Goal: Task Accomplishment & Management: Manage account settings

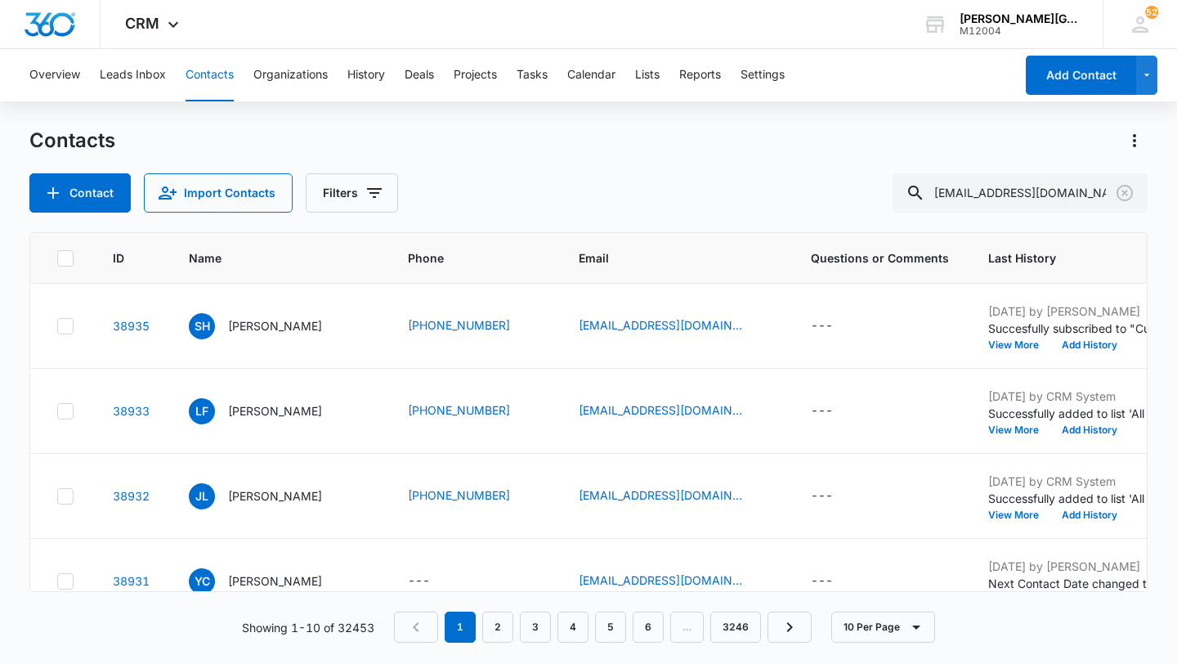
type input "[EMAIL_ADDRESS][DOMAIN_NAME]"
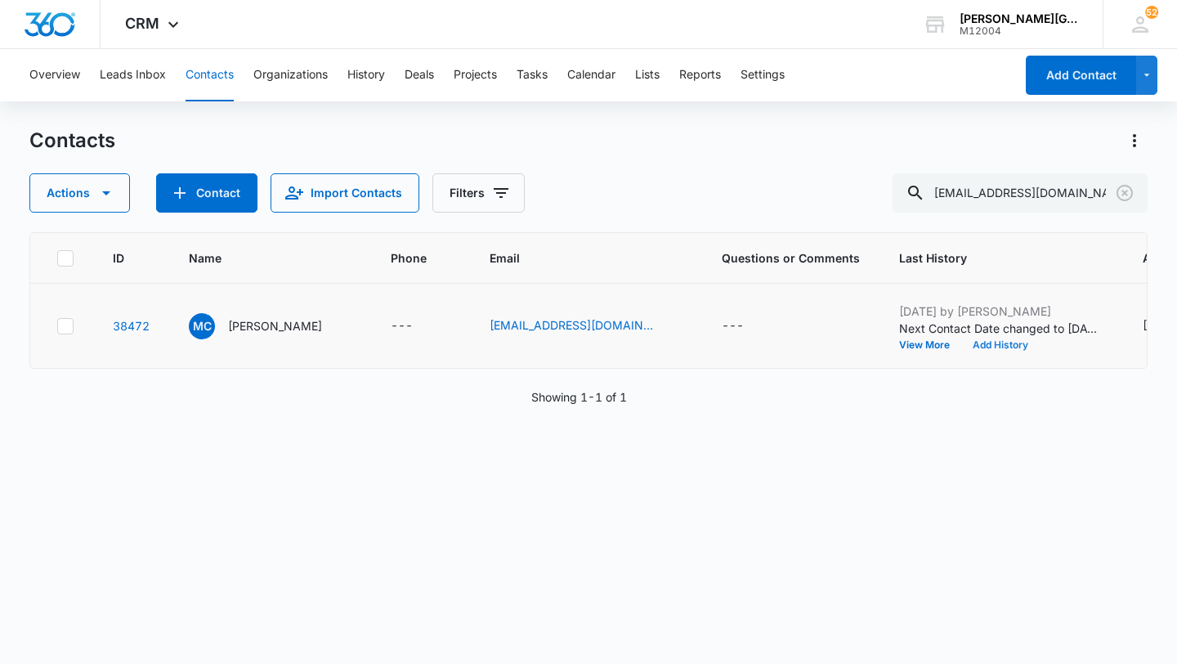
click at [962, 346] on button "Add History" at bounding box center [1001, 345] width 78 height 10
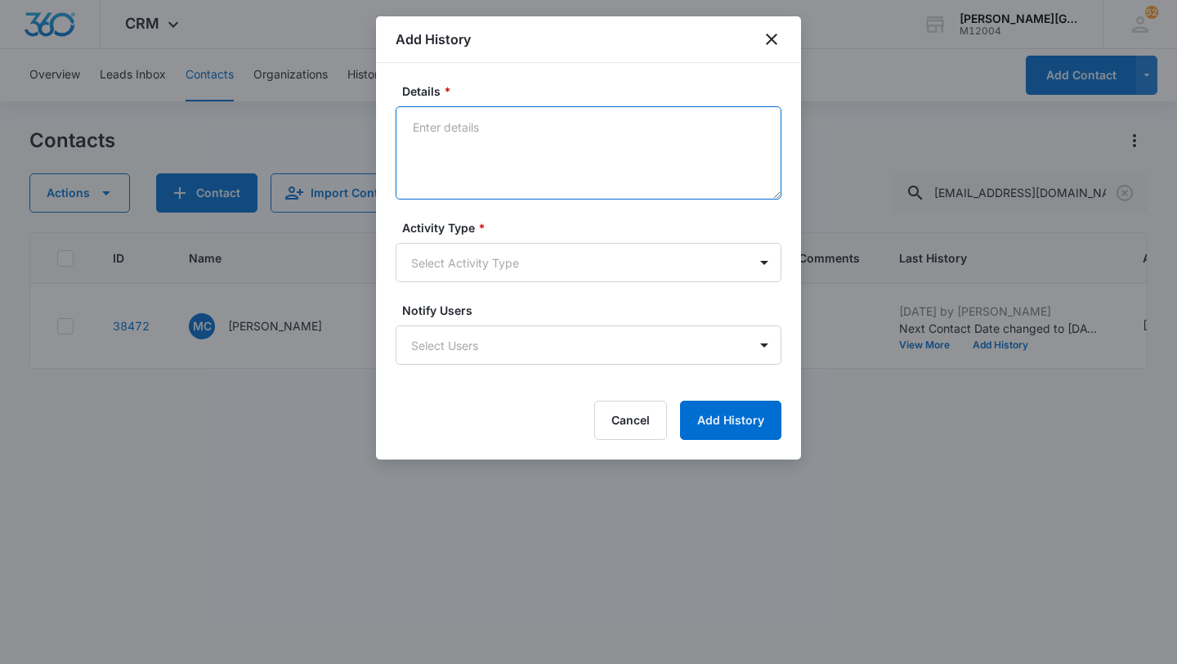
click at [521, 149] on textarea "Details *" at bounding box center [589, 152] width 386 height 93
paste textarea "Hi [PERSON_NAME], Thank you for your email! We are interested in exploring week…"
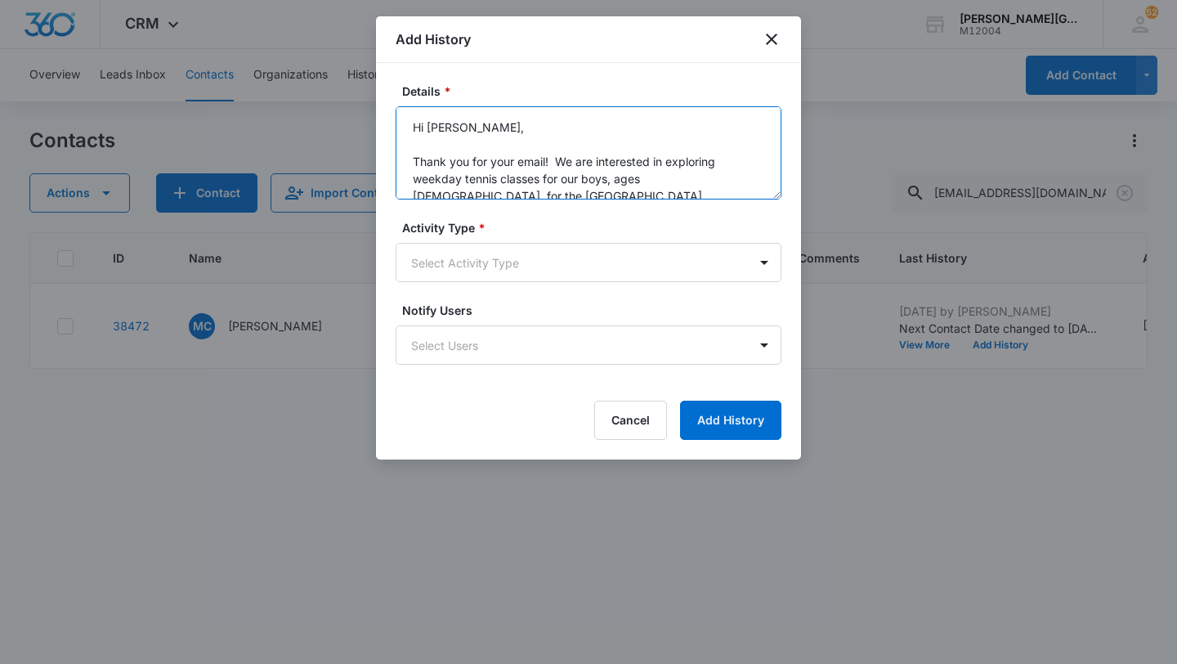
scroll to position [141, 0]
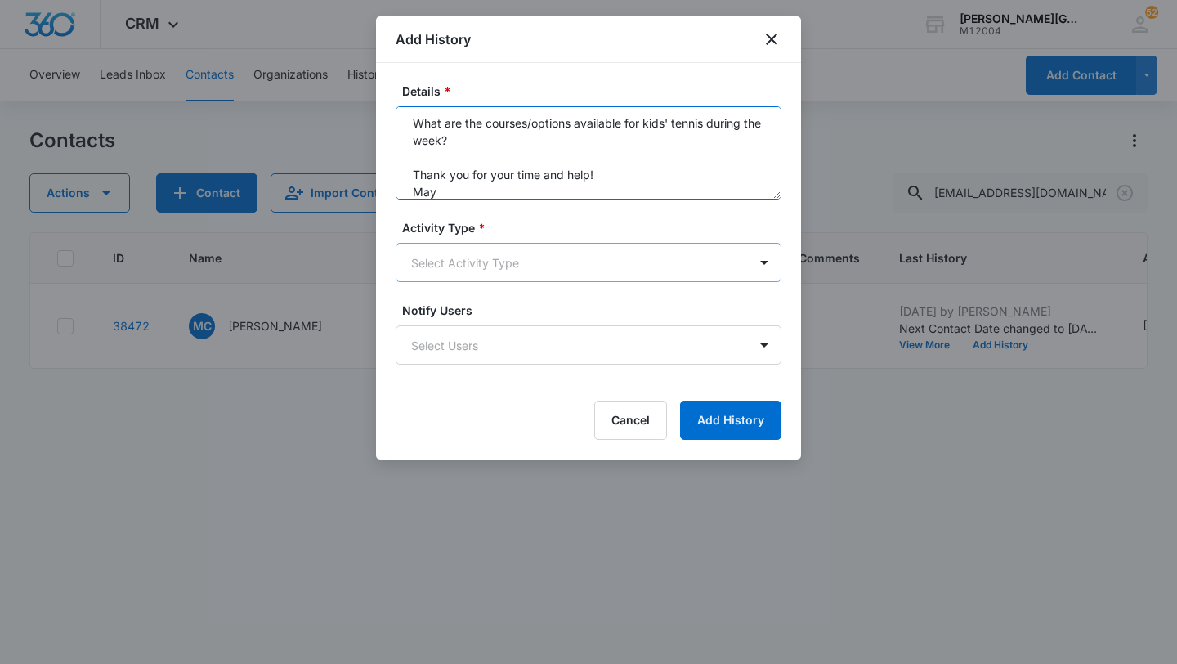
type textarea "Hi [PERSON_NAME], Thank you for your email! We are interested in exploring week…"
click at [496, 256] on body "CRM Apps Reputation Websites Forms CRM Email Social Shop Payments POS Content A…" at bounding box center [588, 332] width 1177 height 664
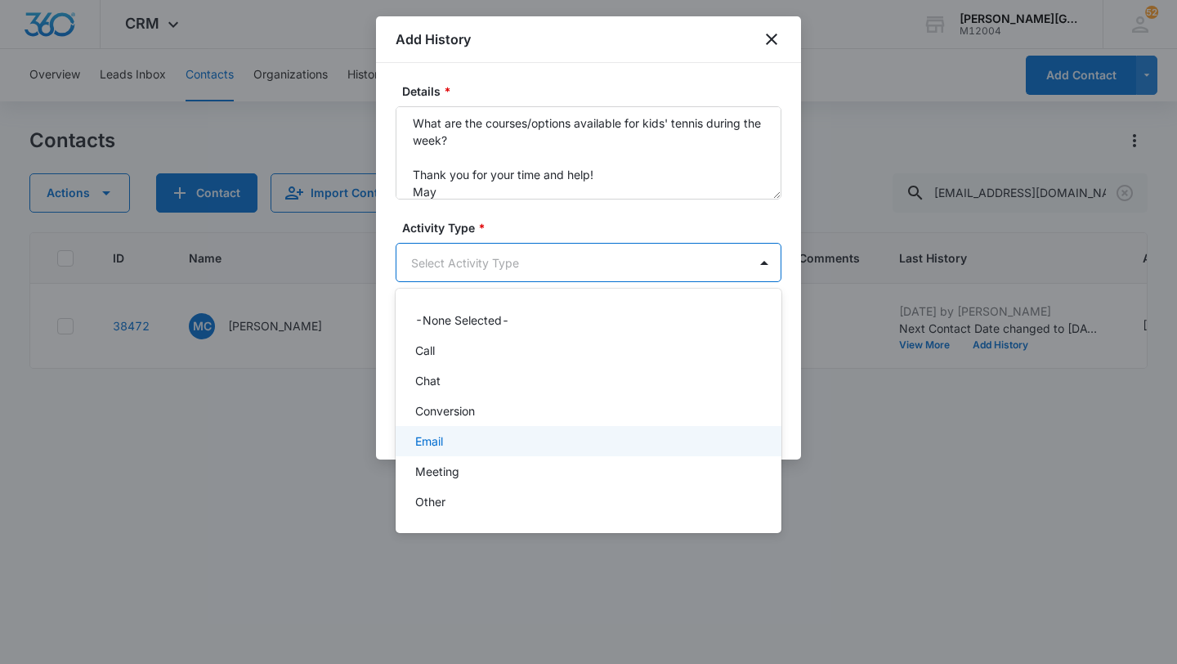
click at [476, 429] on div "Email" at bounding box center [589, 441] width 386 height 30
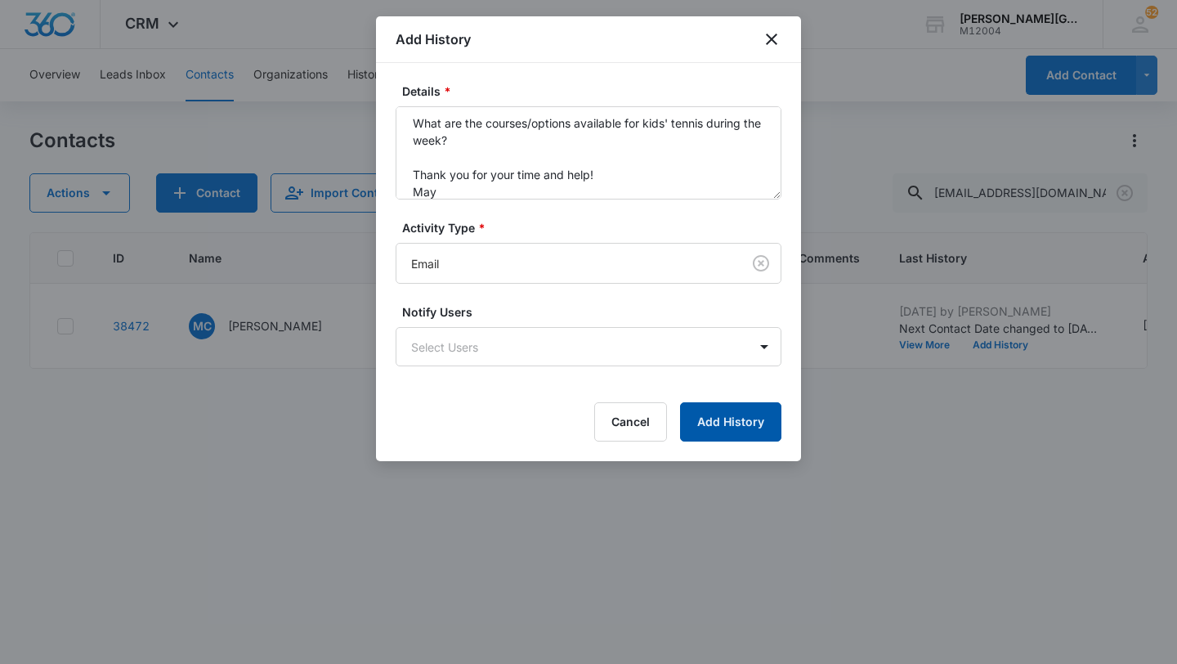
click at [758, 419] on button "Add History" at bounding box center [730, 421] width 101 height 39
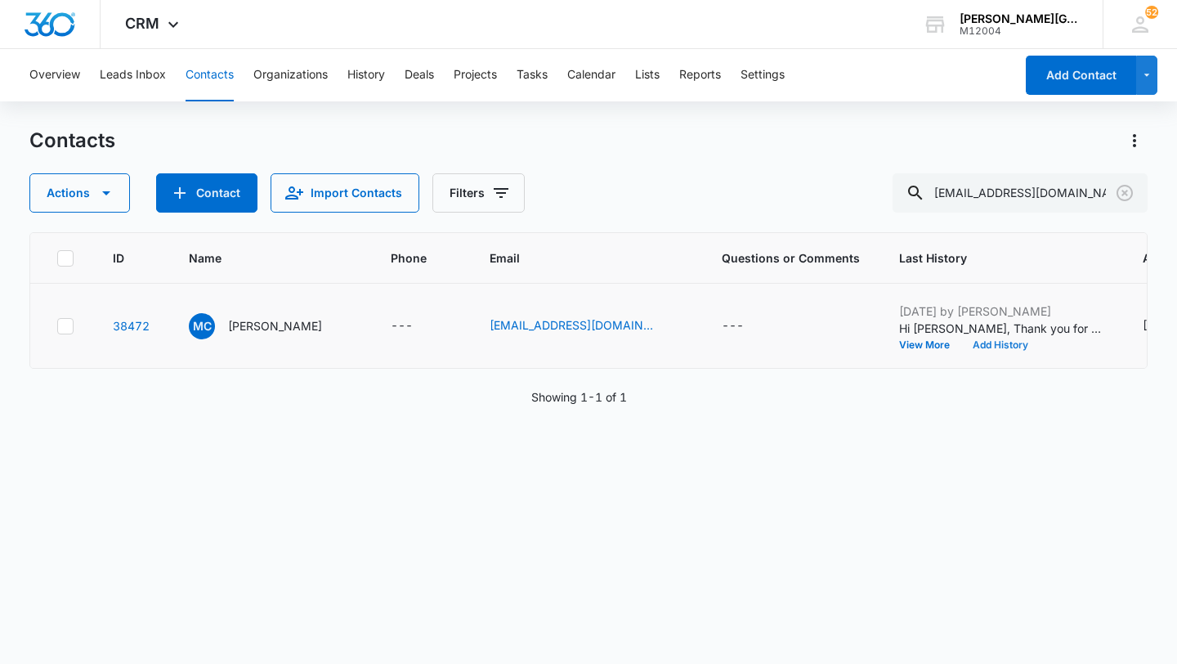
click at [962, 348] on button "Add History" at bounding box center [1001, 345] width 78 height 10
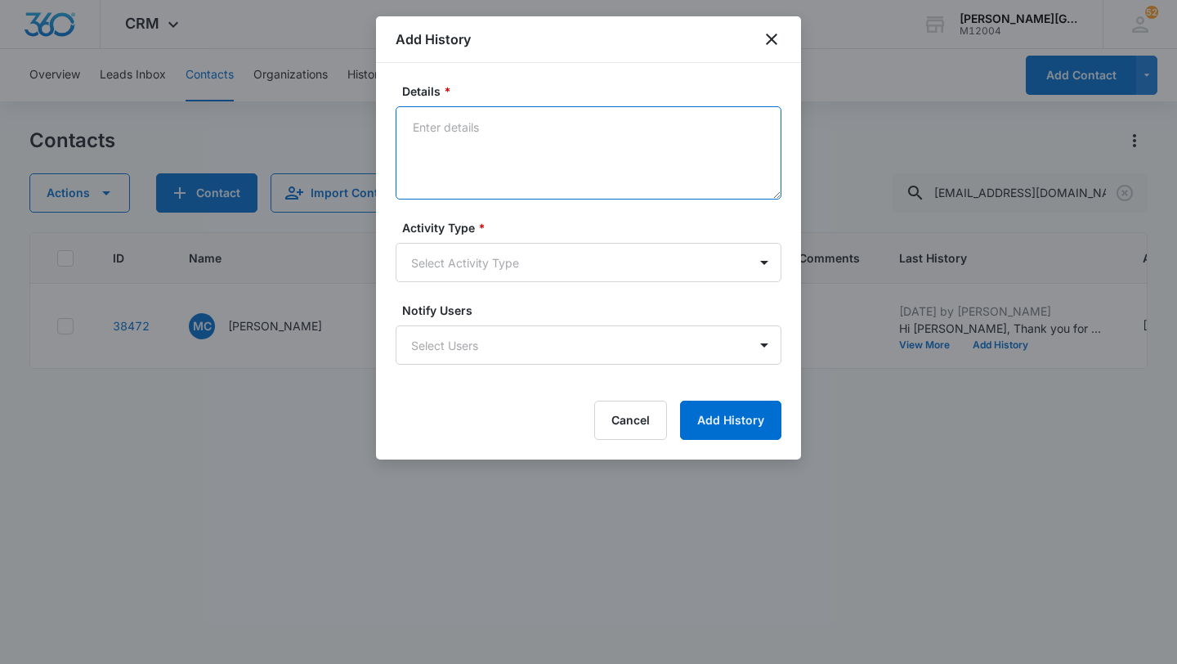
click at [663, 176] on textarea "Details *" at bounding box center [589, 152] width 386 height 93
paste textarea "Hi May, Thank you for getting back to me! We would love to have your boys join …"
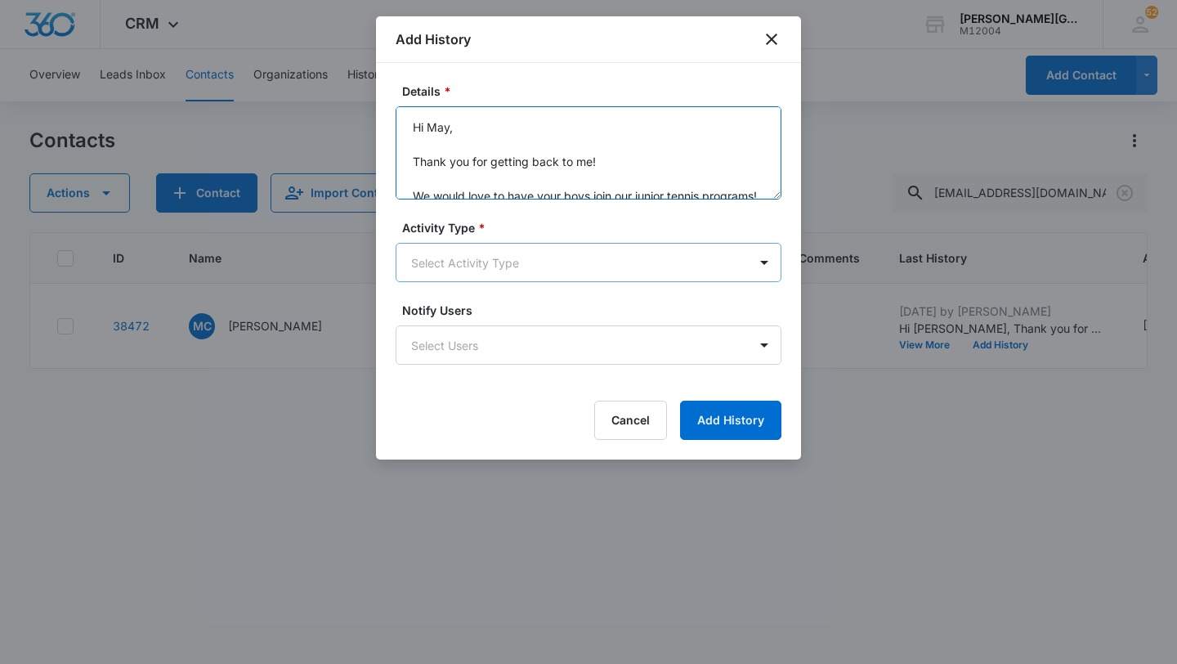
scroll to position [210, 0]
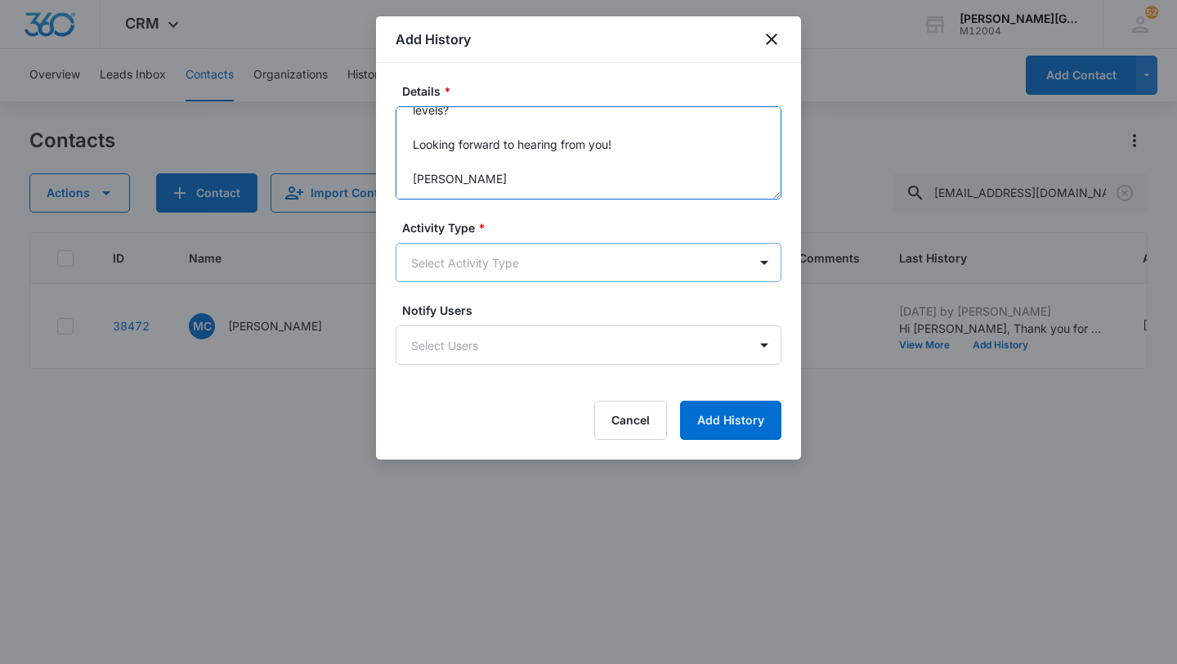
type textarea "Hi May, Thank you for getting back to me! We would love to have your boys join …"
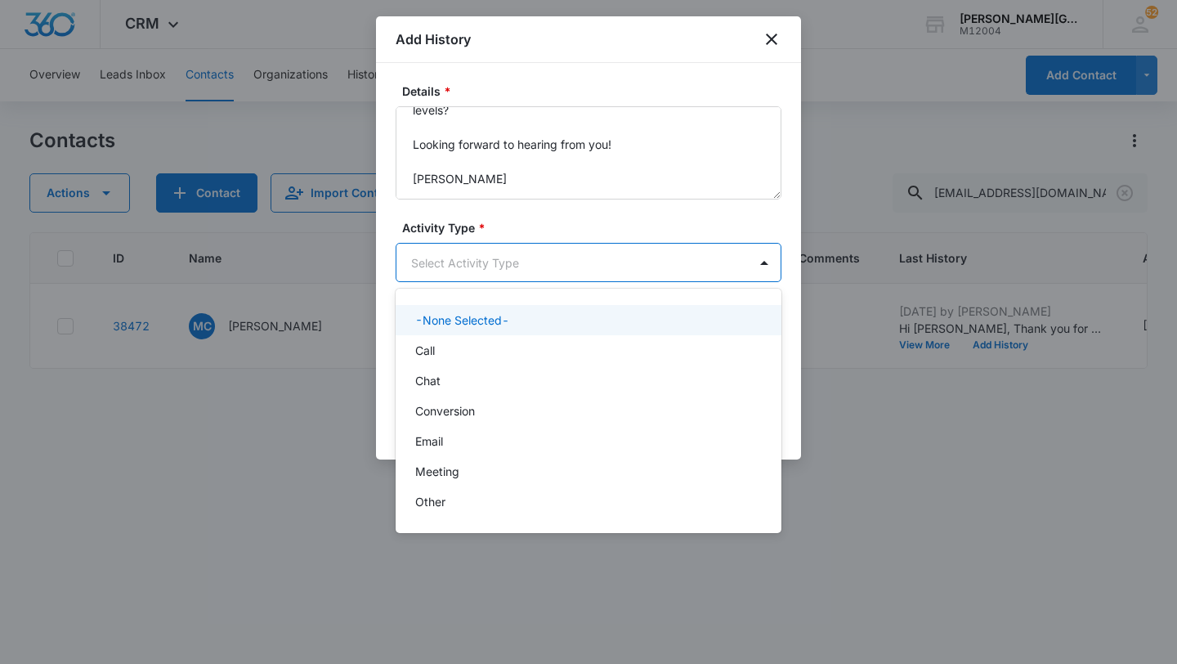
click at [549, 257] on body "CRM Apps Reputation Websites Forms CRM Email Social Shop Payments POS Content A…" at bounding box center [588, 332] width 1177 height 664
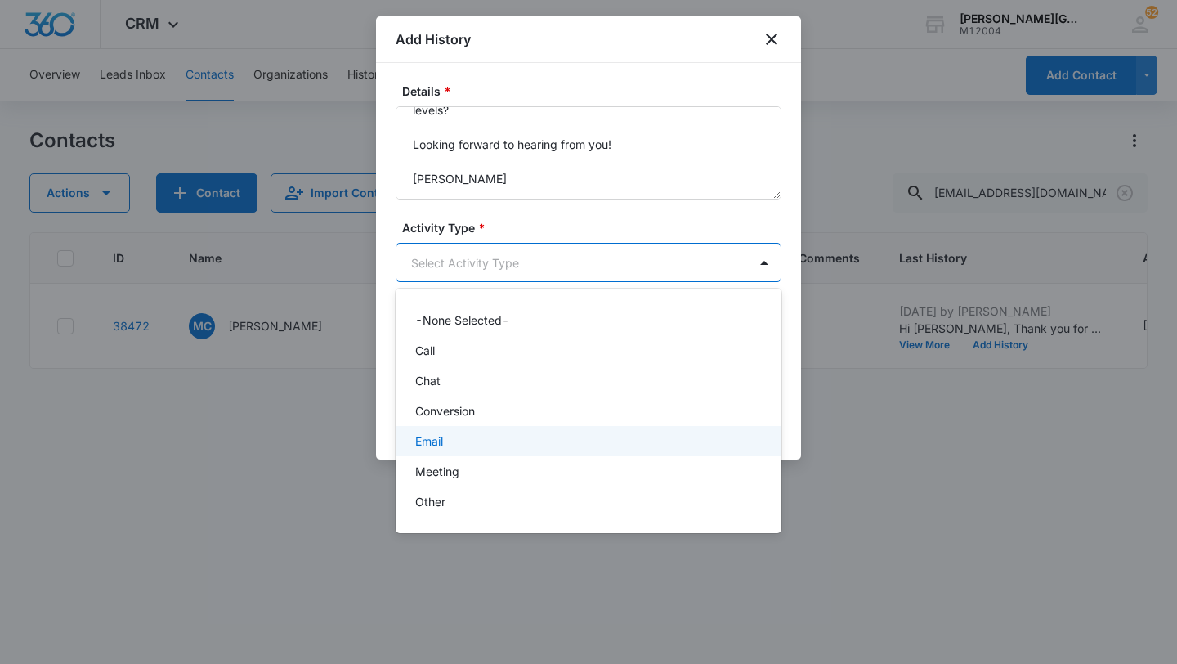
click at [450, 444] on div "Email" at bounding box center [586, 441] width 343 height 17
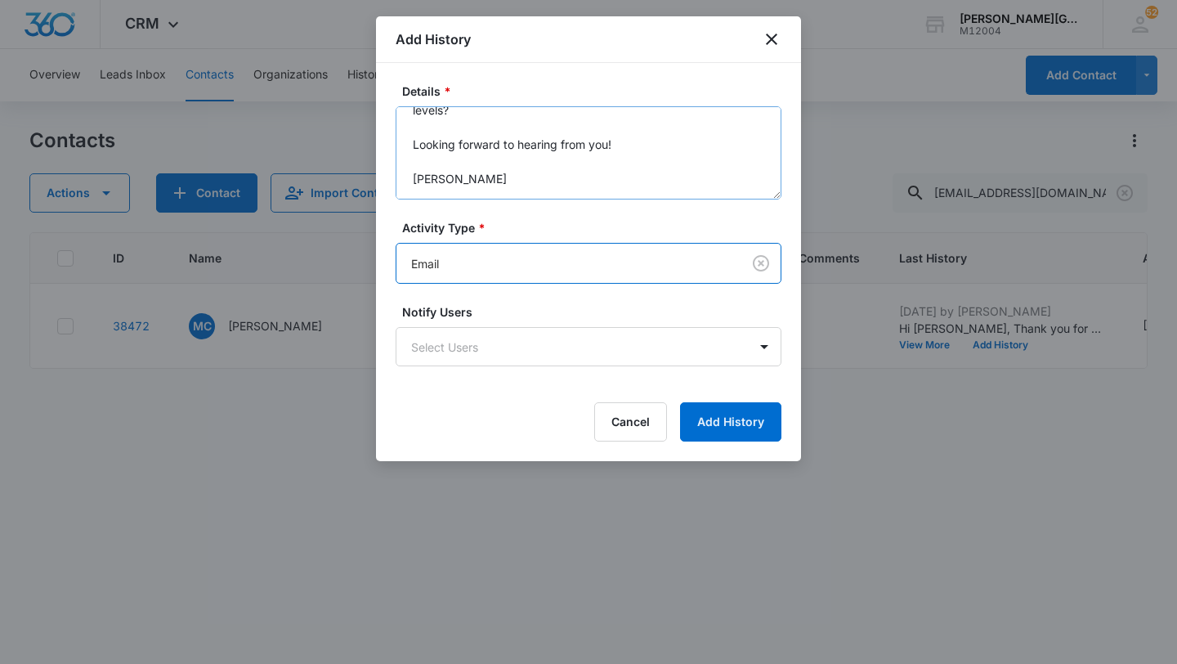
scroll to position [0, 0]
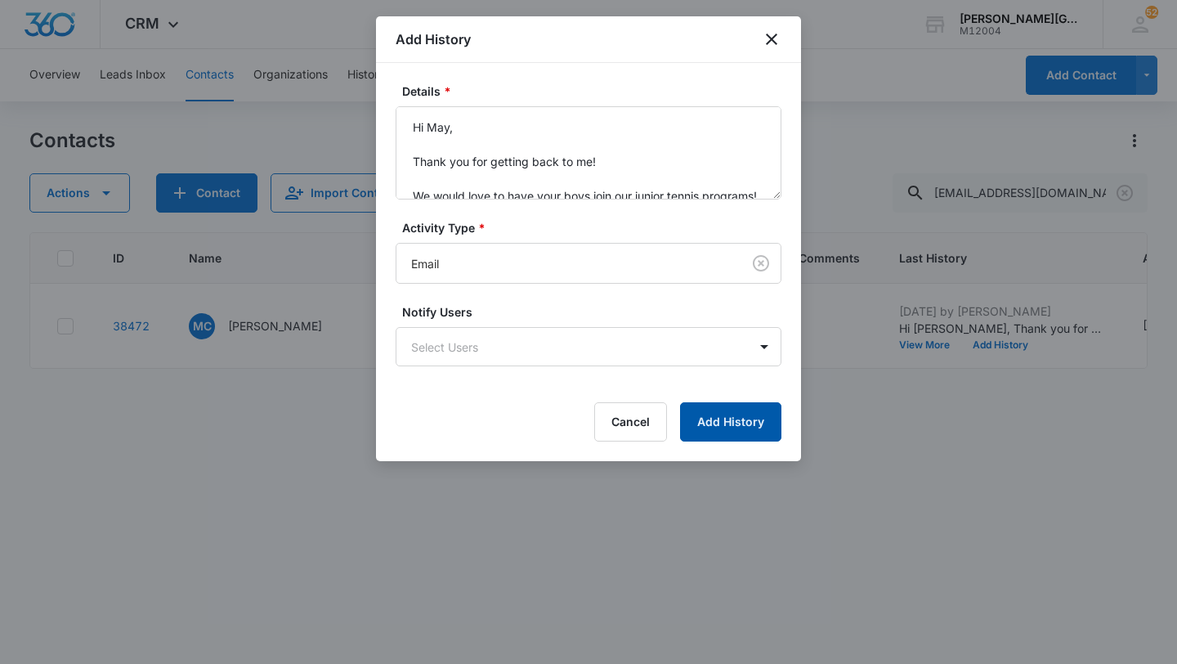
click at [742, 419] on button "Add History" at bounding box center [730, 421] width 101 height 39
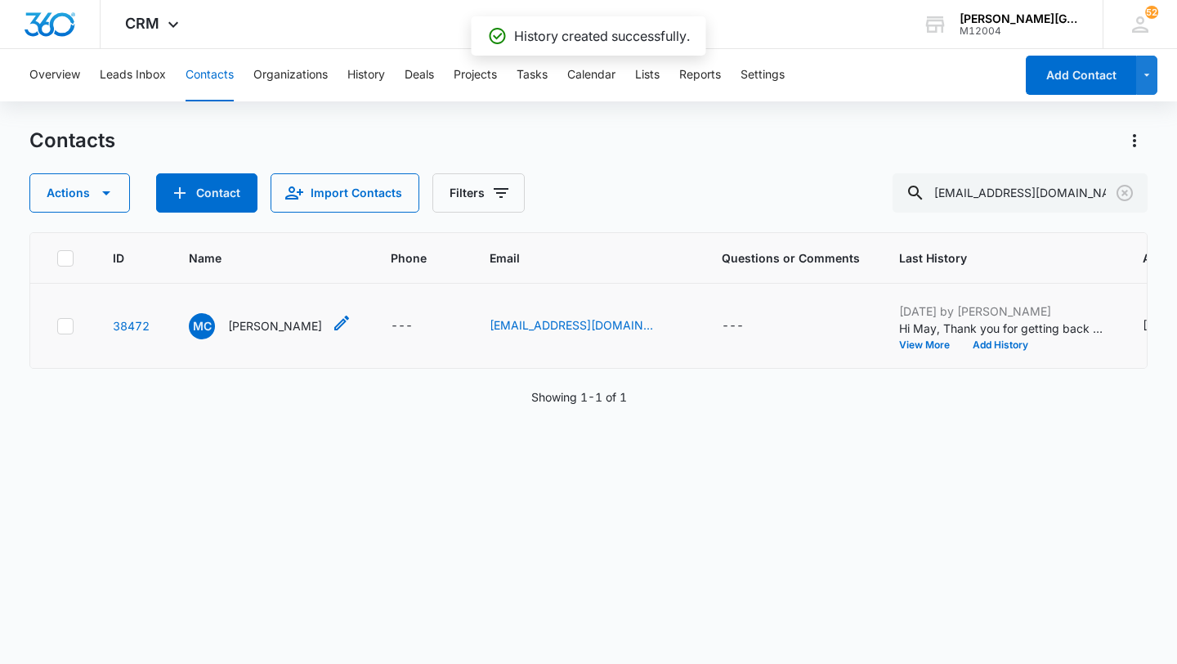
click at [243, 321] on p "[PERSON_NAME]" at bounding box center [275, 325] width 94 height 17
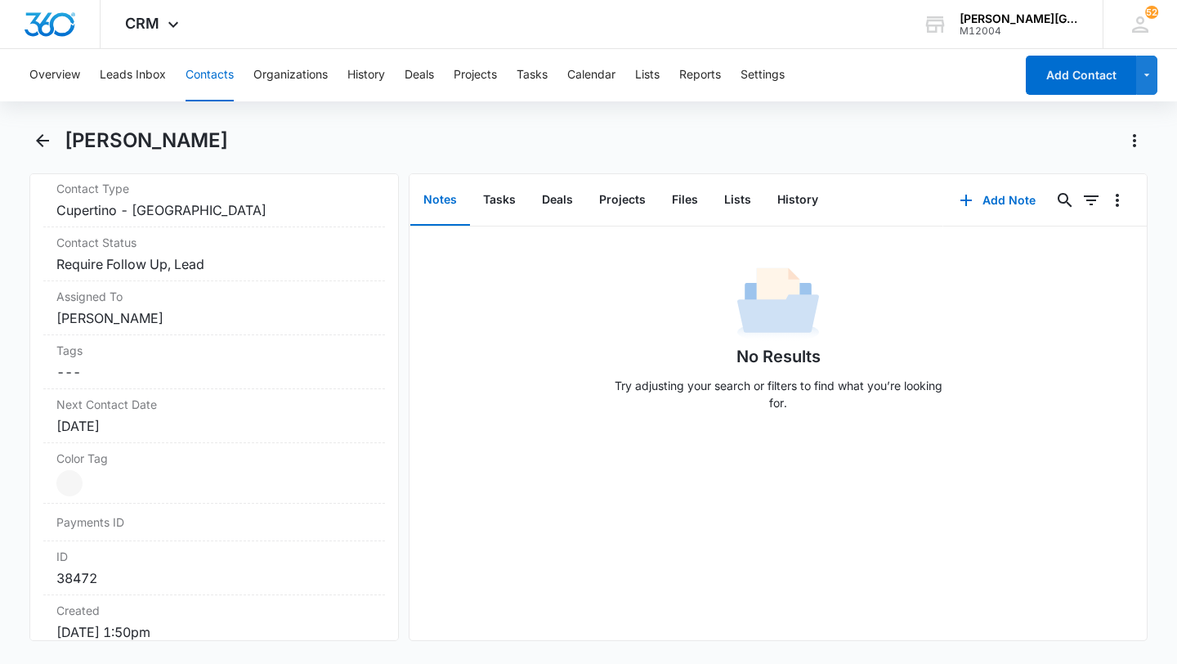
scroll to position [716, 0]
click at [158, 425] on div "[DATE]" at bounding box center [214, 428] width 316 height 20
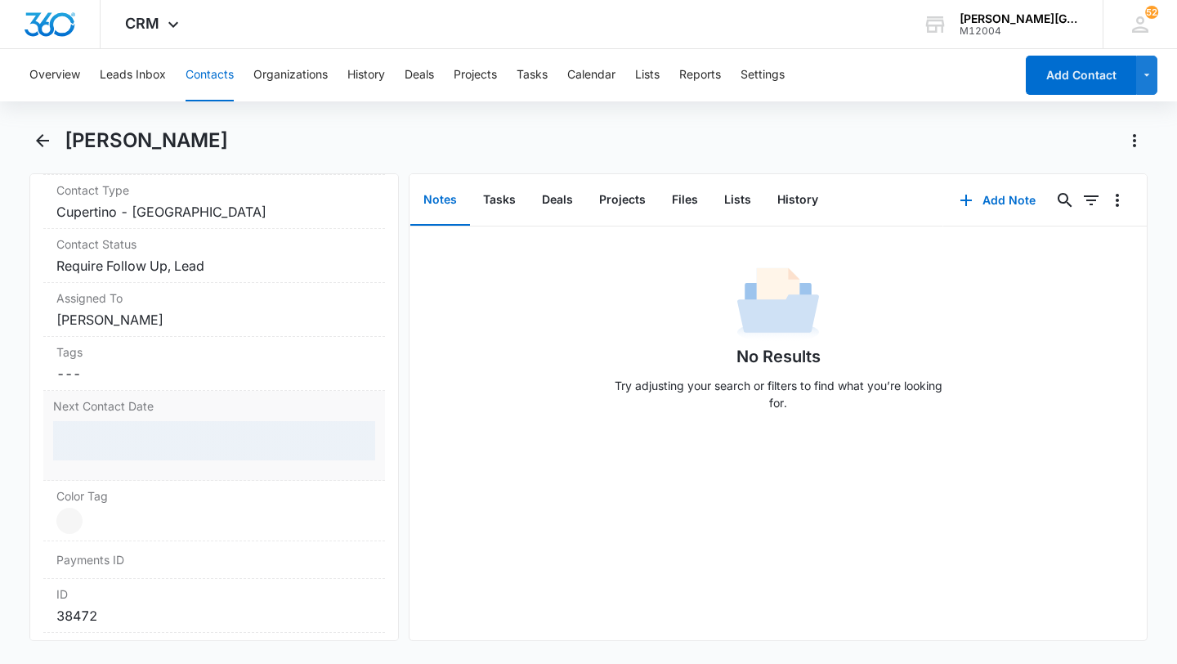
scroll to position [793, 0]
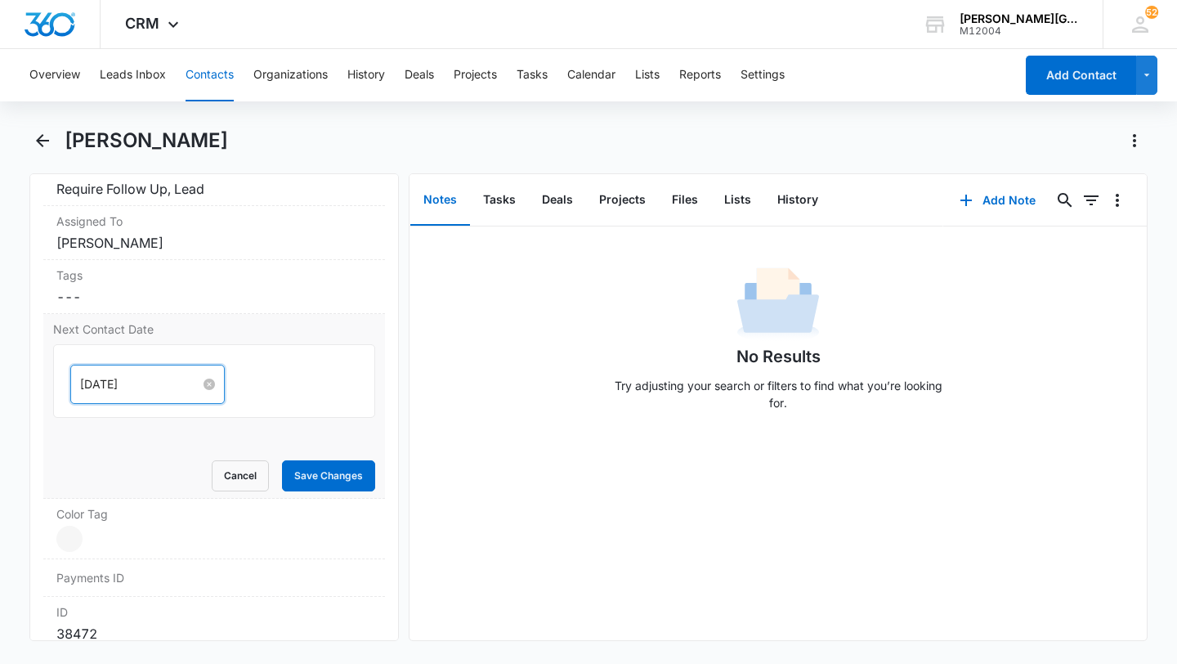
click at [126, 380] on input "[DATE]" at bounding box center [140, 384] width 120 height 18
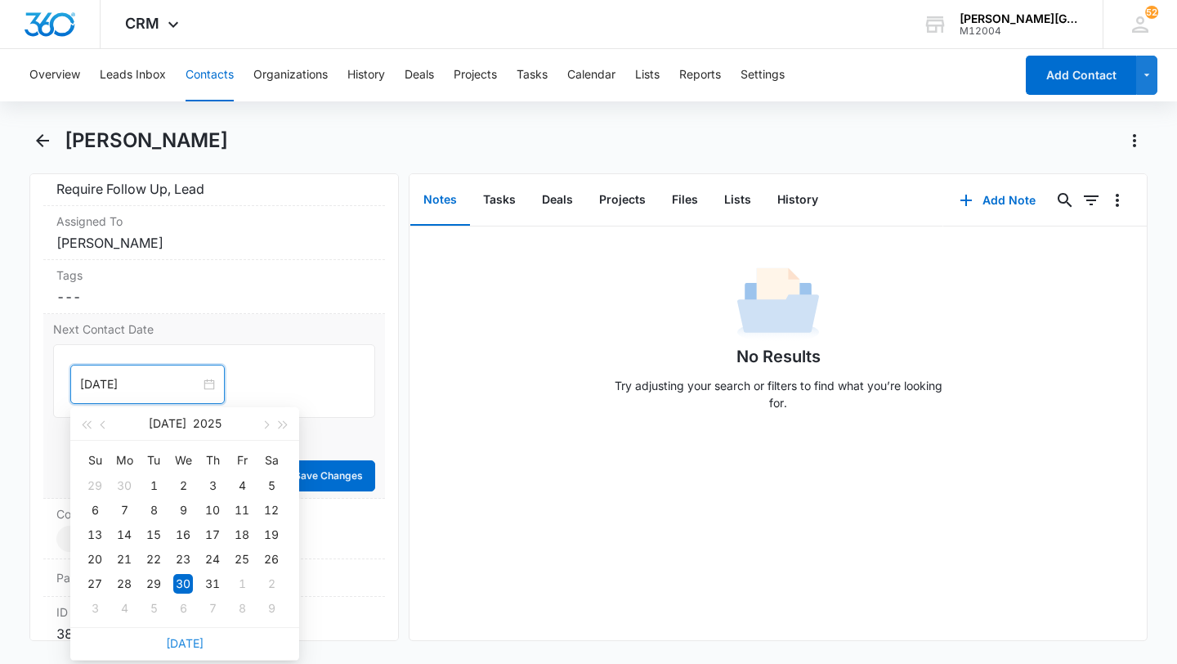
click at [186, 643] on link "[DATE]" at bounding box center [185, 643] width 38 height 14
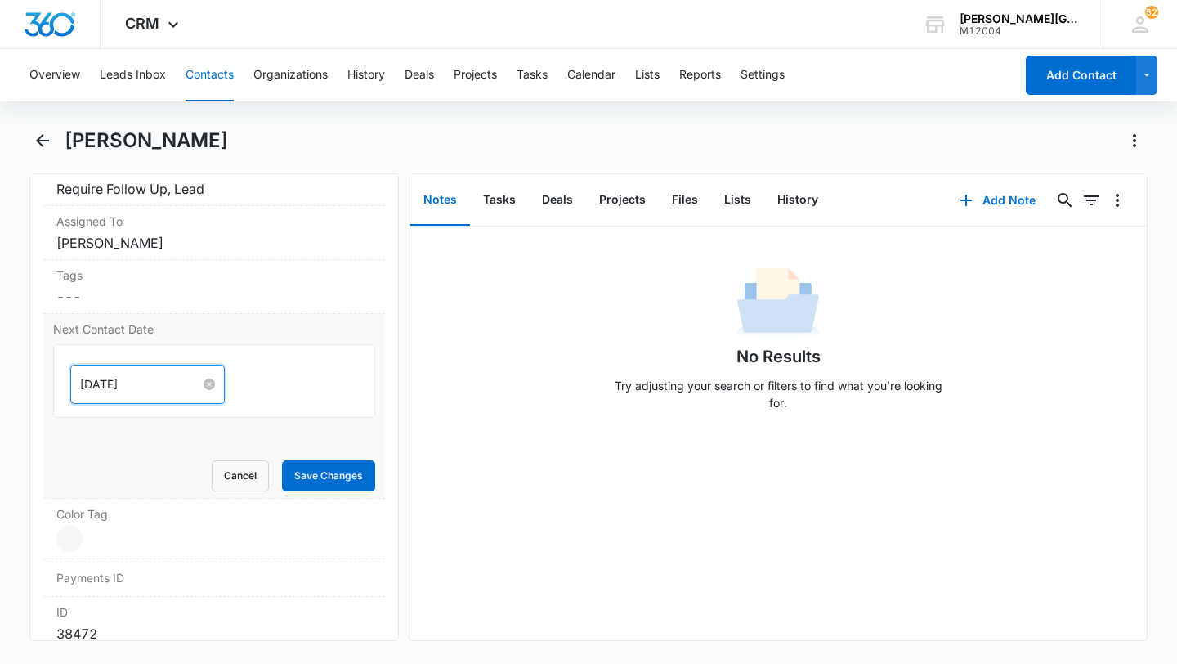
click at [110, 377] on input "[DATE]" at bounding box center [140, 384] width 120 height 18
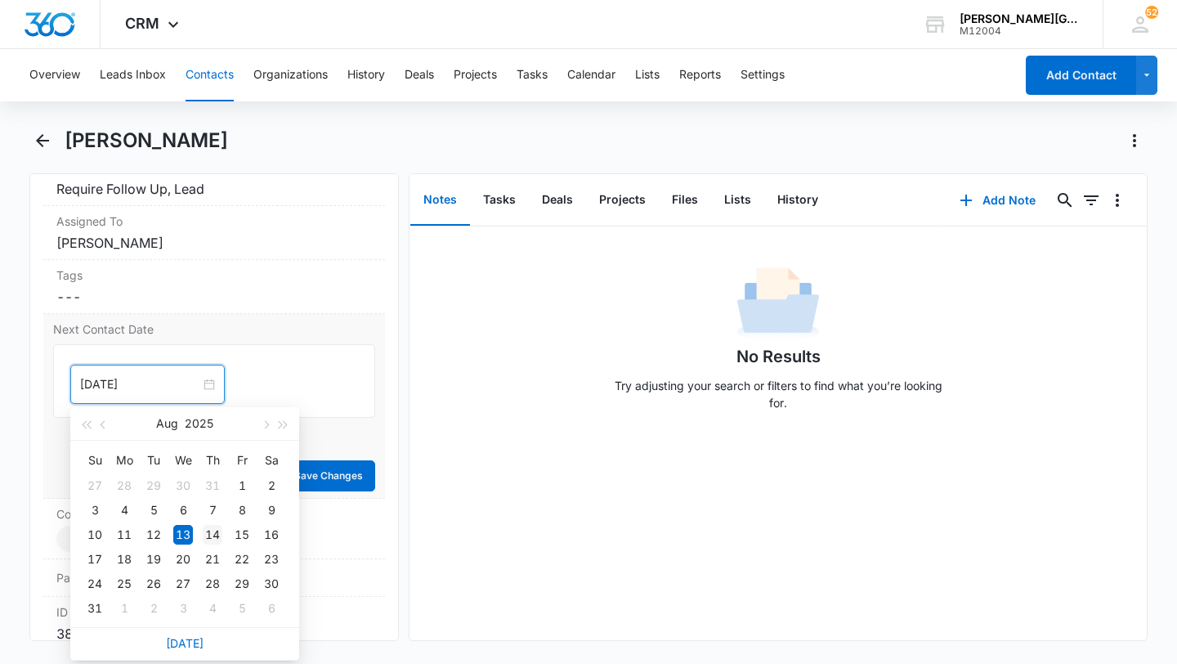
type input "[DATE]"
click at [218, 532] on div "14" at bounding box center [213, 535] width 20 height 20
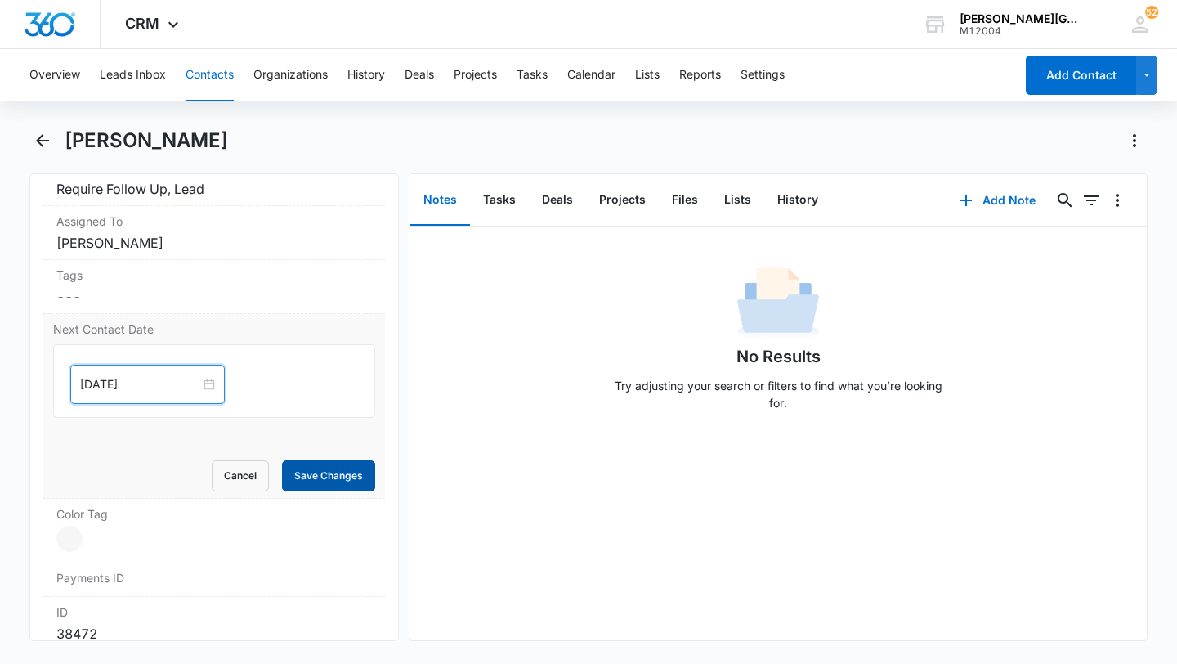
click at [306, 478] on button "Save Changes" at bounding box center [328, 475] width 93 height 31
click at [202, 87] on button "Contacts" at bounding box center [210, 75] width 48 height 52
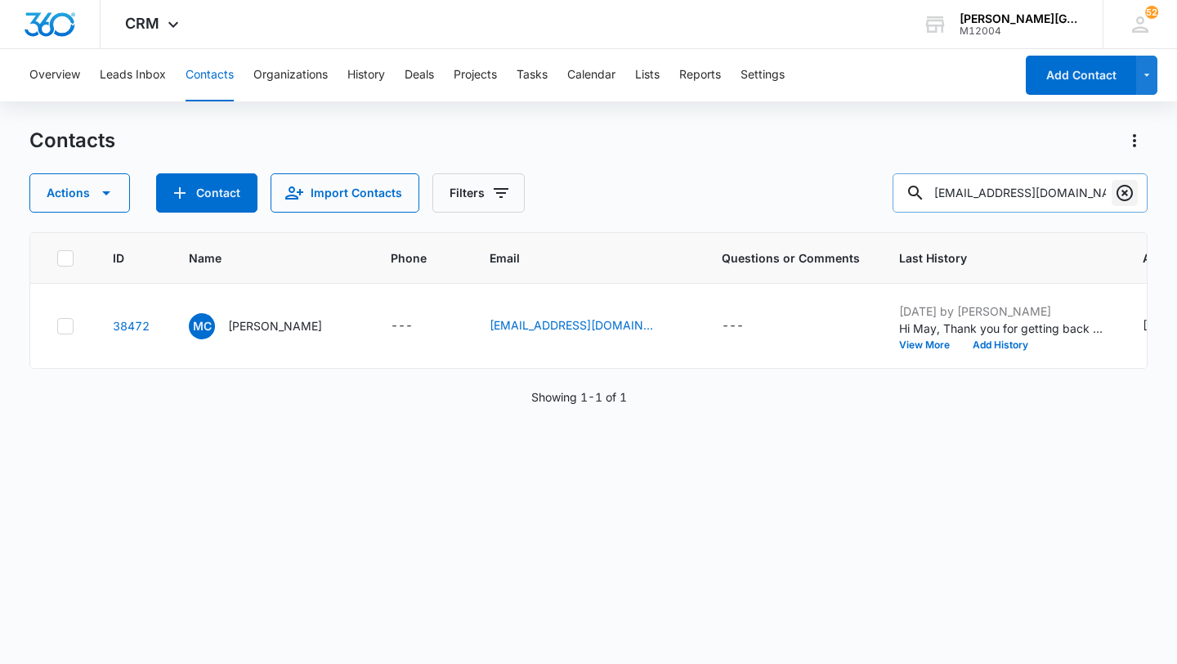
click at [1124, 192] on icon "Clear" at bounding box center [1125, 193] width 16 height 16
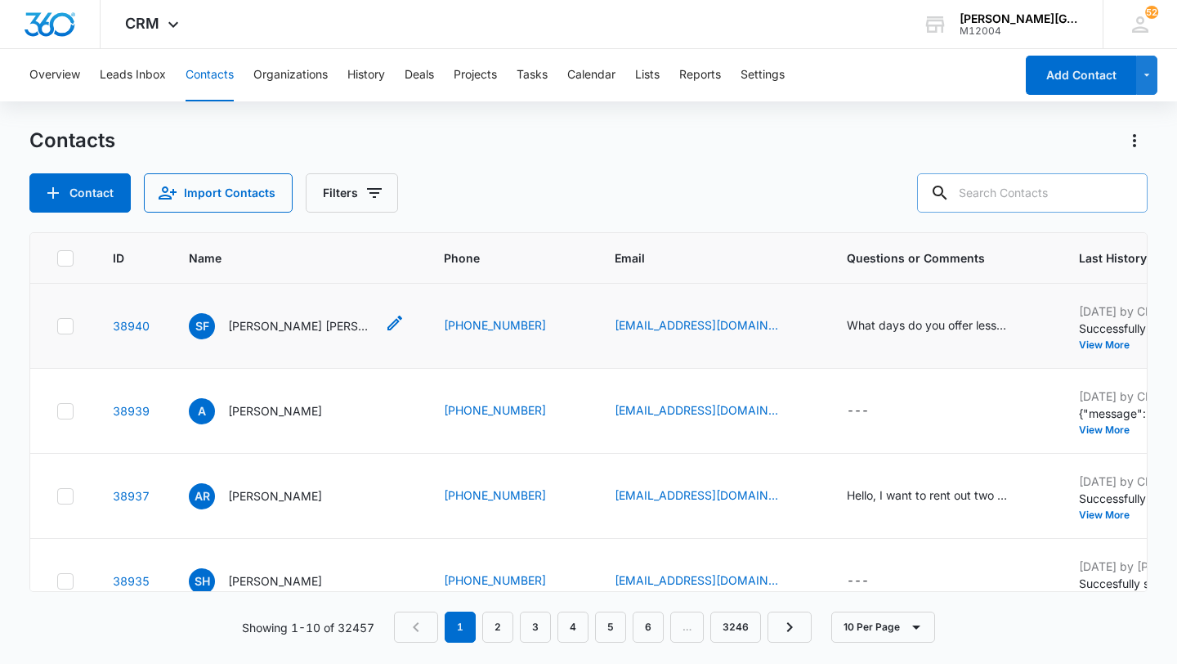
click at [272, 324] on p "[PERSON_NAME] [PERSON_NAME]" at bounding box center [301, 325] width 147 height 17
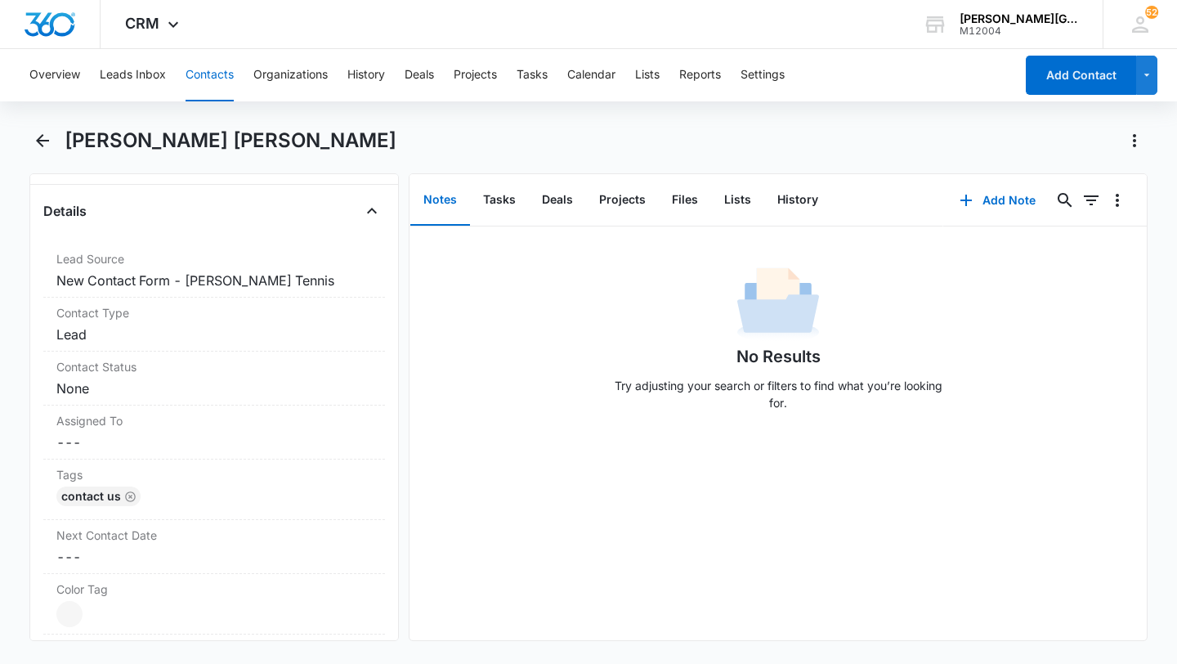
scroll to position [609, 0]
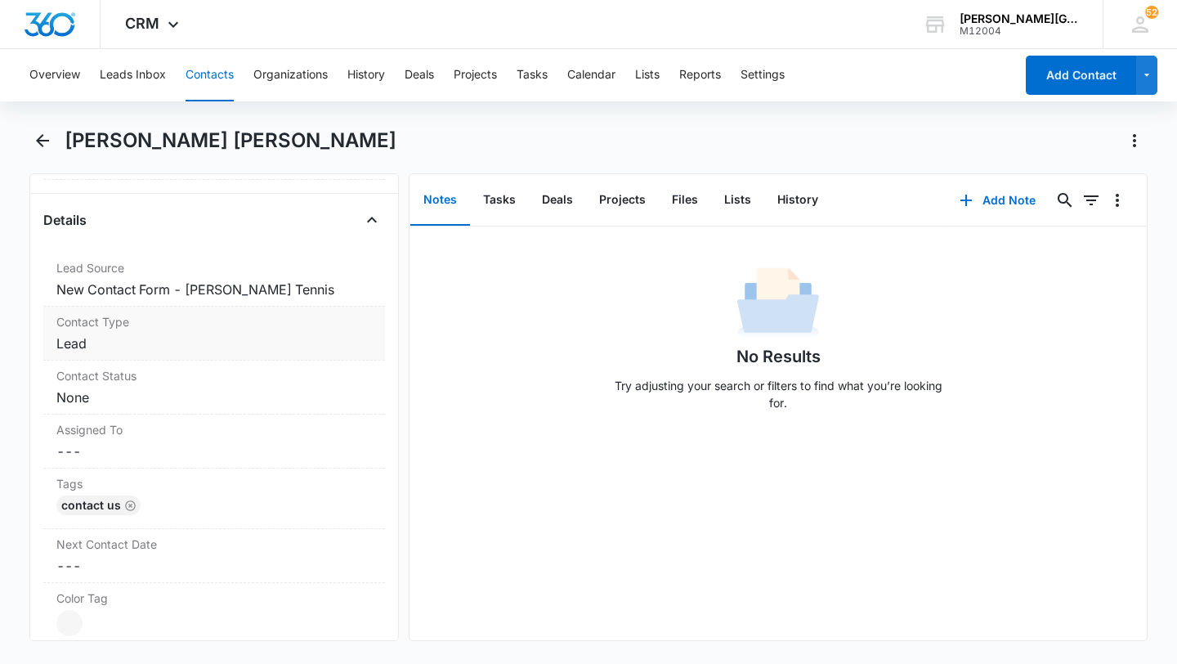
click at [204, 334] on dd "Cancel Save Changes Lead" at bounding box center [214, 344] width 316 height 20
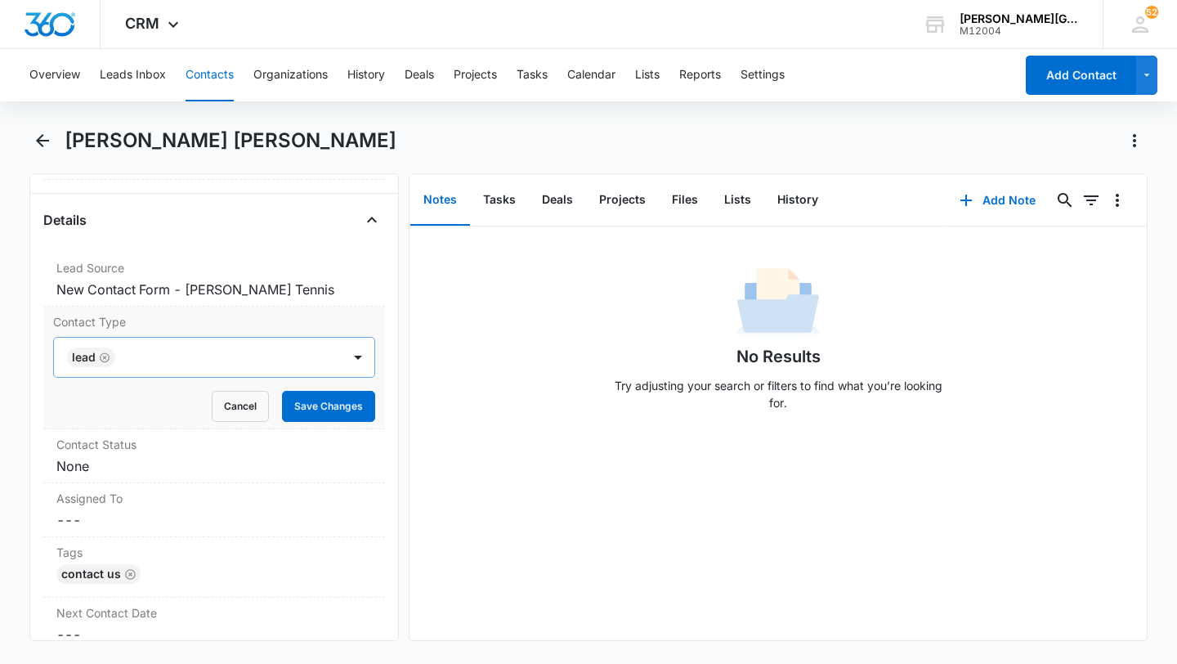
click at [106, 352] on icon "Remove Lead" at bounding box center [104, 358] width 11 height 12
type input "cup"
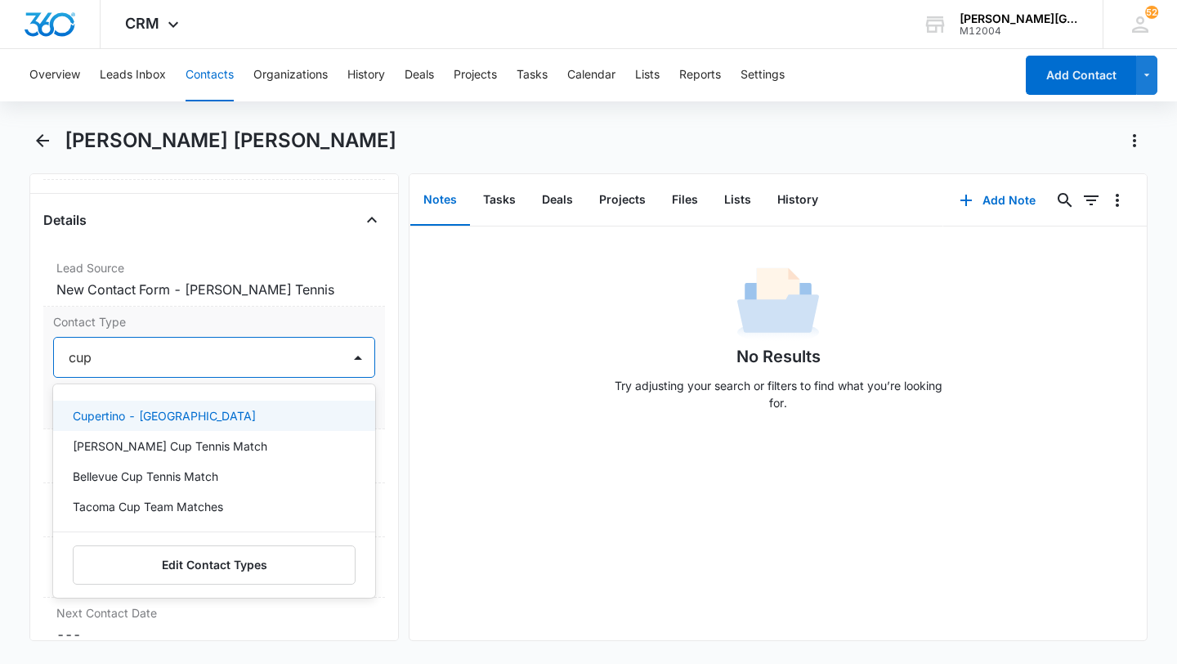
click at [106, 407] on p "Cupertino - [GEOGRAPHIC_DATA]" at bounding box center [164, 415] width 183 height 17
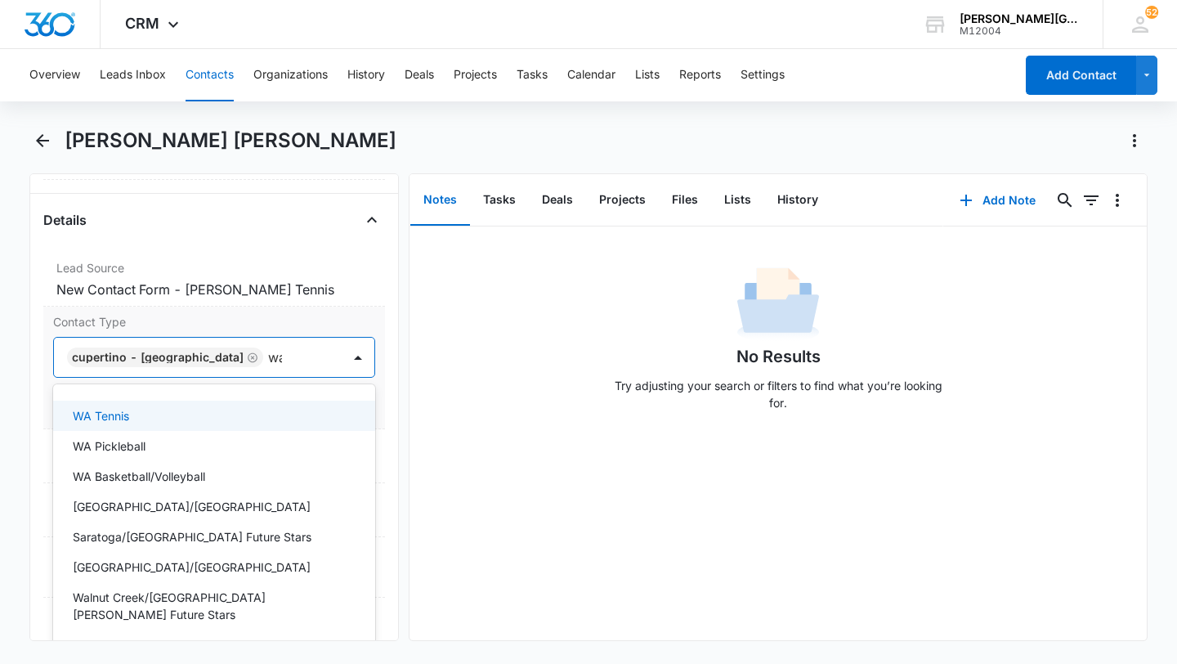
type input "wal"
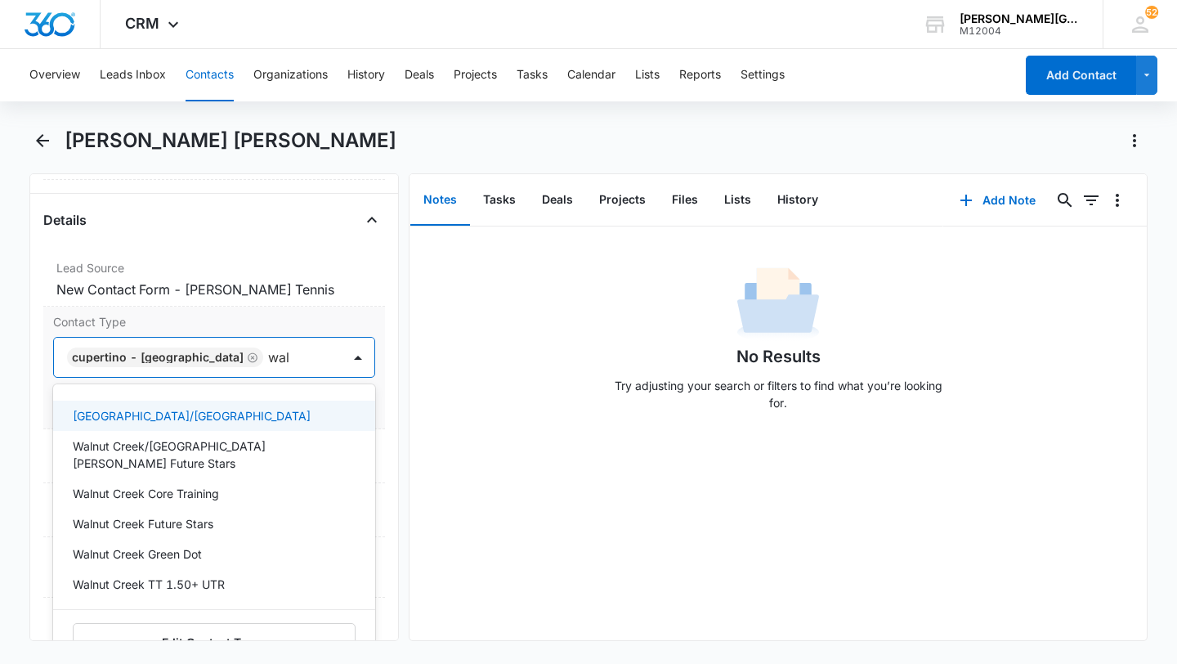
click at [114, 401] on div "[GEOGRAPHIC_DATA]/[GEOGRAPHIC_DATA]" at bounding box center [214, 416] width 322 height 30
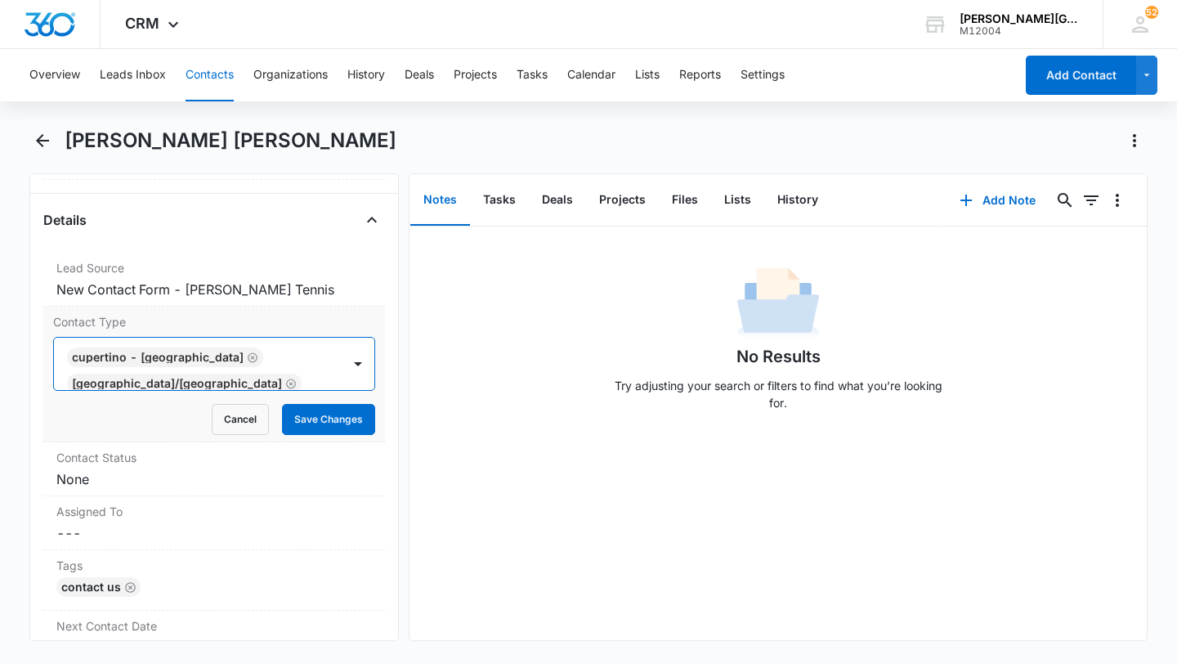
click at [321, 348] on div "Cupertino - [GEOGRAPHIC_DATA] [GEOGRAPHIC_DATA]/[GEOGRAPHIC_DATA]" at bounding box center [198, 364] width 288 height 52
click at [319, 410] on button "Save Changes" at bounding box center [328, 419] width 93 height 31
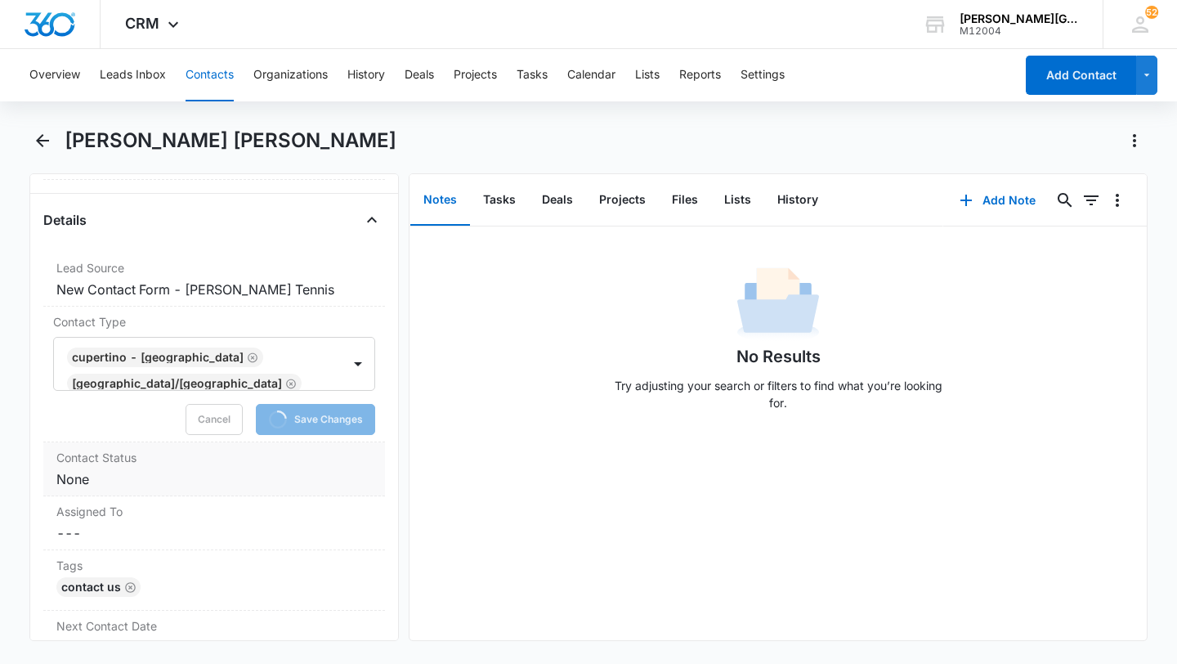
click at [167, 469] on dd "Cancel Save Changes None" at bounding box center [214, 479] width 316 height 20
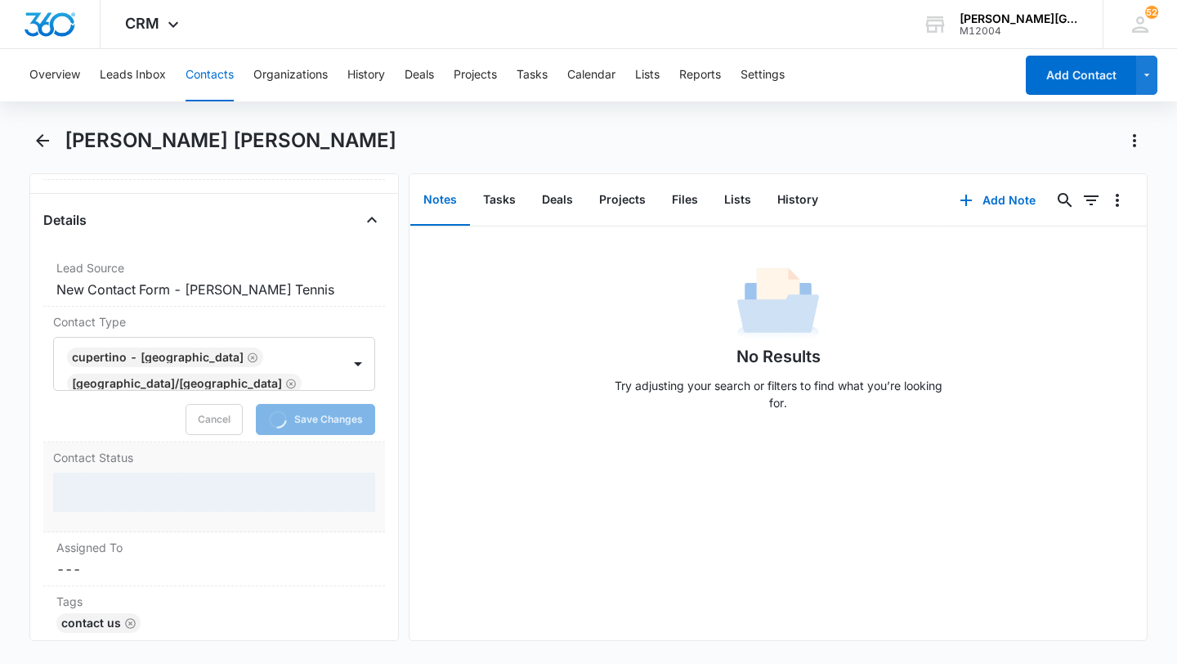
scroll to position [654, 0]
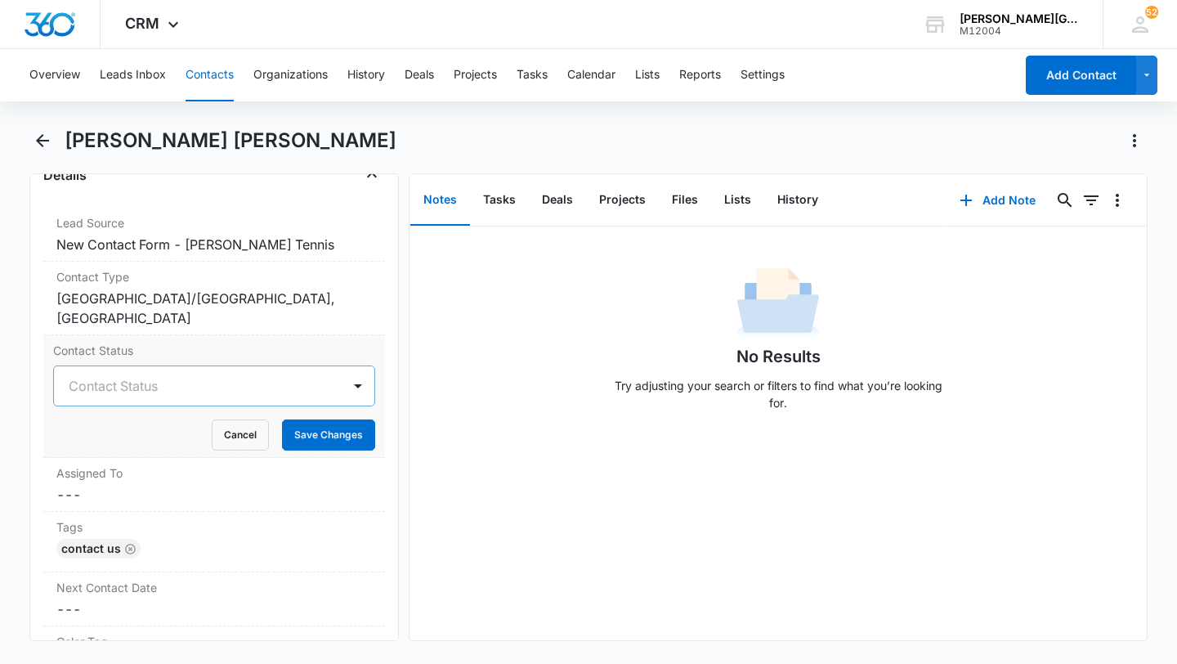
click at [140, 375] on div at bounding box center [195, 386] width 252 height 23
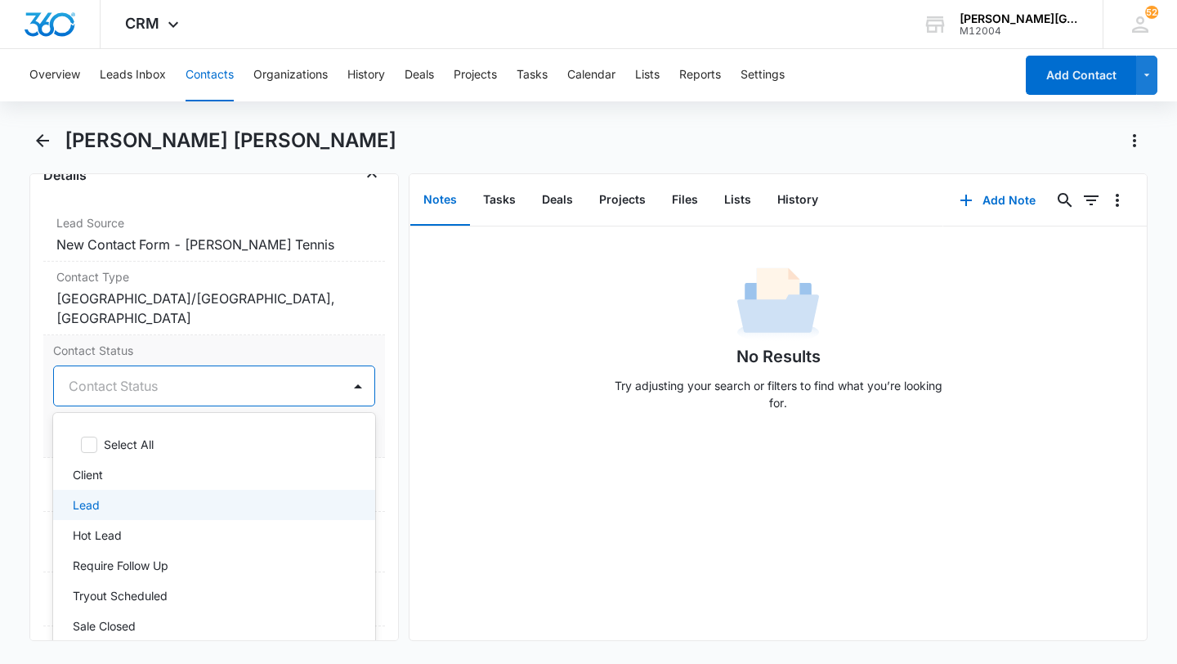
click at [108, 496] on div "Lead" at bounding box center [213, 504] width 280 height 17
click at [137, 553] on div "Require Follow Up" at bounding box center [214, 568] width 322 height 30
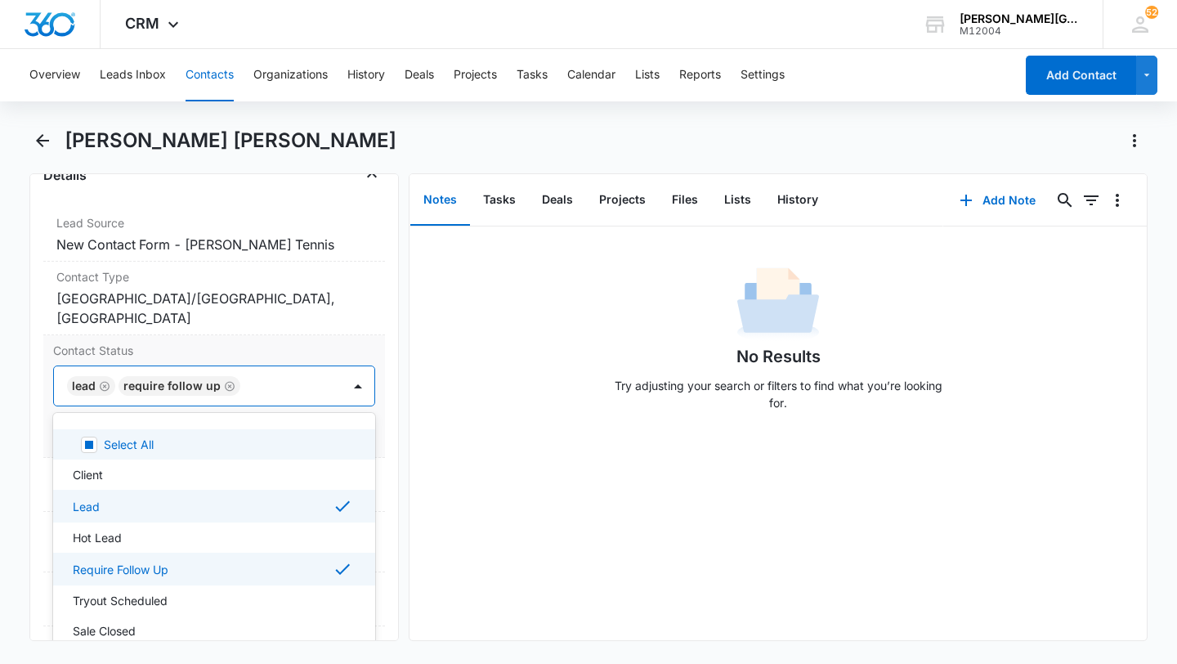
click at [298, 375] on div at bounding box center [282, 386] width 75 height 23
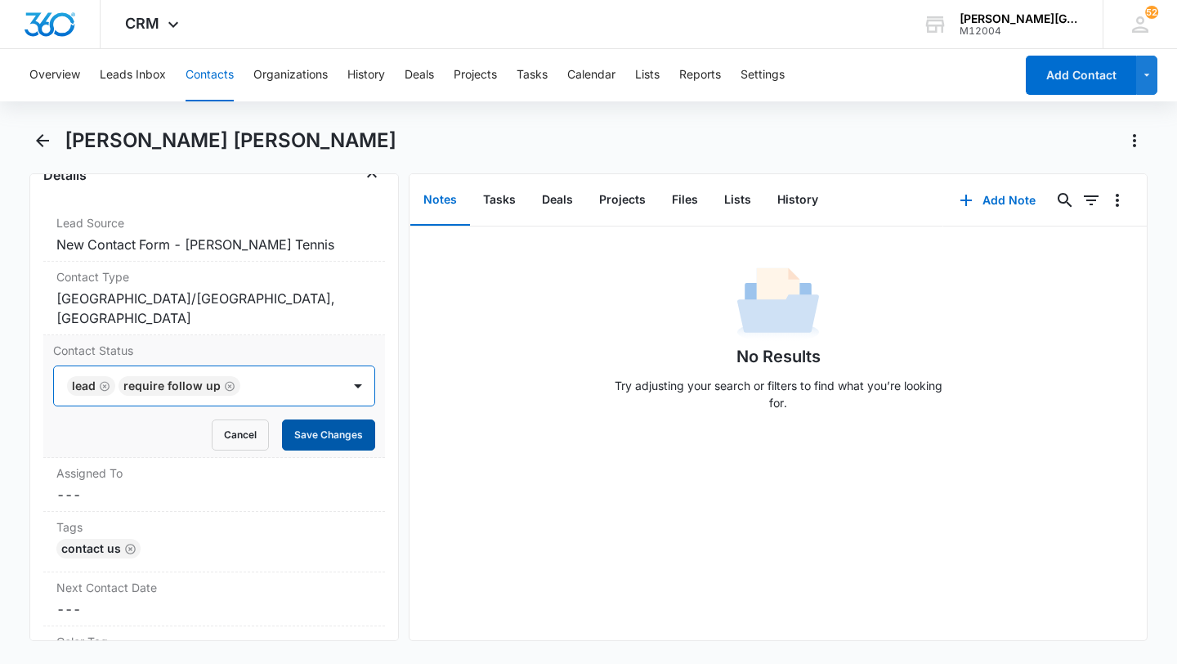
click at [332, 419] on button "Save Changes" at bounding box center [328, 434] width 93 height 31
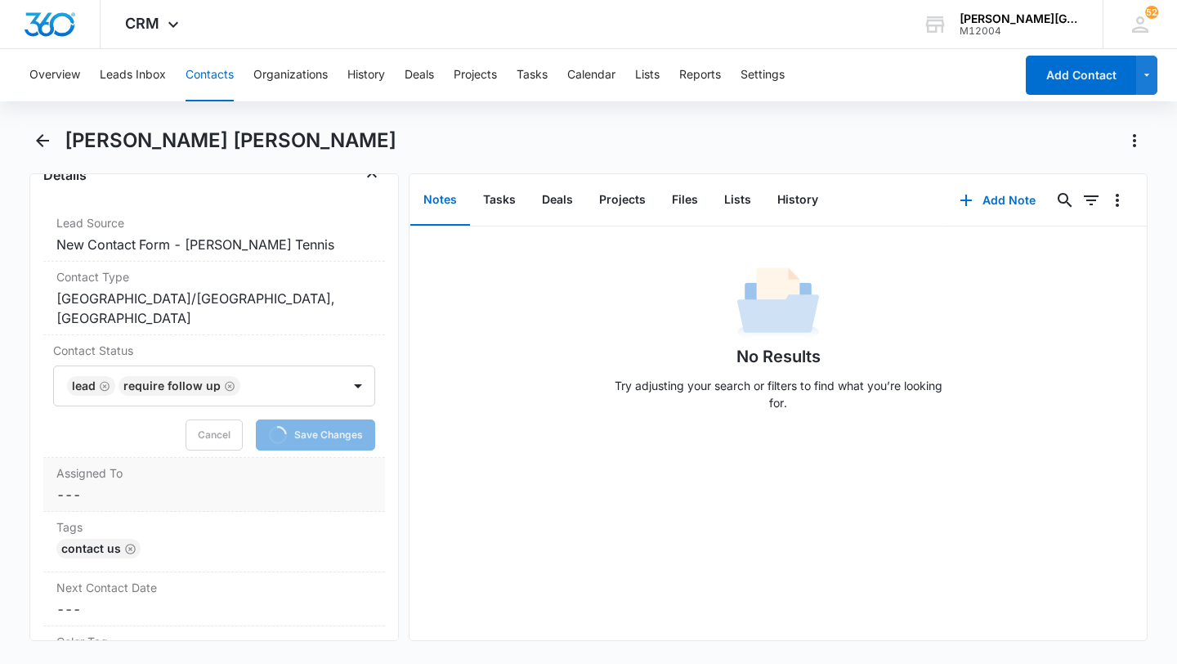
click at [193, 464] on label "Assigned To" at bounding box center [214, 472] width 316 height 17
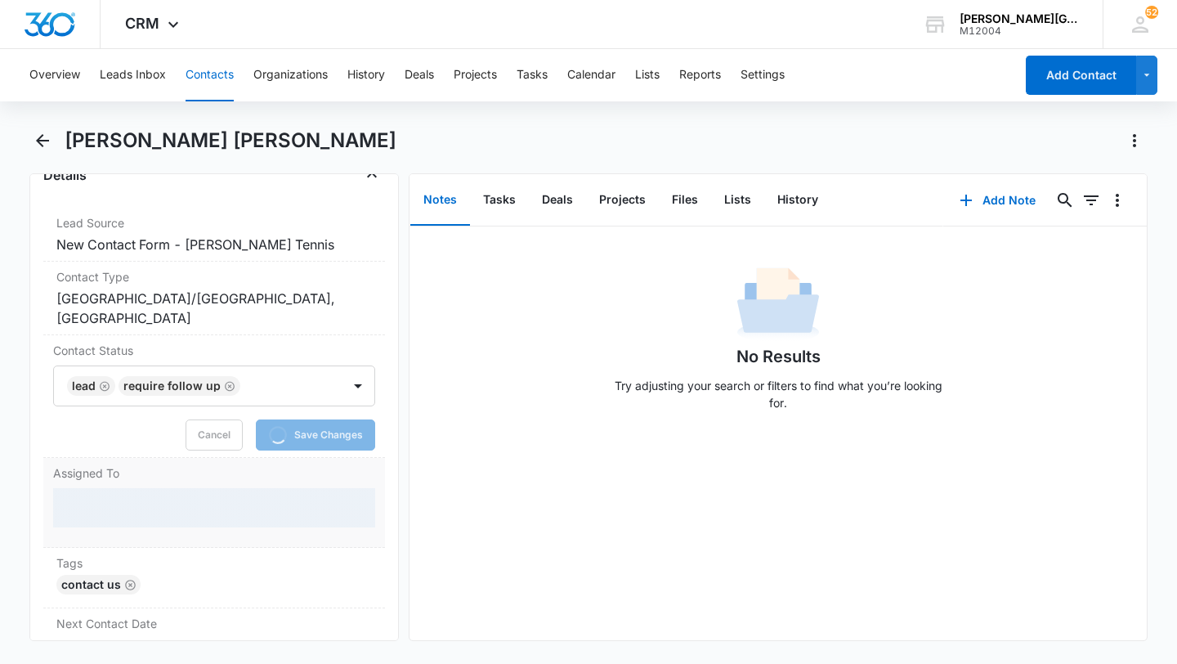
scroll to position [759, 0]
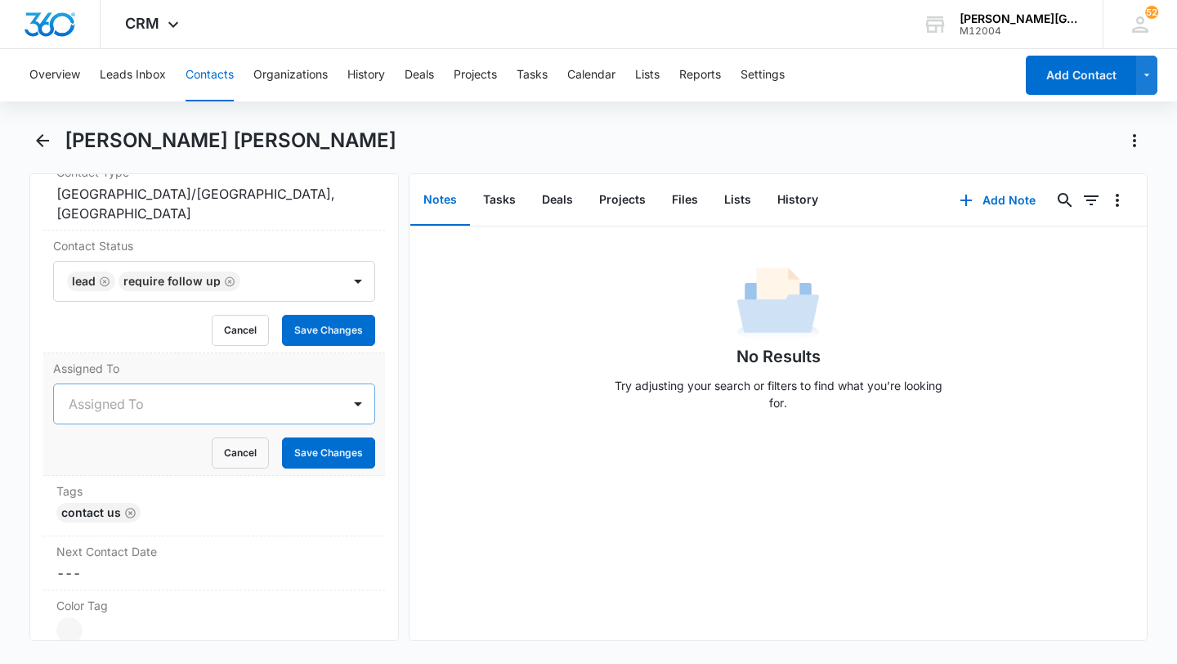
click at [157, 384] on div "Assigned To" at bounding box center [198, 403] width 288 height 39
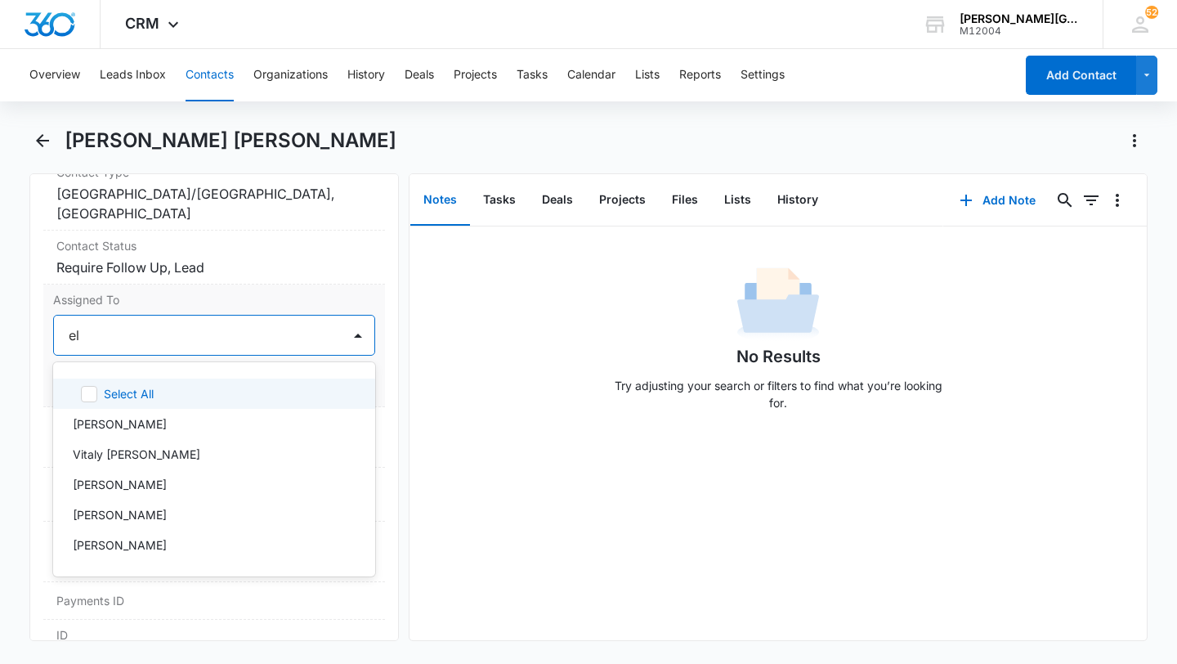
type input "[PERSON_NAME]"
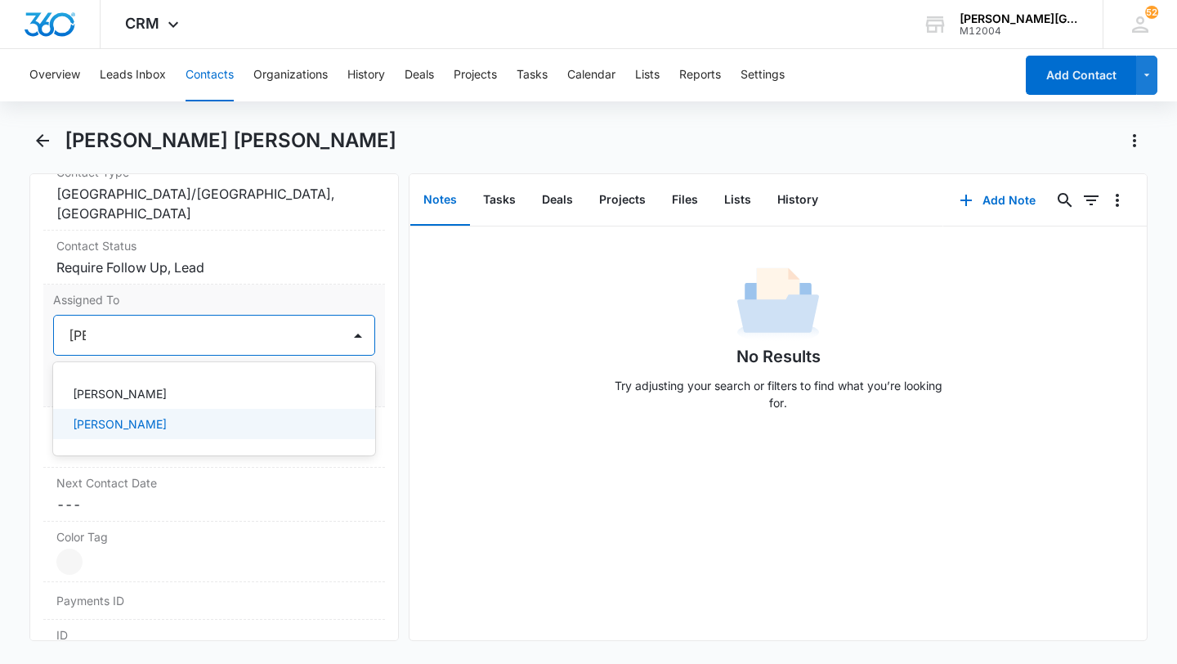
click at [153, 415] on p "[PERSON_NAME]" at bounding box center [120, 423] width 94 height 17
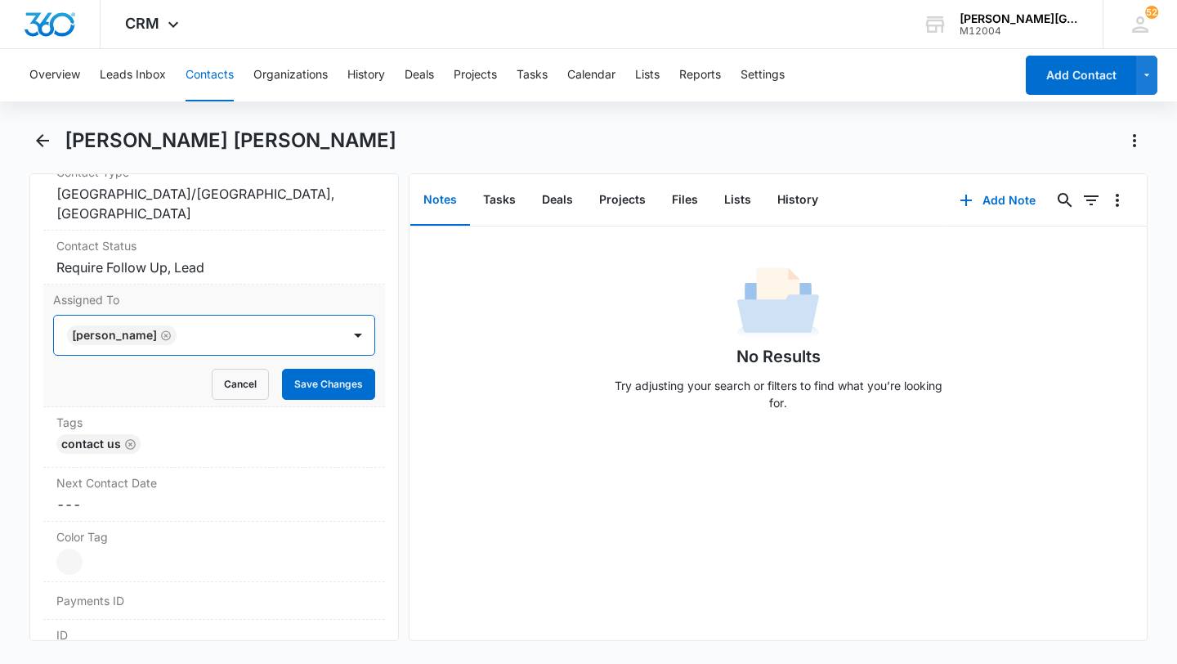
click at [287, 325] on div "[PERSON_NAME]" at bounding box center [198, 335] width 288 height 39
click at [305, 369] on button "Save Changes" at bounding box center [328, 384] width 93 height 31
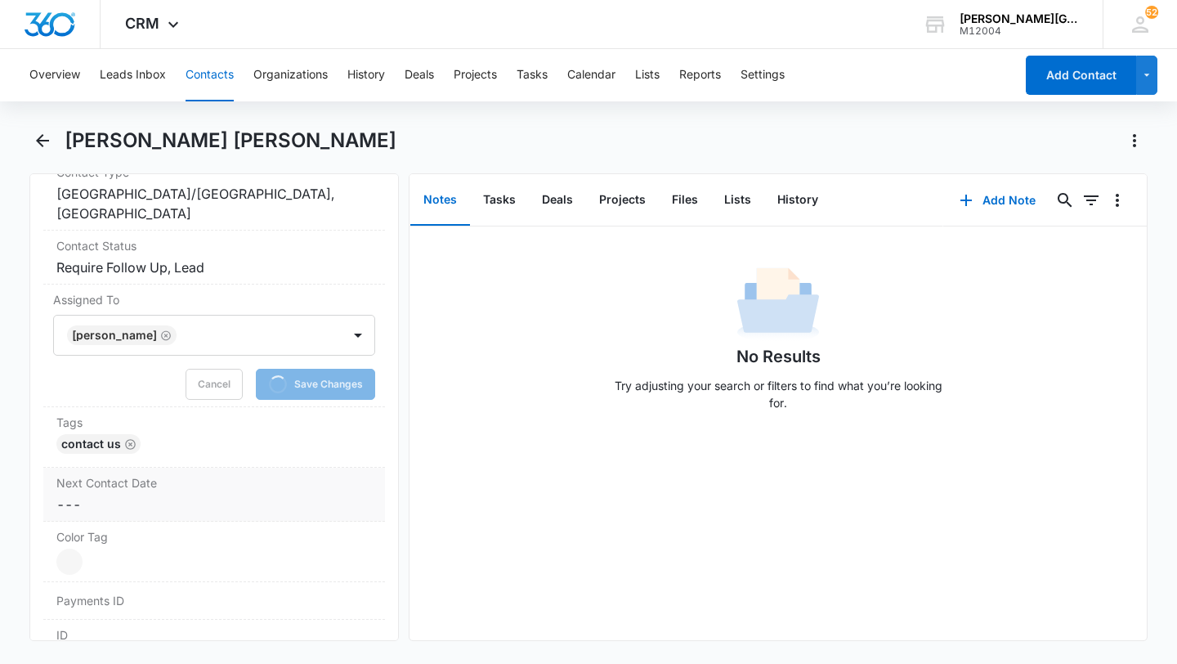
click at [147, 495] on dd "Cancel Save Changes ---" at bounding box center [214, 505] width 316 height 20
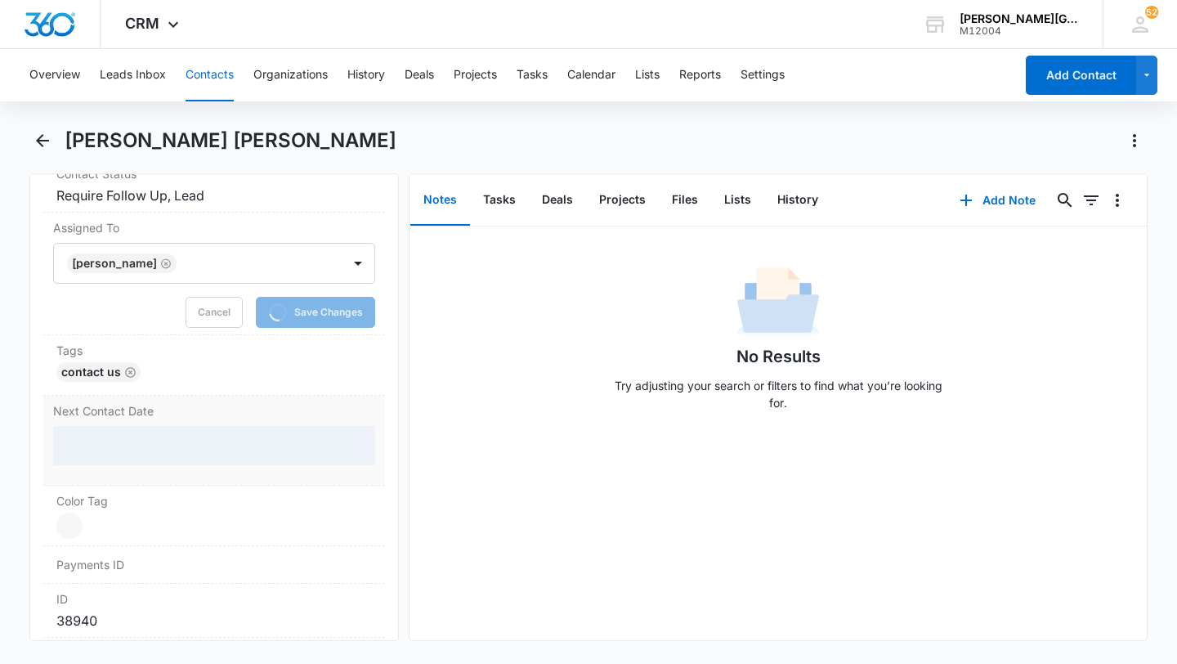
scroll to position [847, 0]
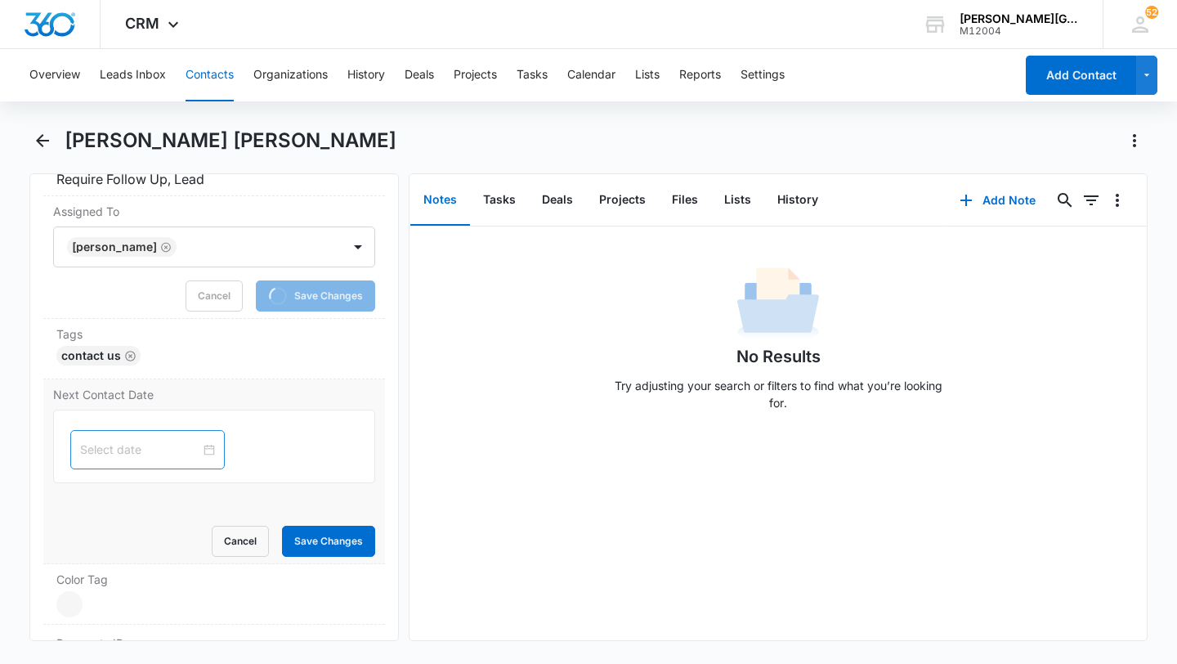
click at [132, 430] on div at bounding box center [147, 449] width 155 height 39
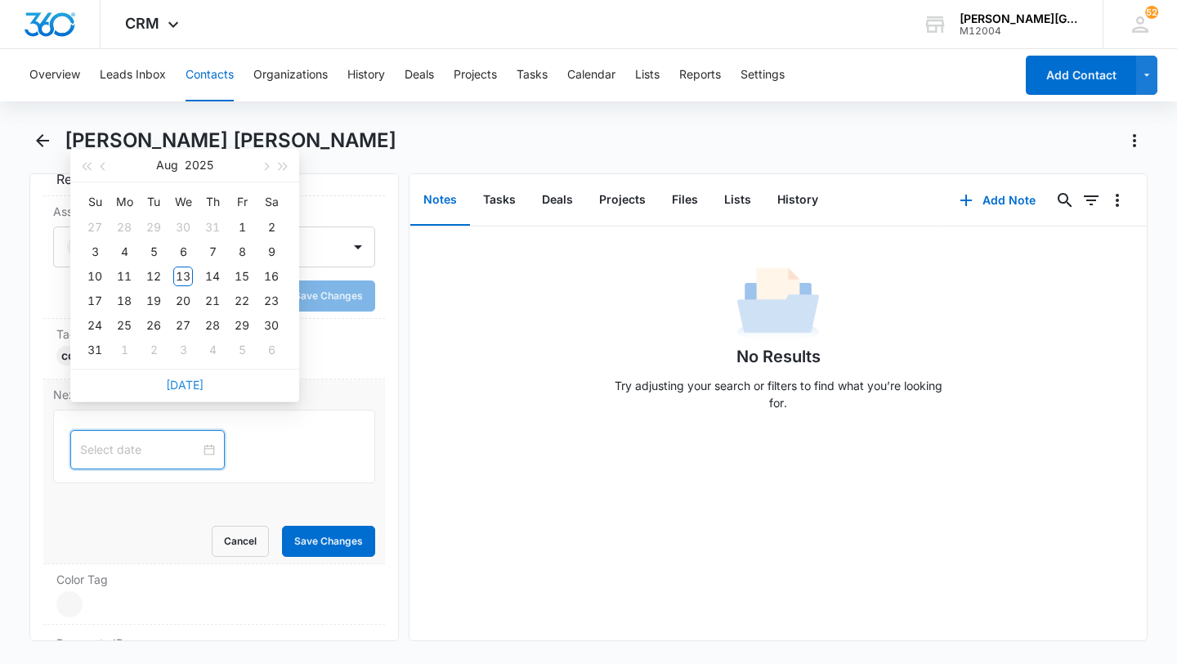
click at [183, 385] on link "[DATE]" at bounding box center [185, 385] width 38 height 14
type input "[DATE]"
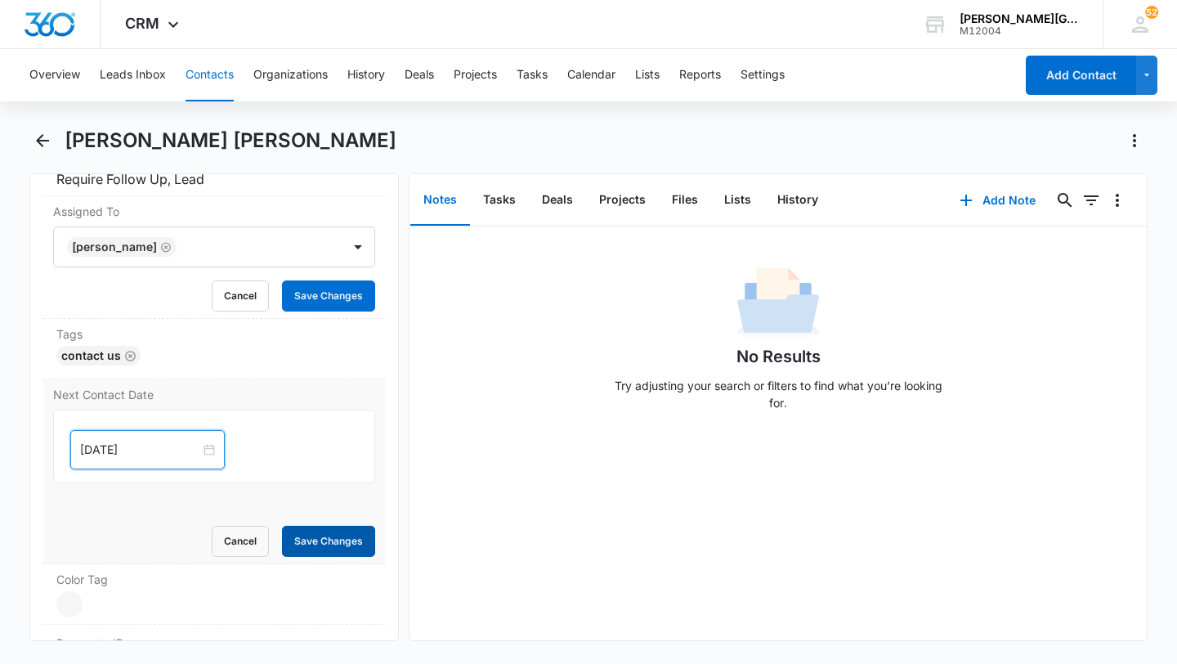
click at [313, 526] on button "Save Changes" at bounding box center [328, 541] width 93 height 31
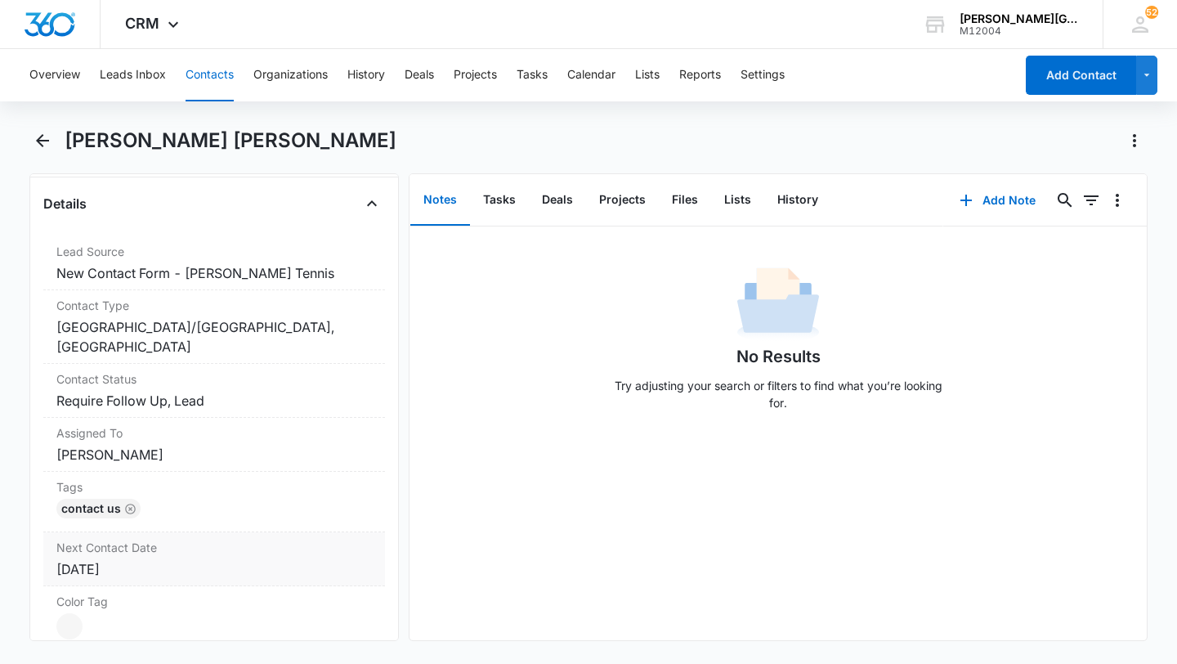
scroll to position [624, 0]
click at [107, 130] on h1 "[PERSON_NAME] [PERSON_NAME]" at bounding box center [231, 140] width 332 height 25
copy h1 "[PERSON_NAME]"
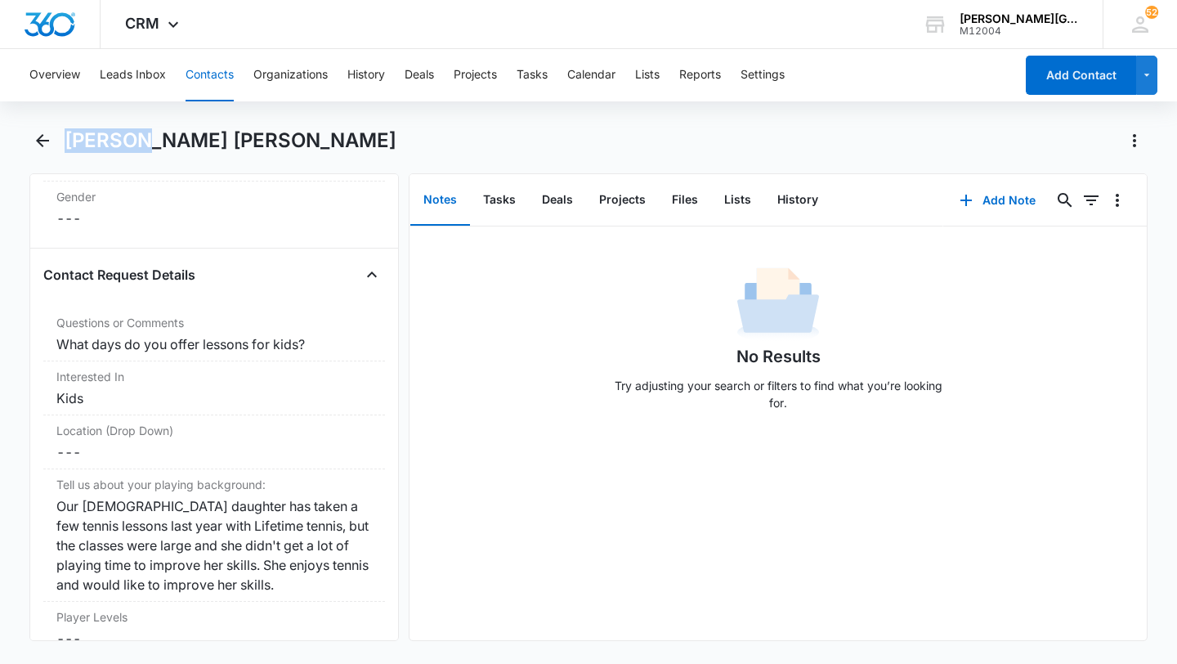
scroll to position [4067, 0]
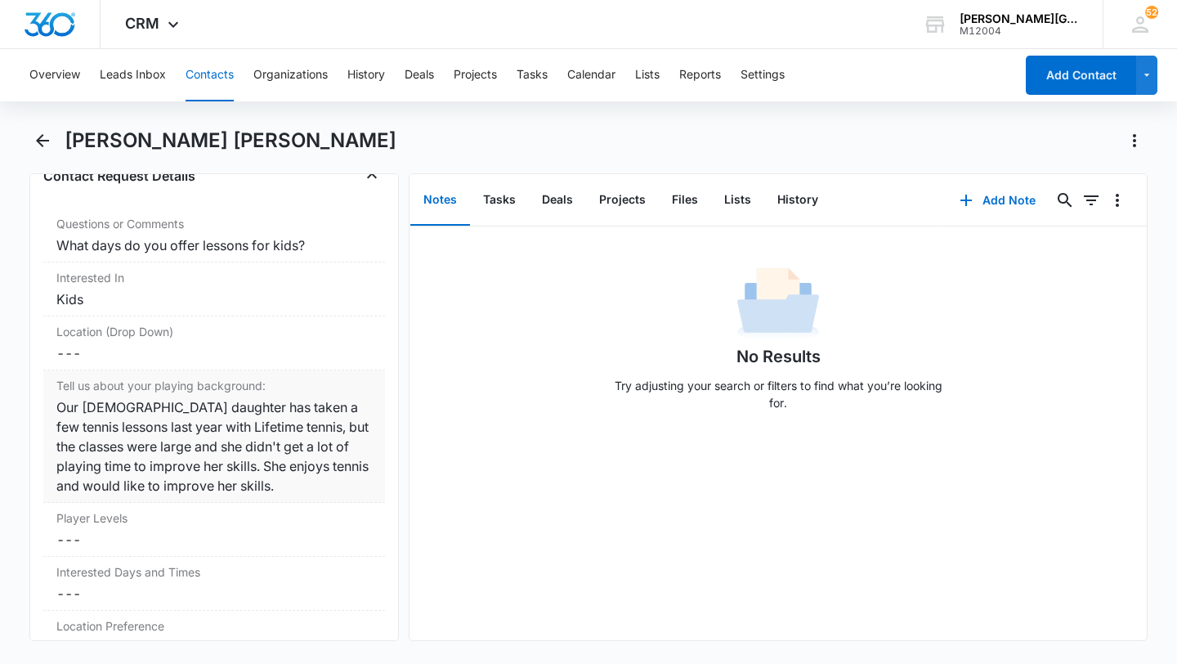
click at [204, 400] on div "Our [DEMOGRAPHIC_DATA] daughter has taken a few tennis lessons last year with L…" at bounding box center [214, 446] width 316 height 98
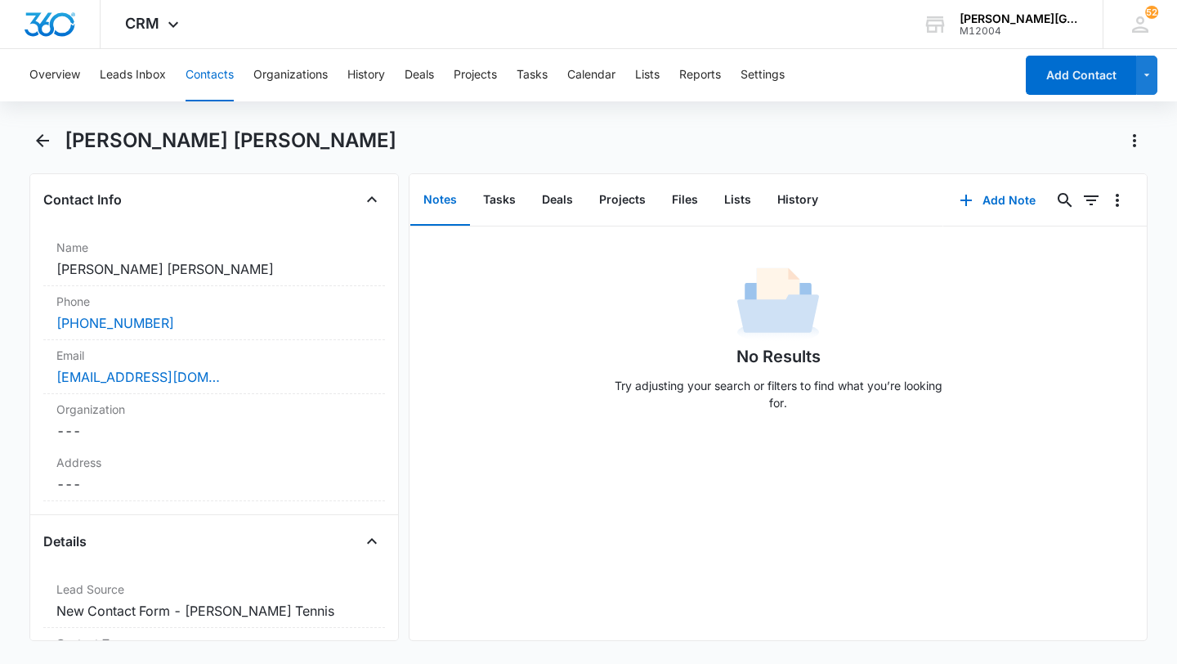
scroll to position [381, 0]
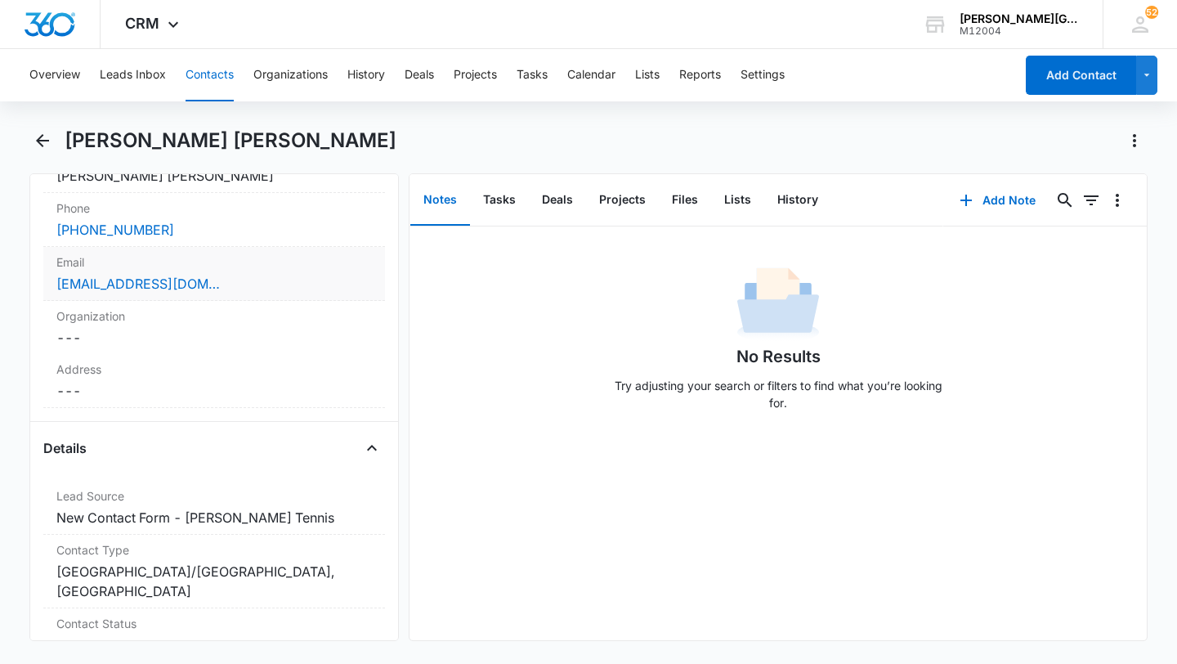
click at [276, 247] on div "Email Cancel Save Changes [EMAIL_ADDRESS][DOMAIN_NAME]" at bounding box center [214, 274] width 342 height 54
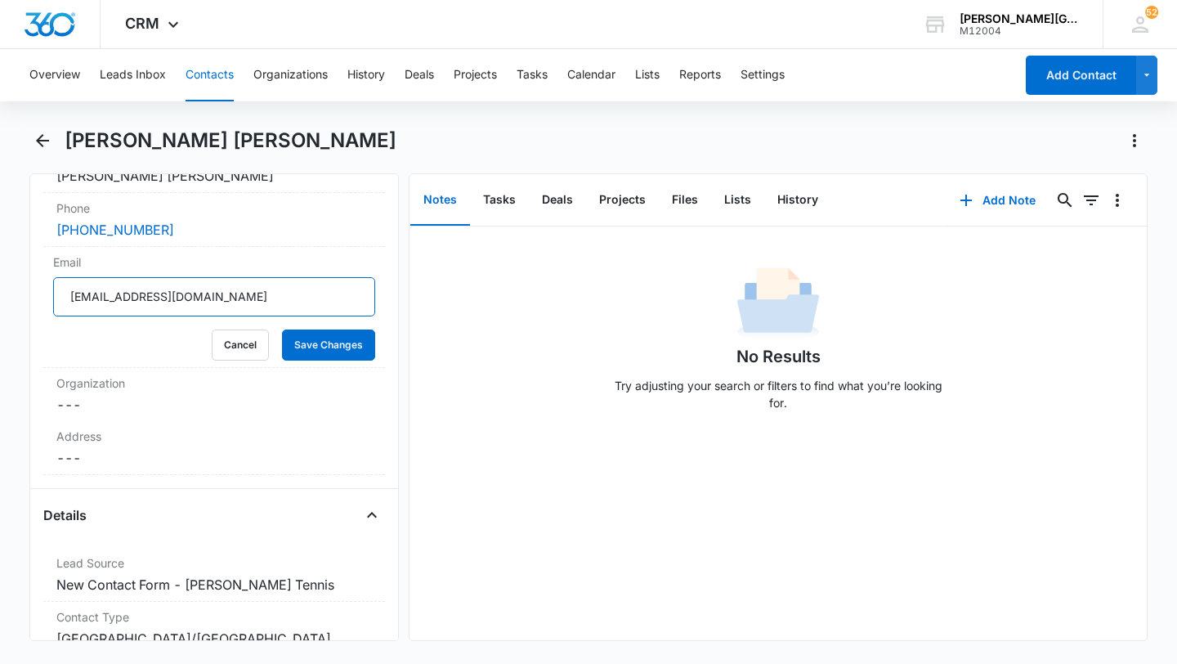
click at [188, 277] on input "[EMAIL_ADDRESS][DOMAIN_NAME]" at bounding box center [214, 296] width 322 height 39
click at [240, 330] on button "Cancel" at bounding box center [240, 345] width 57 height 31
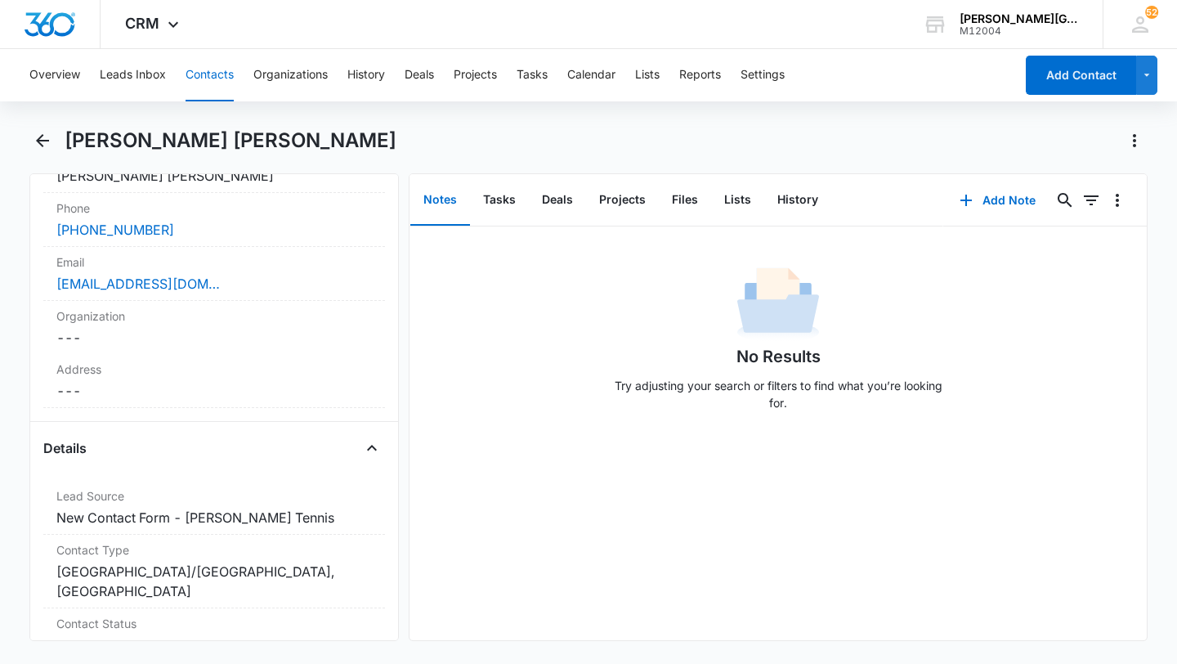
click at [96, 141] on h1 "[PERSON_NAME] [PERSON_NAME]" at bounding box center [231, 140] width 332 height 25
copy h1 "[PERSON_NAME]"
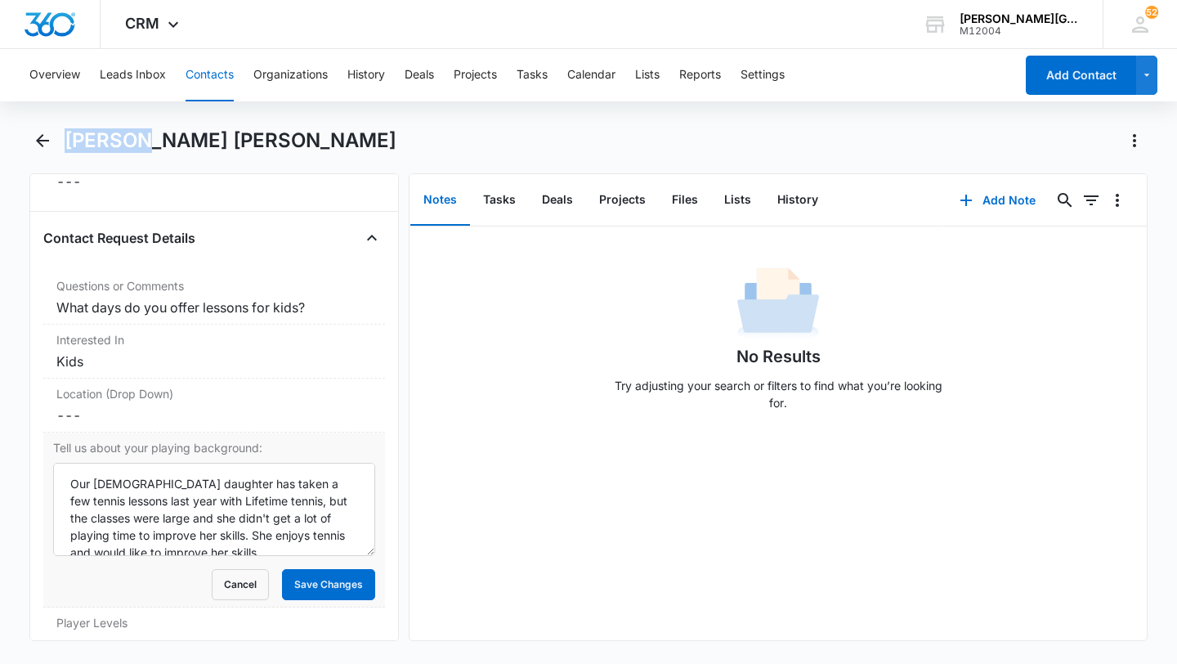
scroll to position [4008, 0]
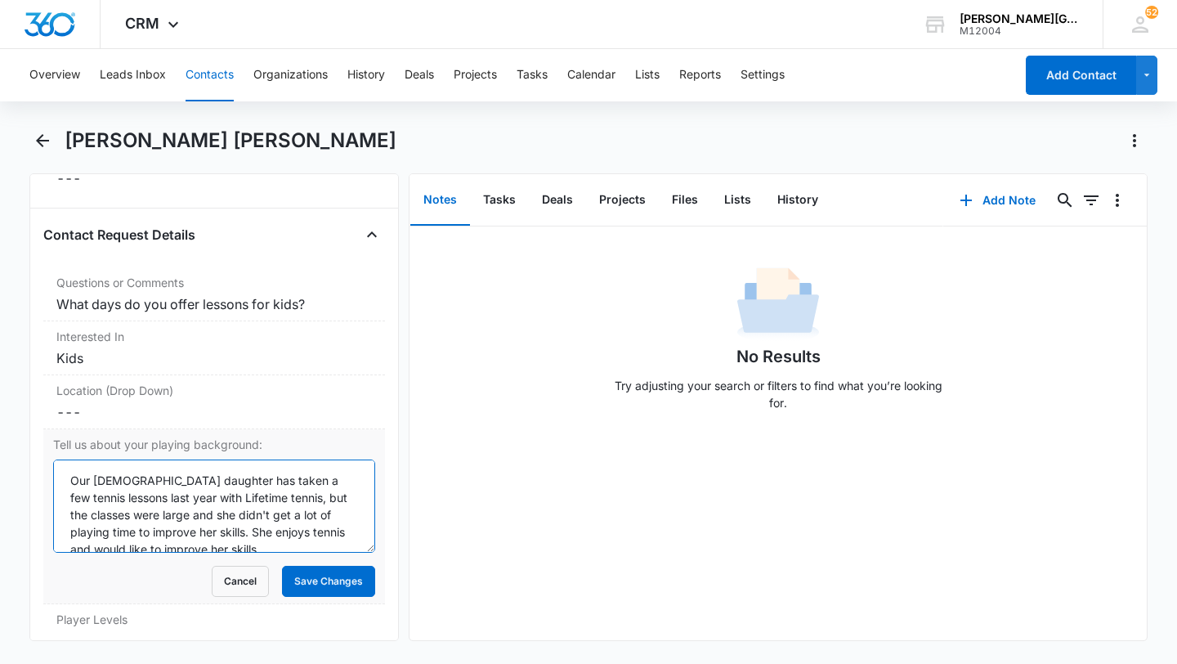
click at [173, 460] on textarea "Our [DEMOGRAPHIC_DATA] daughter has taken a few tennis lessons last year with L…" at bounding box center [214, 506] width 322 height 93
click at [230, 566] on button "Cancel" at bounding box center [240, 581] width 57 height 31
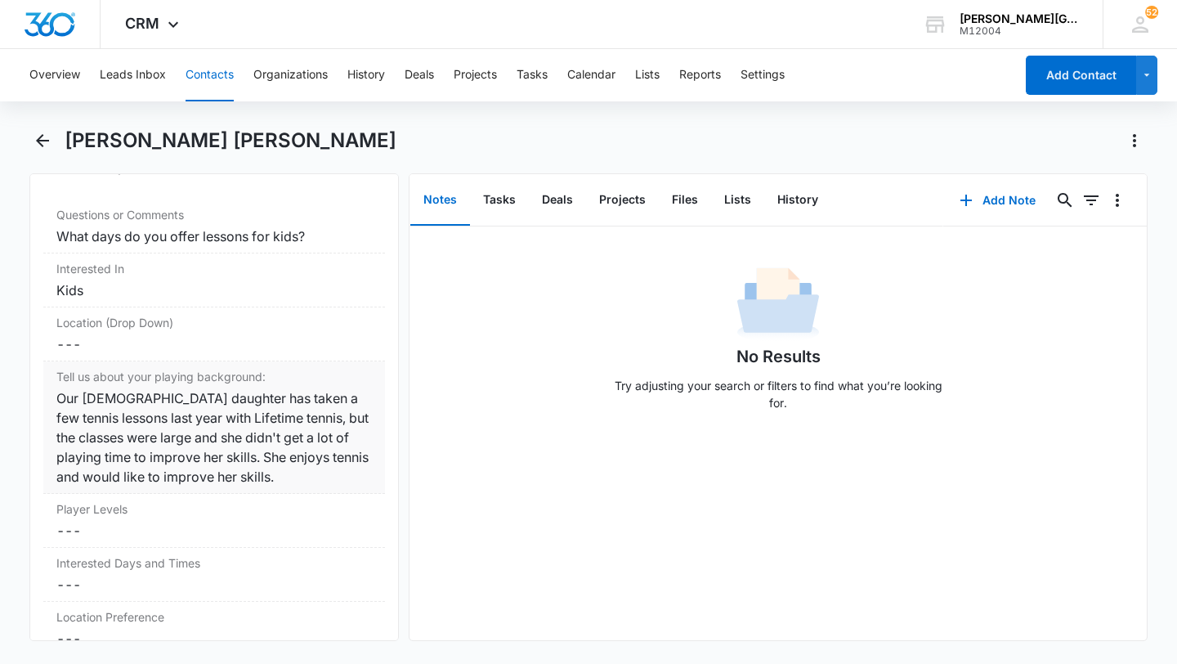
scroll to position [4077, 0]
click at [787, 209] on button "History" at bounding box center [798, 200] width 67 height 51
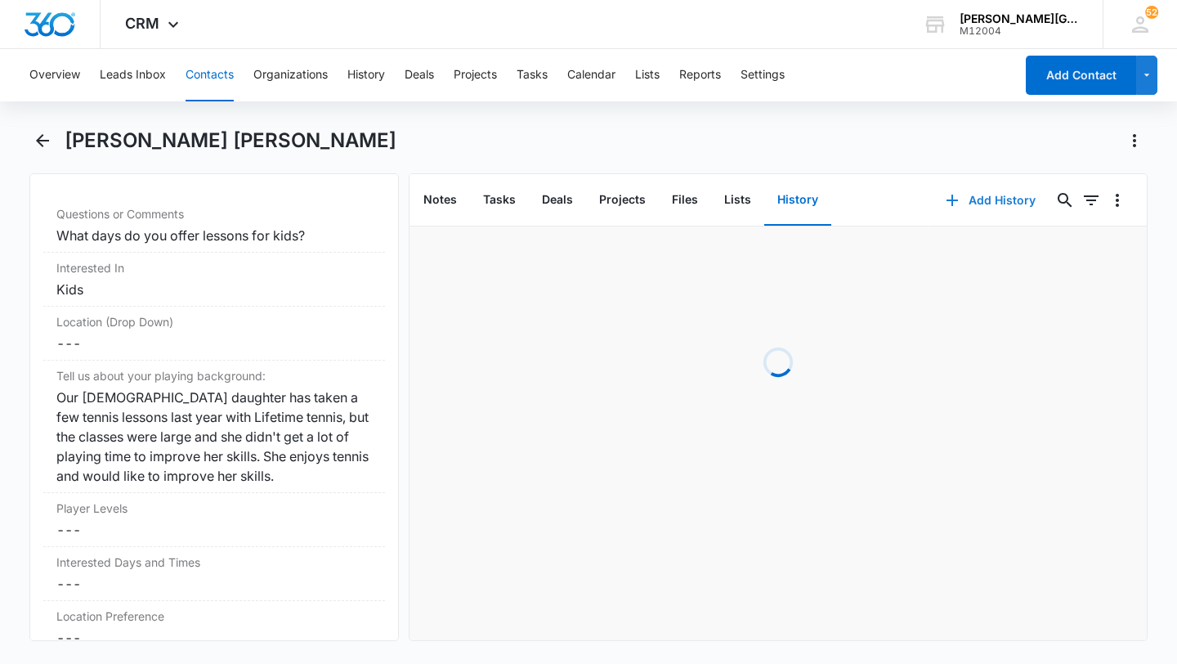
click at [950, 210] on button "Add History" at bounding box center [991, 200] width 123 height 39
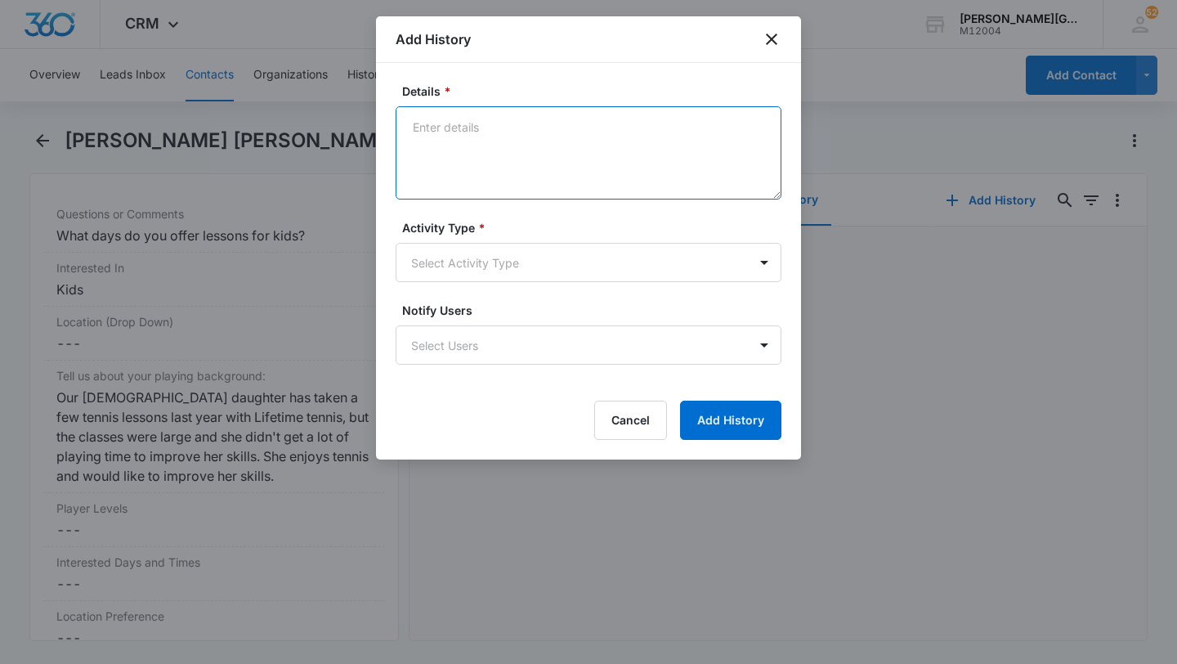
click at [500, 154] on textarea "Details *" at bounding box center [589, 152] width 386 height 93
paste textarea "Hello [PERSON_NAME], Thank you for your interest in [PERSON_NAME] Tennis Academ…"
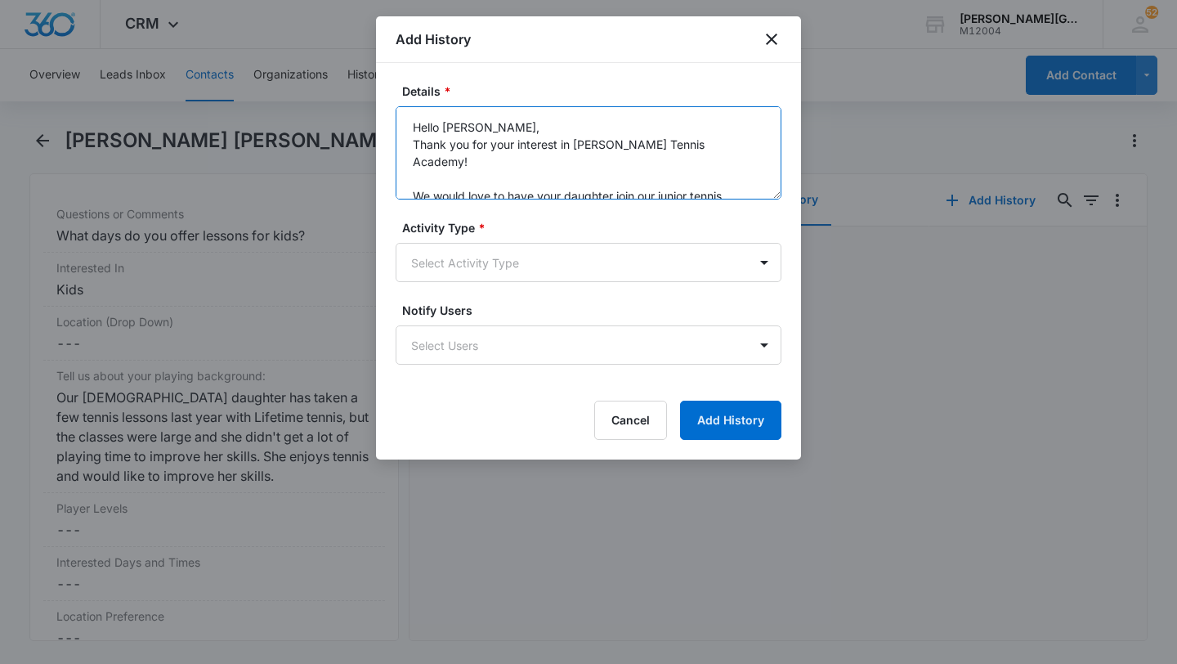
click at [521, 131] on textarea "Hello [PERSON_NAME], Thank you for your interest in [PERSON_NAME] Tennis Academ…" at bounding box center [589, 152] width 386 height 93
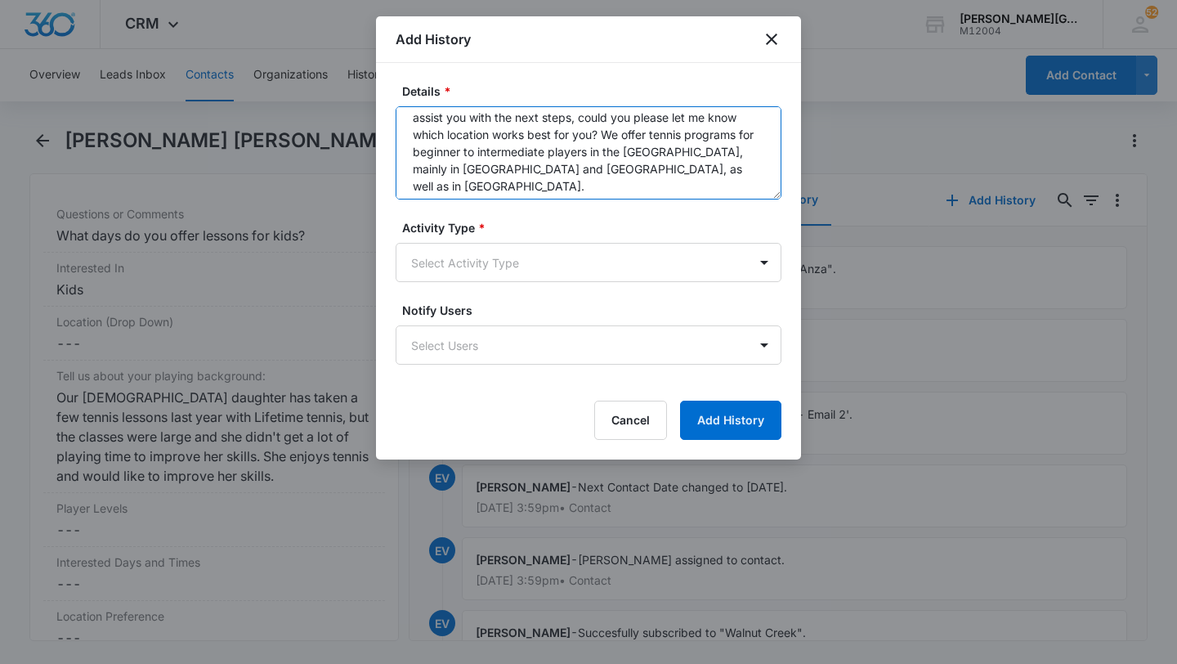
scroll to position [155, 0]
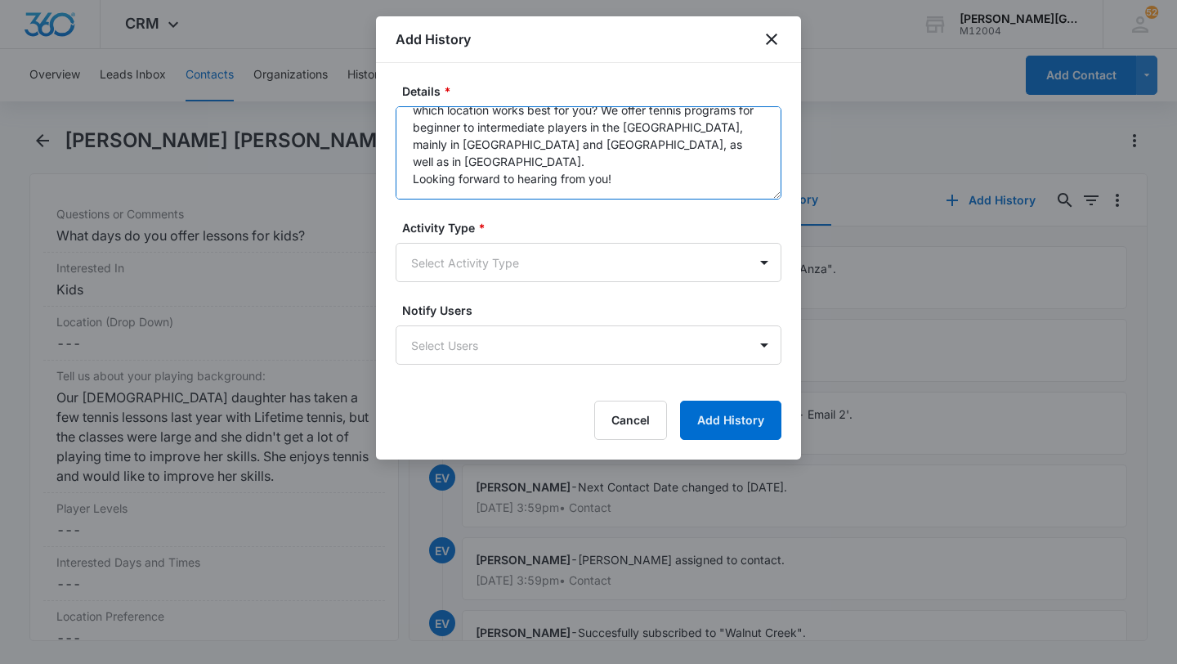
click at [692, 135] on textarea "Hello [PERSON_NAME], Thank you for your interest in [PERSON_NAME][GEOGRAPHIC_DA…" at bounding box center [589, 152] width 386 height 93
click at [442, 178] on textarea "Hello [PERSON_NAME], Thank you for your interest in [PERSON_NAME][GEOGRAPHIC_DA…" at bounding box center [589, 152] width 386 height 93
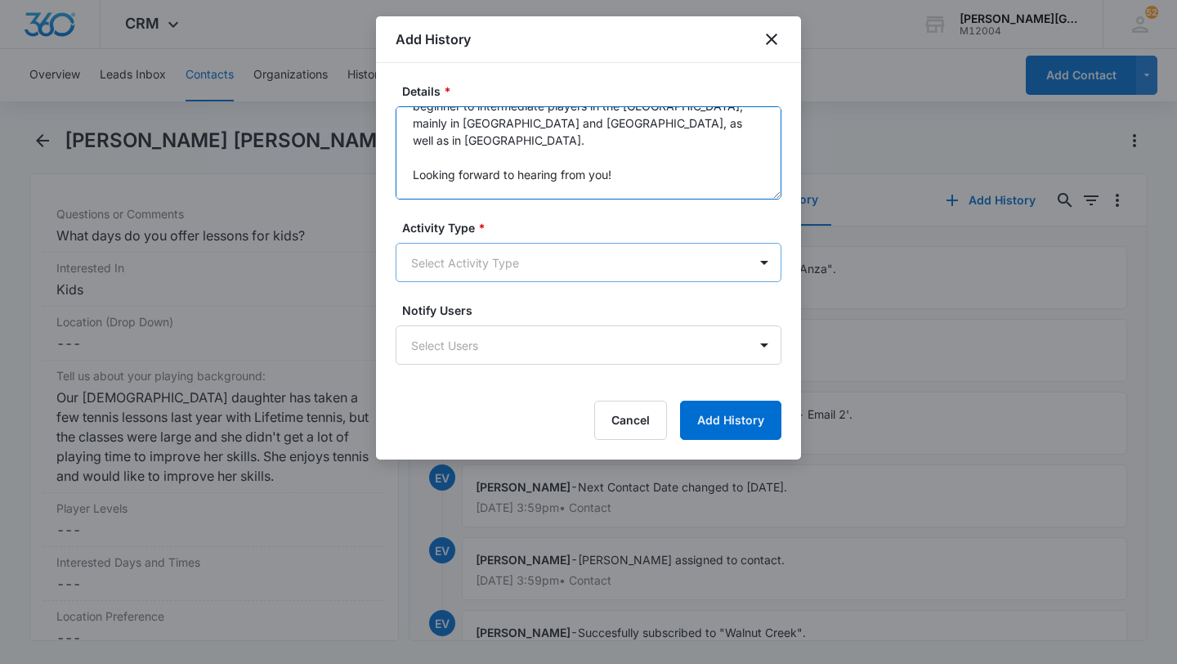
type textarea "Hello [PERSON_NAME], Thank you for your interest in [PERSON_NAME][GEOGRAPHIC_DA…"
click at [459, 272] on body "CRM Apps Reputation Websites Forms CRM Email Social Shop Payments POS Content A…" at bounding box center [588, 332] width 1177 height 664
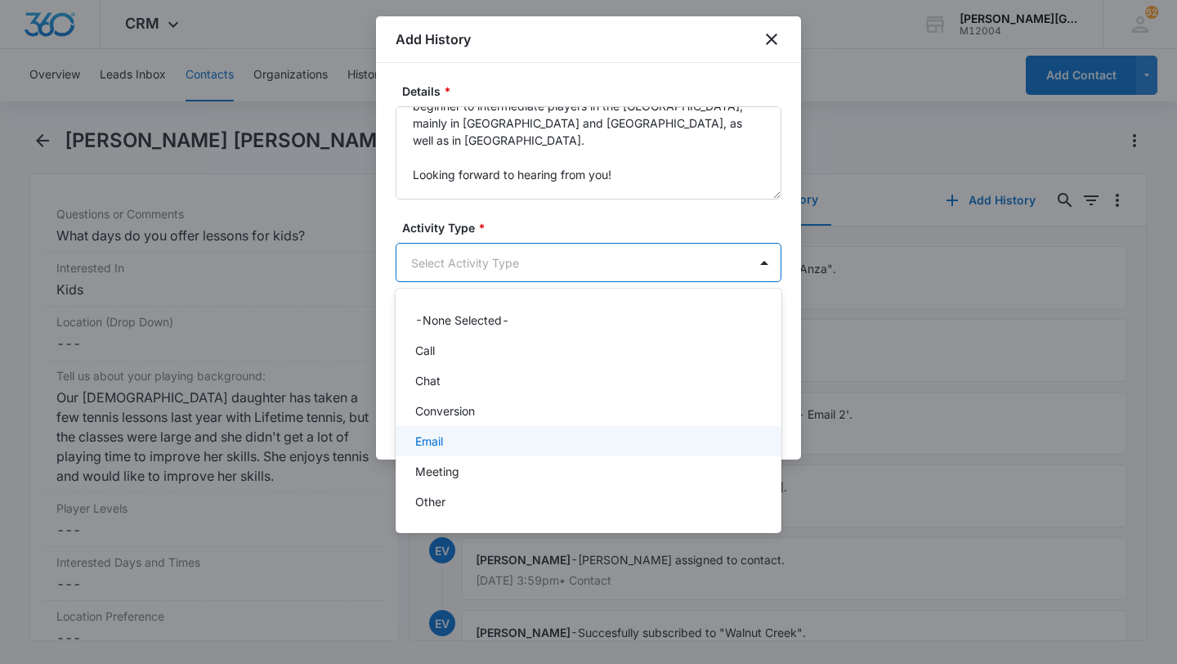
click at [459, 451] on div "Email" at bounding box center [589, 441] width 386 height 30
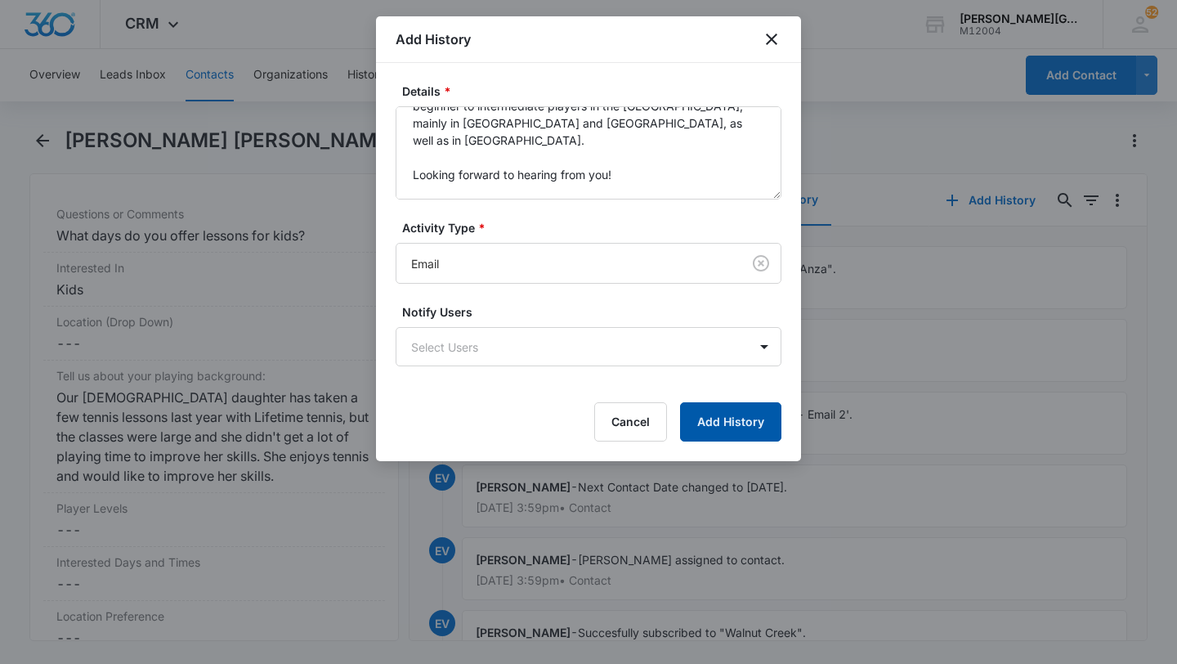
click at [711, 428] on button "Add History" at bounding box center [730, 421] width 101 height 39
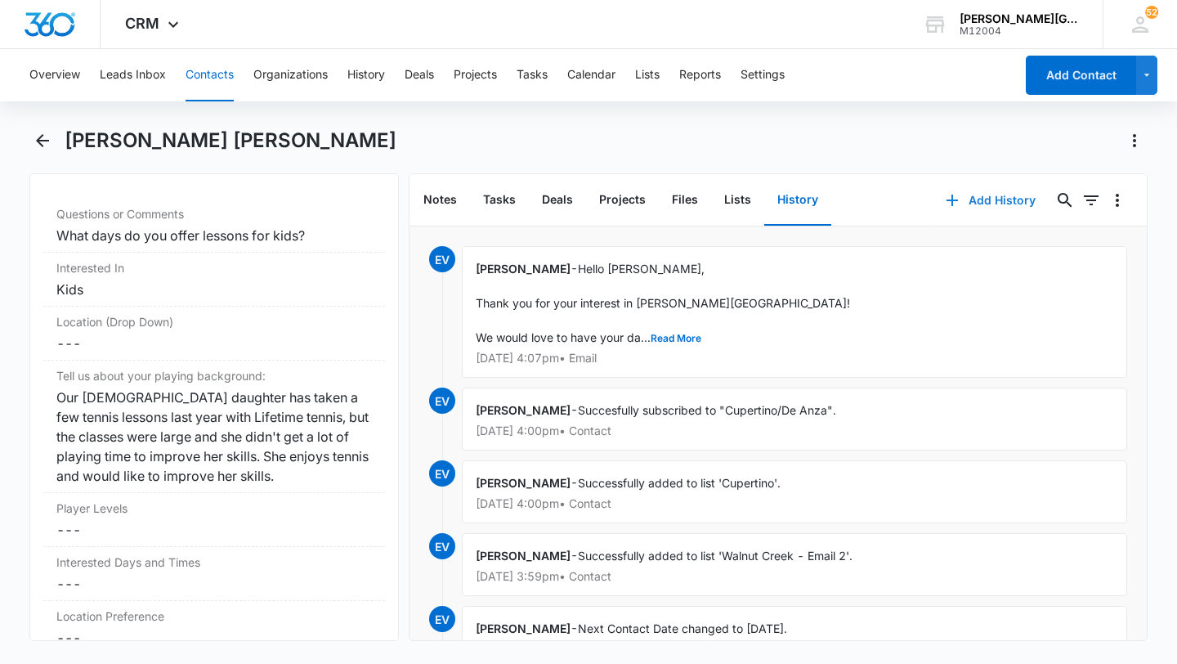
click at [966, 190] on button "Add History" at bounding box center [991, 200] width 123 height 39
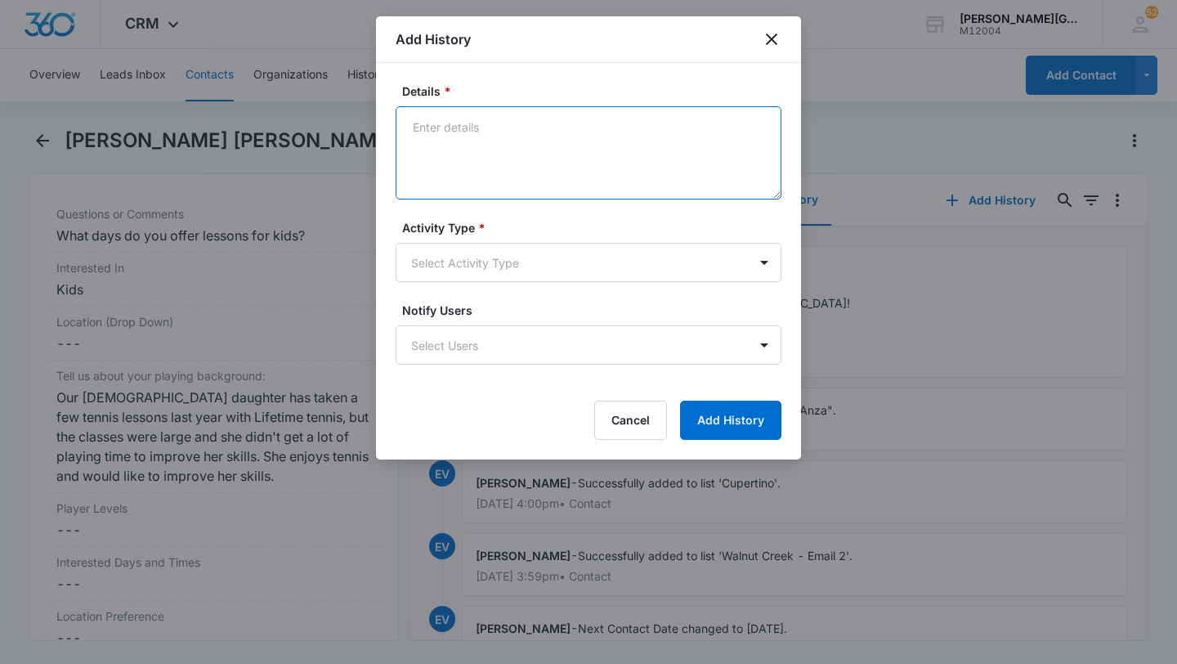
click at [496, 177] on textarea "Details *" at bounding box center [589, 152] width 386 height 93
type textarea "Also left a voicemail"
click at [519, 257] on body "CRM Apps Reputation Websites Forms CRM Email Social Shop Payments POS Content A…" at bounding box center [588, 332] width 1177 height 664
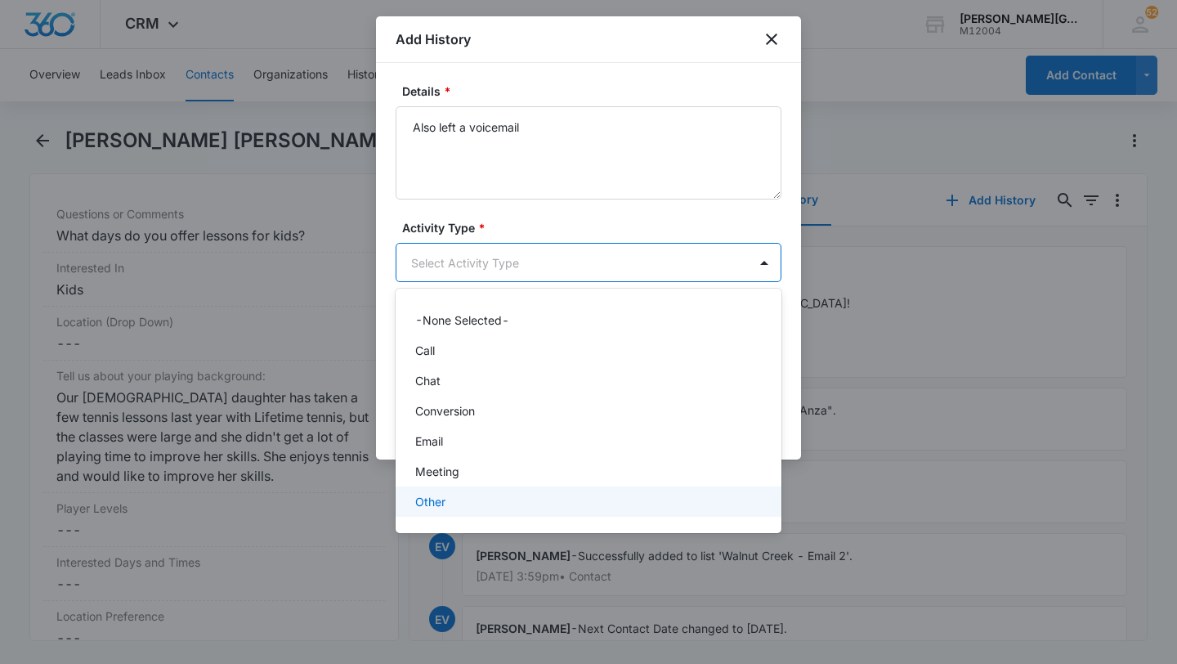
click at [439, 499] on p "Other" at bounding box center [430, 501] width 30 height 17
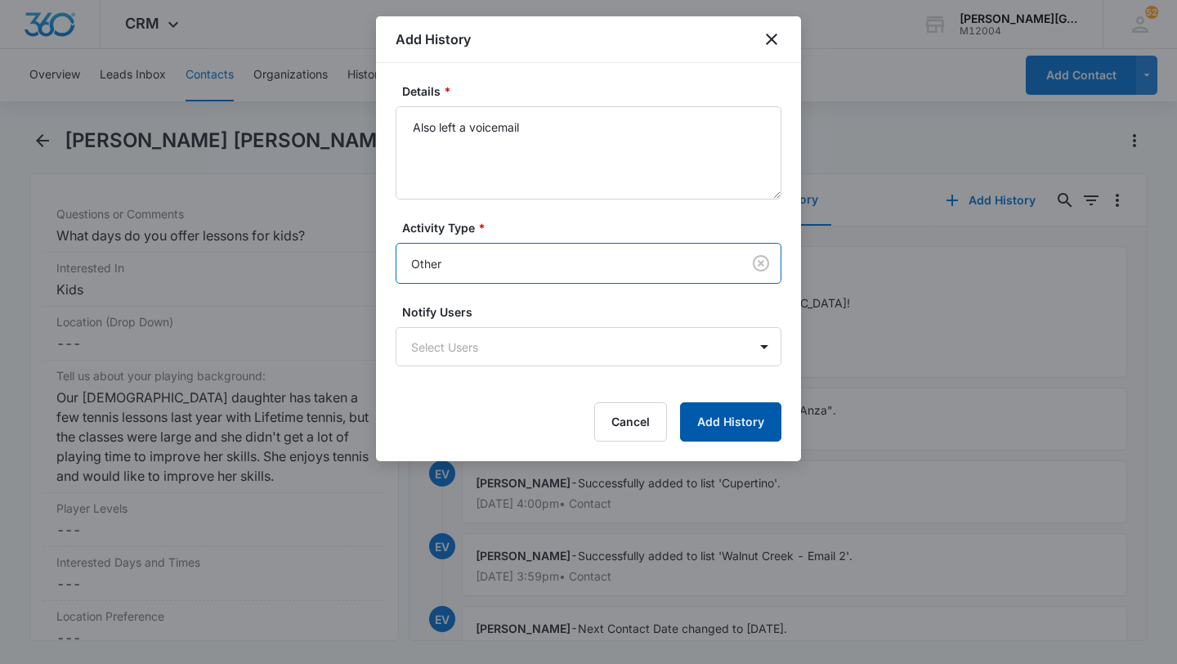
click at [760, 426] on button "Add History" at bounding box center [730, 421] width 101 height 39
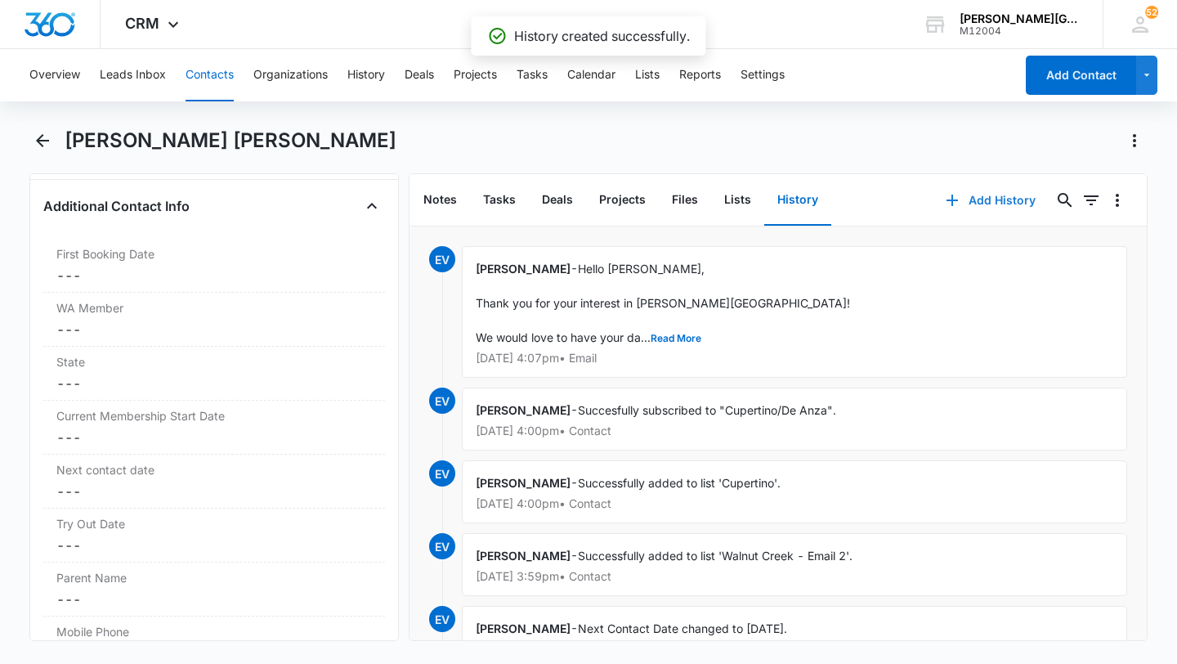
scroll to position [0, 0]
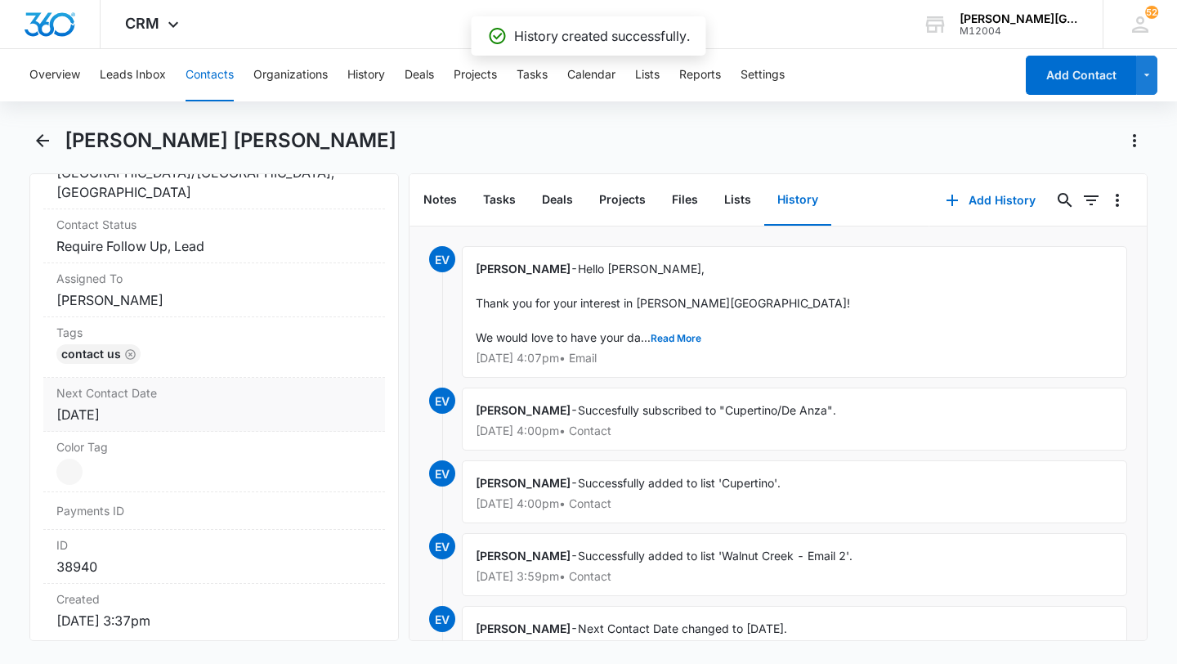
click at [213, 405] on div "[DATE]" at bounding box center [214, 415] width 316 height 20
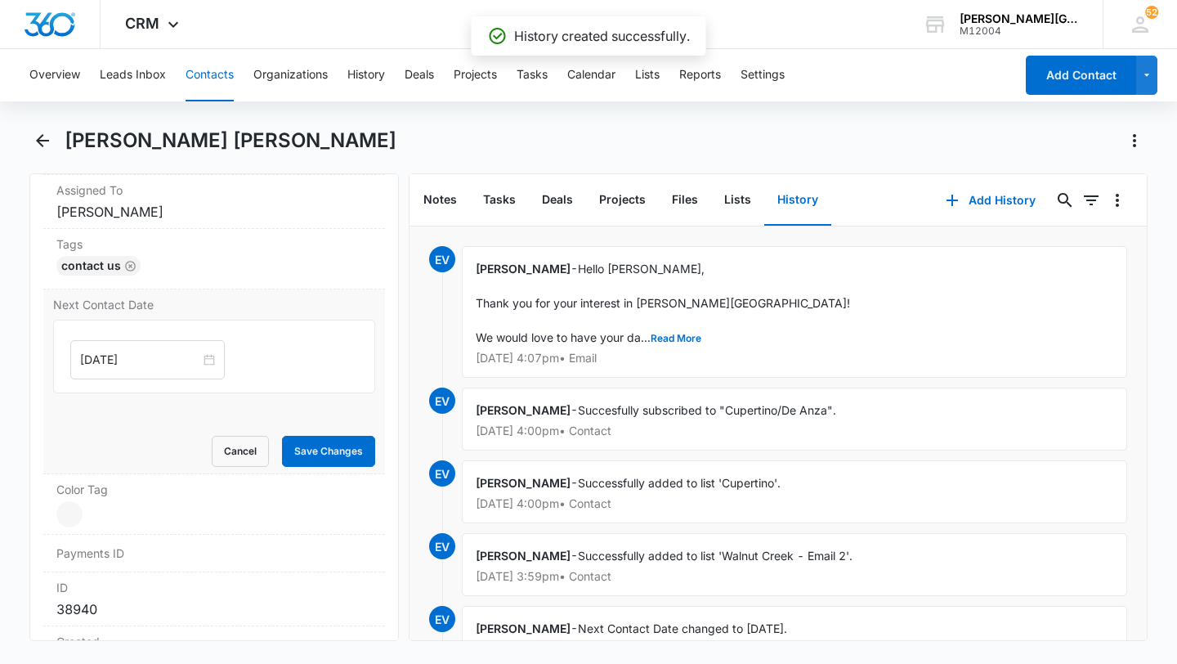
scroll to position [887, 0]
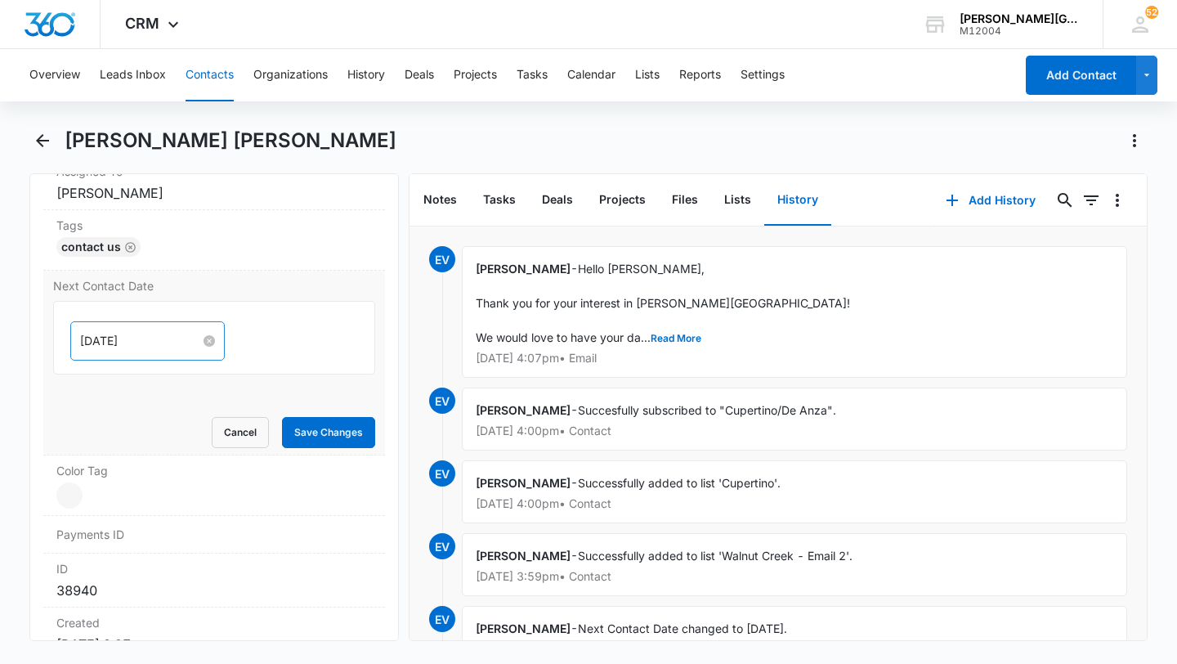
click at [122, 332] on input "[DATE]" at bounding box center [140, 341] width 120 height 18
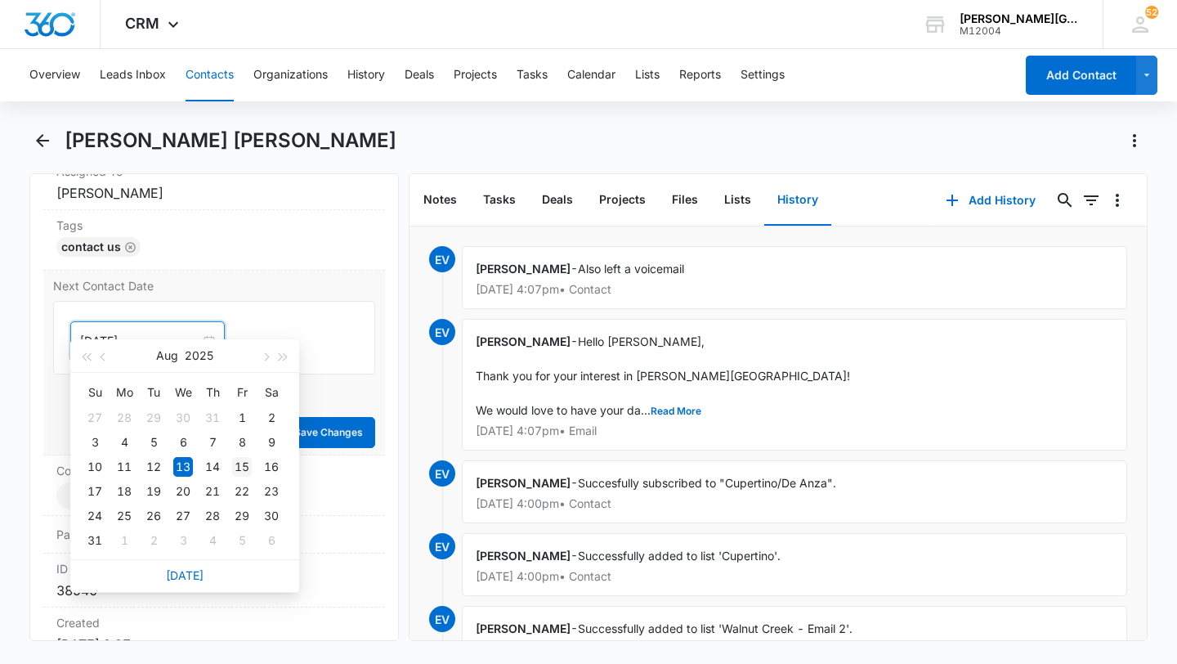
type input "[DATE]"
click at [240, 466] on div "15" at bounding box center [242, 467] width 20 height 20
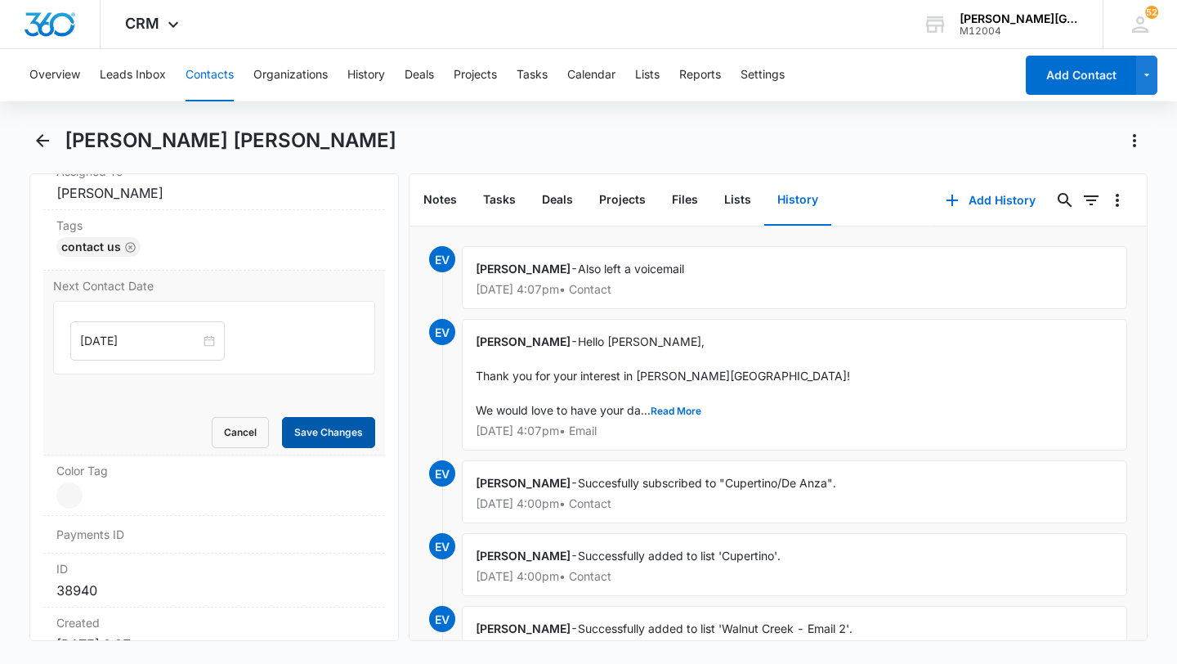
click at [341, 423] on button "Save Changes" at bounding box center [328, 432] width 93 height 31
click at [199, 95] on button "Contacts" at bounding box center [210, 75] width 48 height 52
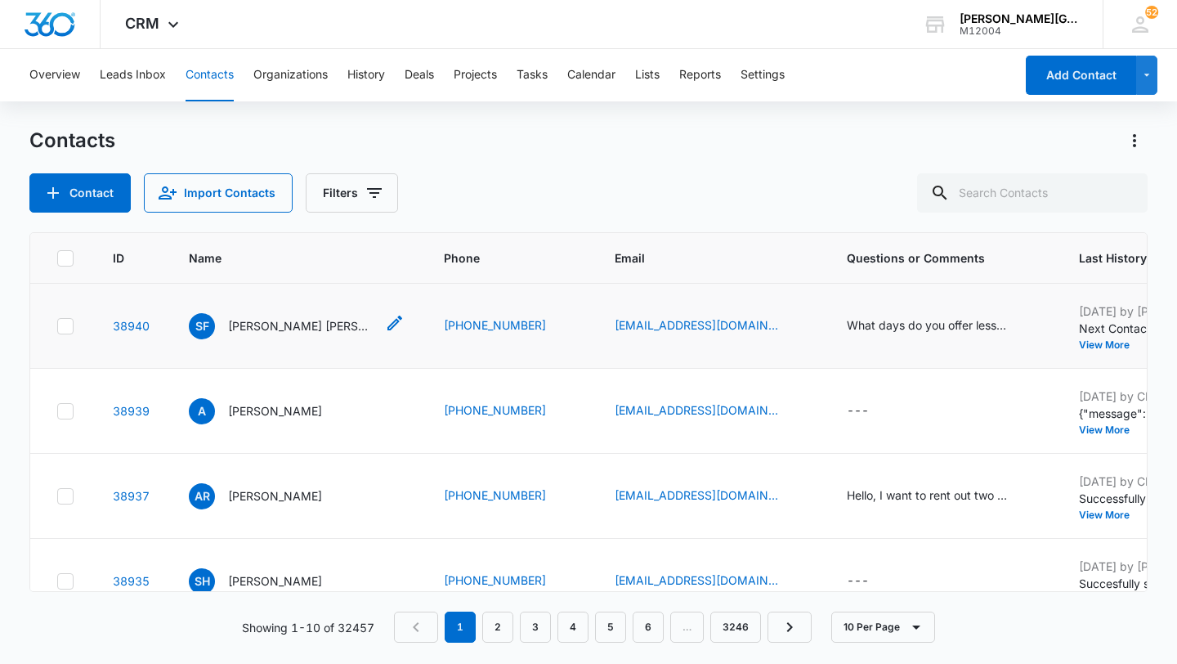
click at [258, 327] on p "[PERSON_NAME] [PERSON_NAME]" at bounding box center [301, 325] width 147 height 17
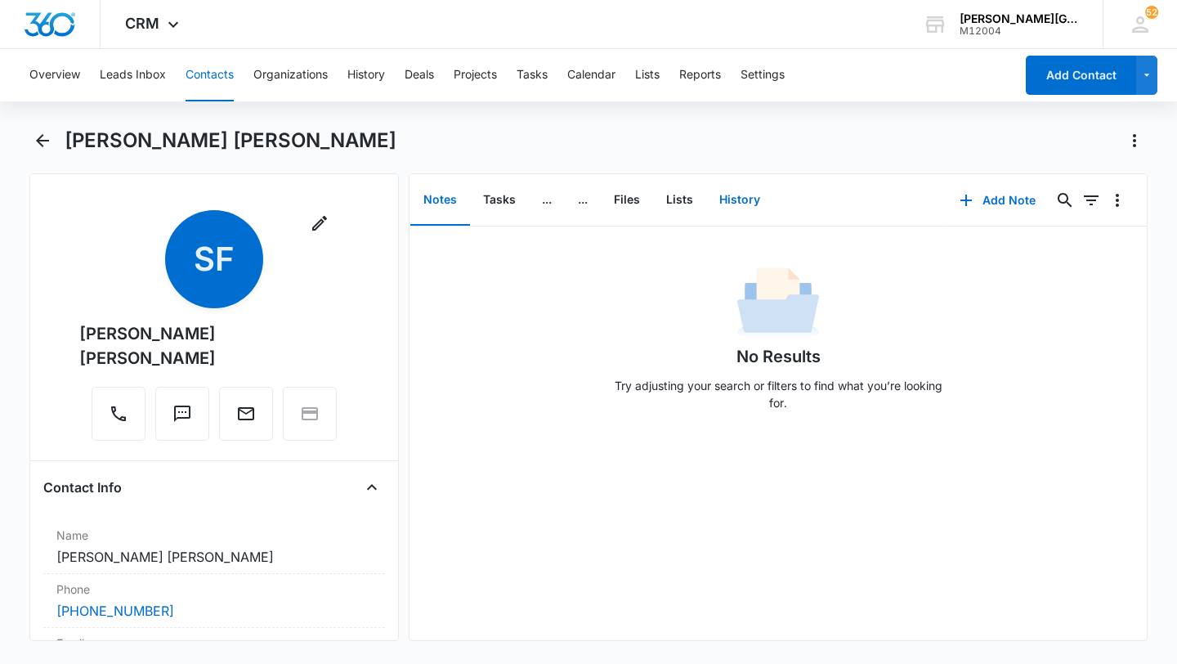
click at [747, 186] on button "History" at bounding box center [739, 200] width 67 height 51
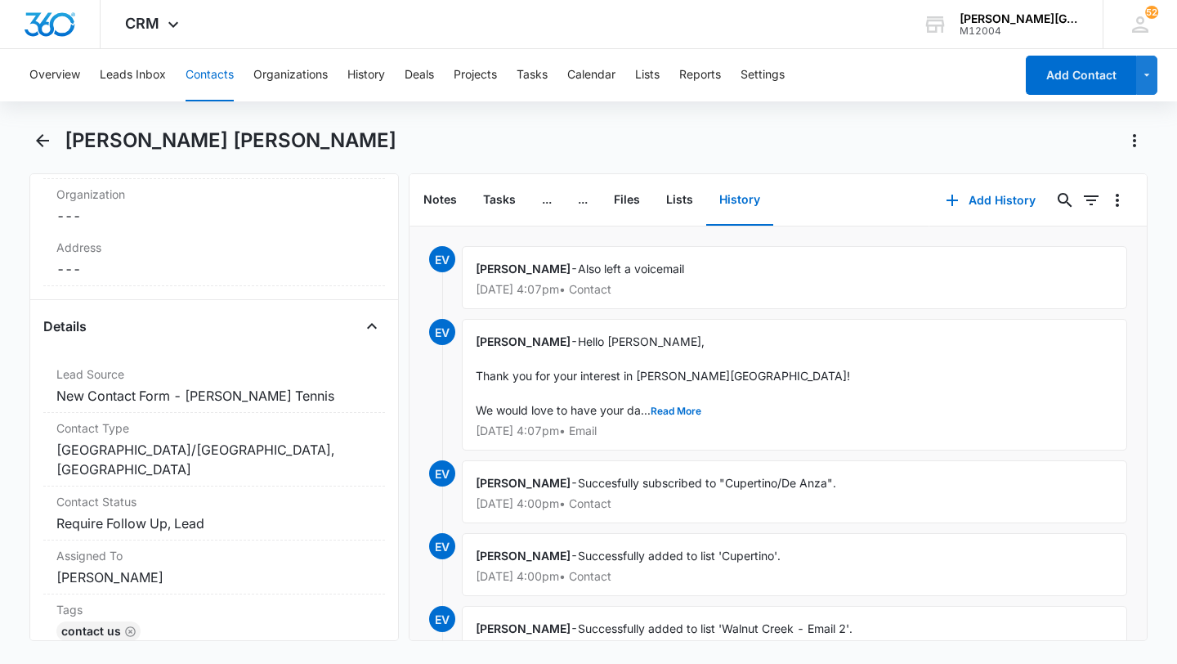
scroll to position [563, 0]
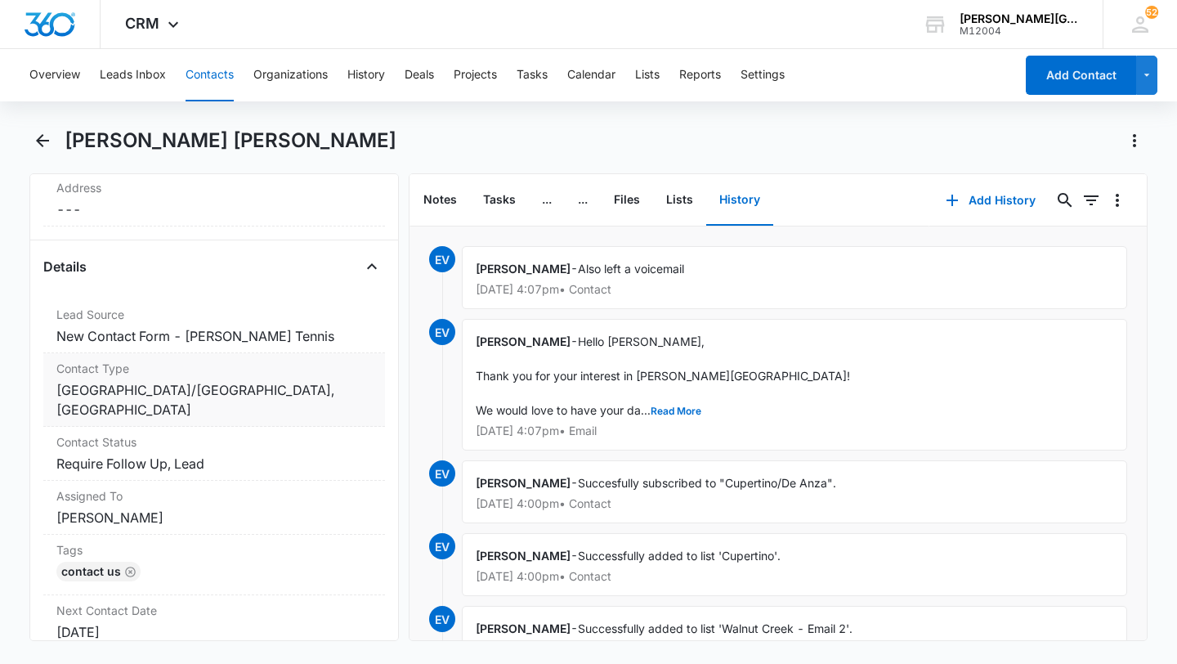
click at [235, 380] on dd "Cancel Save Changes Walnut Creek/[GEOGRAPHIC_DATA], [GEOGRAPHIC_DATA]" at bounding box center [214, 399] width 316 height 39
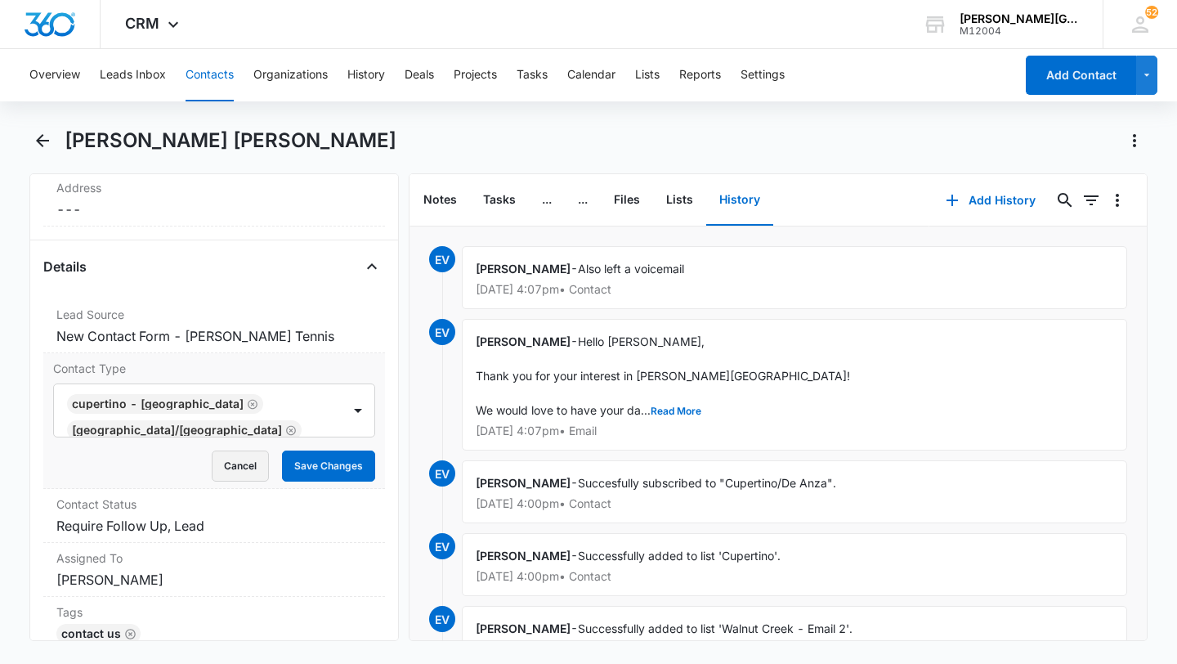
click at [242, 451] on button "Cancel" at bounding box center [240, 466] width 57 height 31
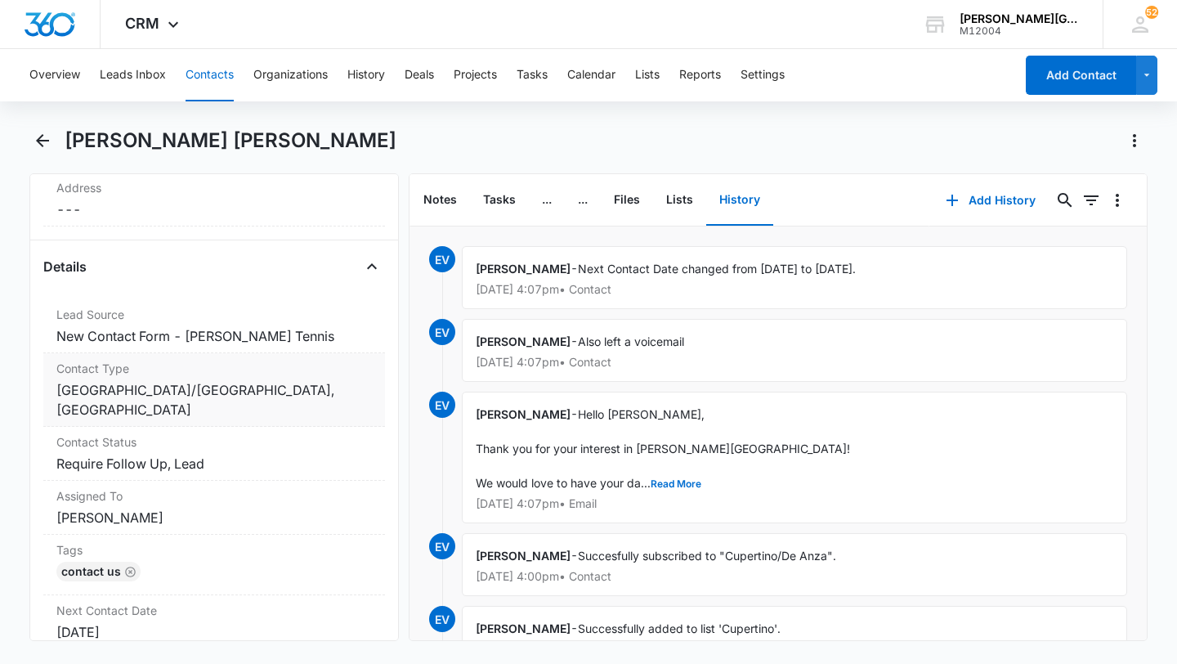
click at [176, 380] on dd "Cancel Save Changes Walnut Creek/[GEOGRAPHIC_DATA], [GEOGRAPHIC_DATA]" at bounding box center [214, 399] width 316 height 39
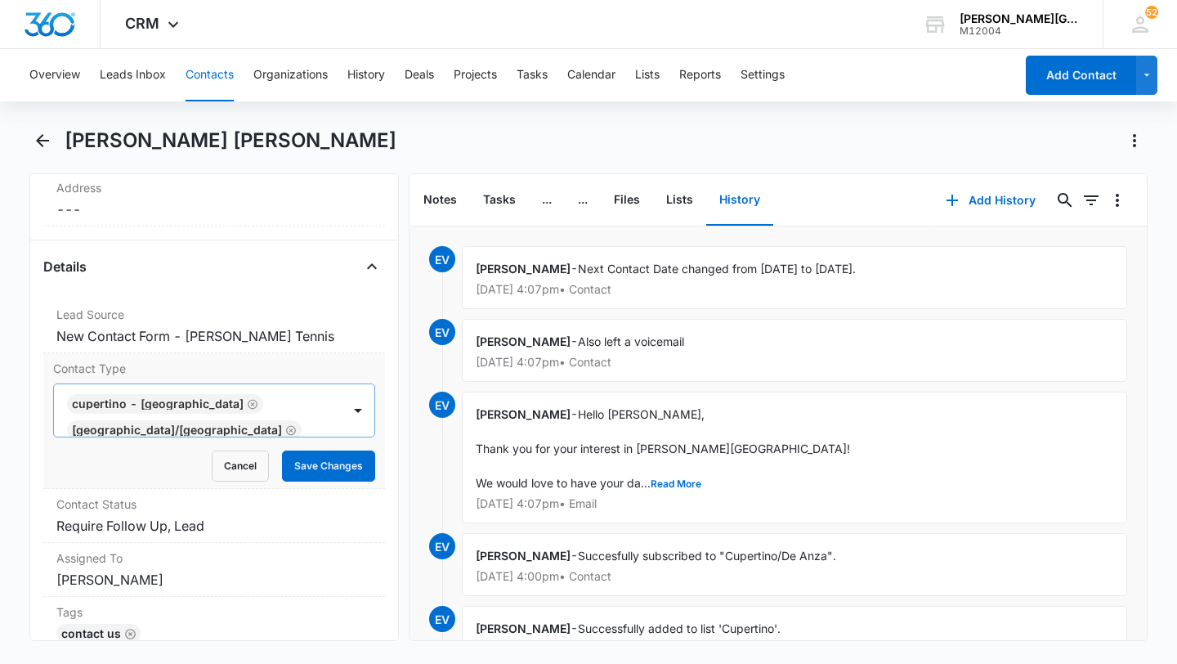
click at [247, 398] on icon "Remove Cupertino - De Anza College" at bounding box center [252, 404] width 11 height 12
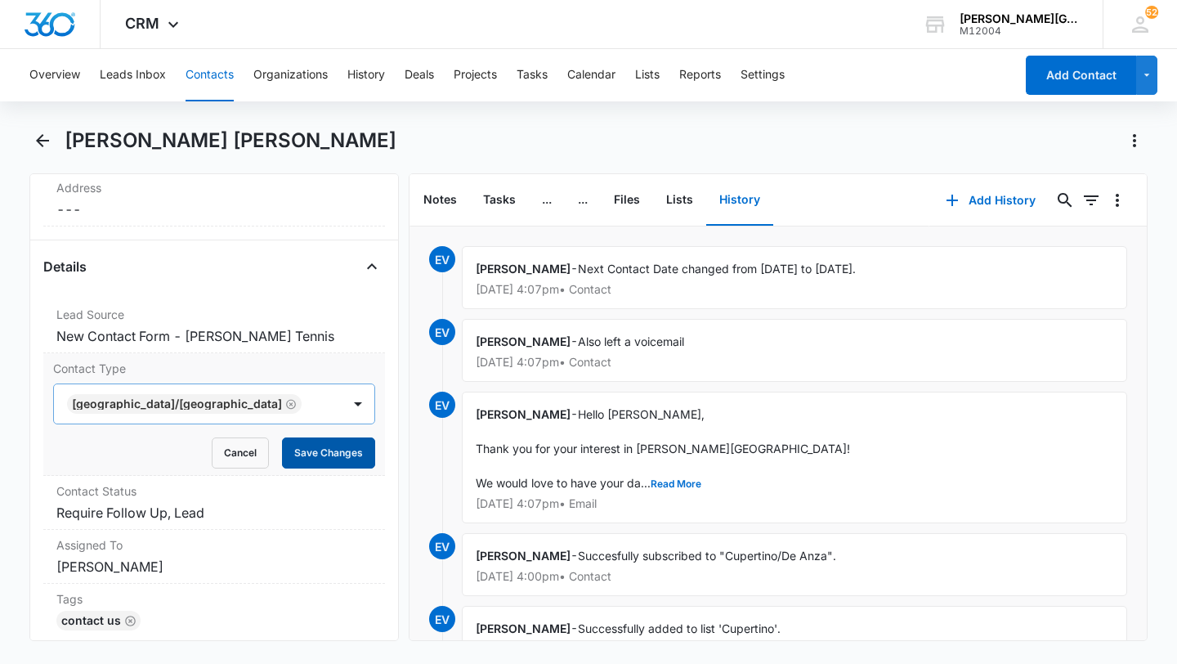
click at [322, 437] on button "Save Changes" at bounding box center [328, 452] width 93 height 31
click at [959, 203] on icon "button" at bounding box center [953, 201] width 20 height 20
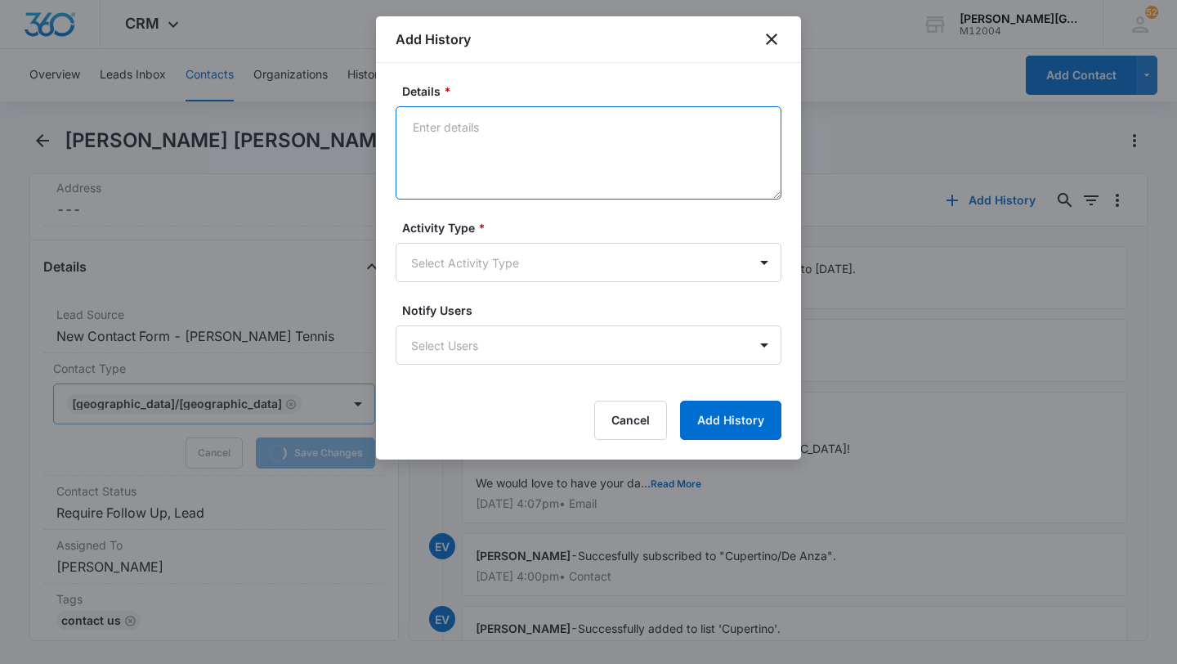
click at [488, 167] on textarea "Details *" at bounding box center [589, 152] width 386 height 93
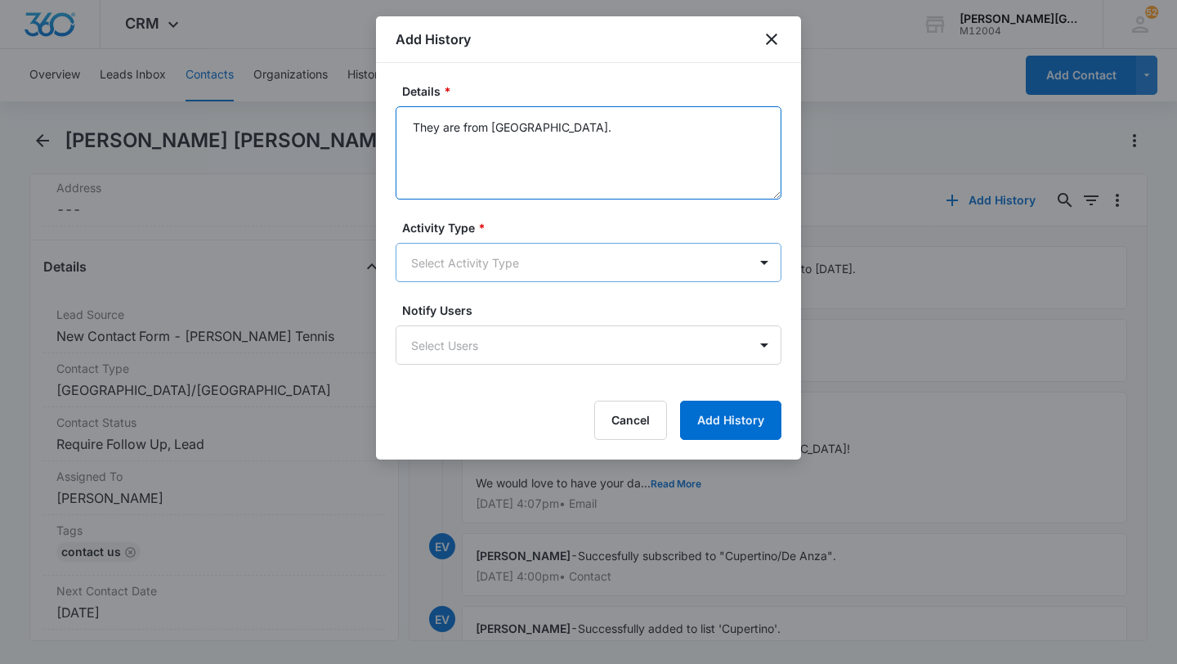
type textarea "They are from [GEOGRAPHIC_DATA]."
click at [516, 251] on body "CRM Apps Reputation Websites Forms CRM Email Social Shop Payments POS Content A…" at bounding box center [588, 332] width 1177 height 664
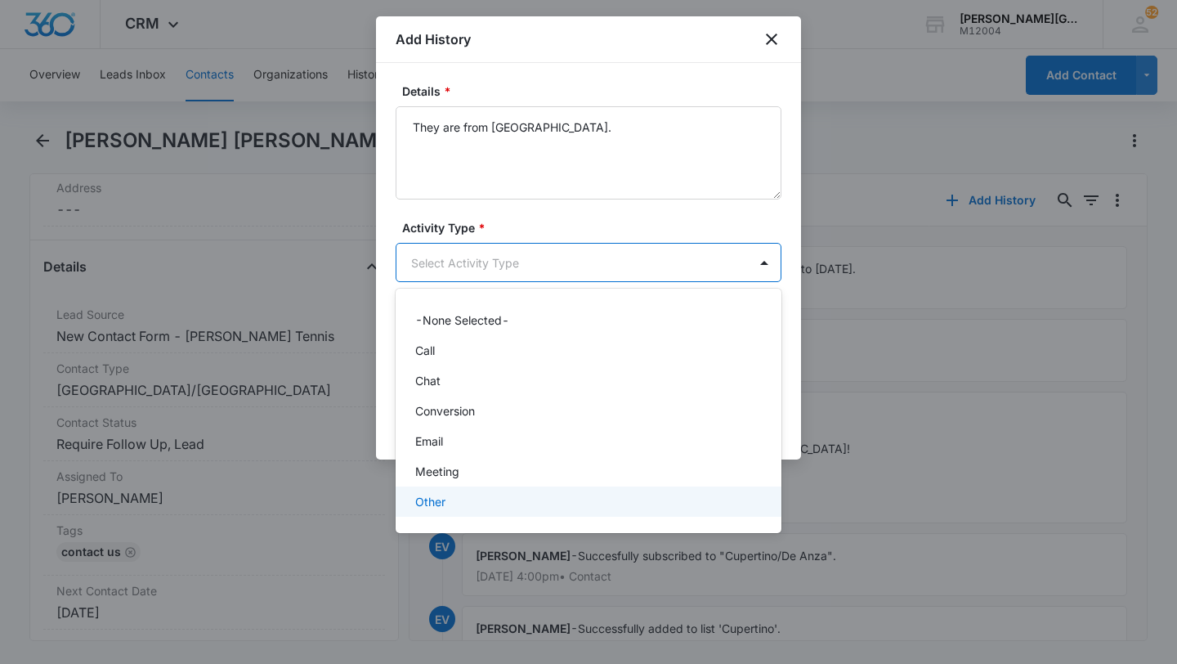
click at [456, 490] on div "Other" at bounding box center [589, 502] width 386 height 30
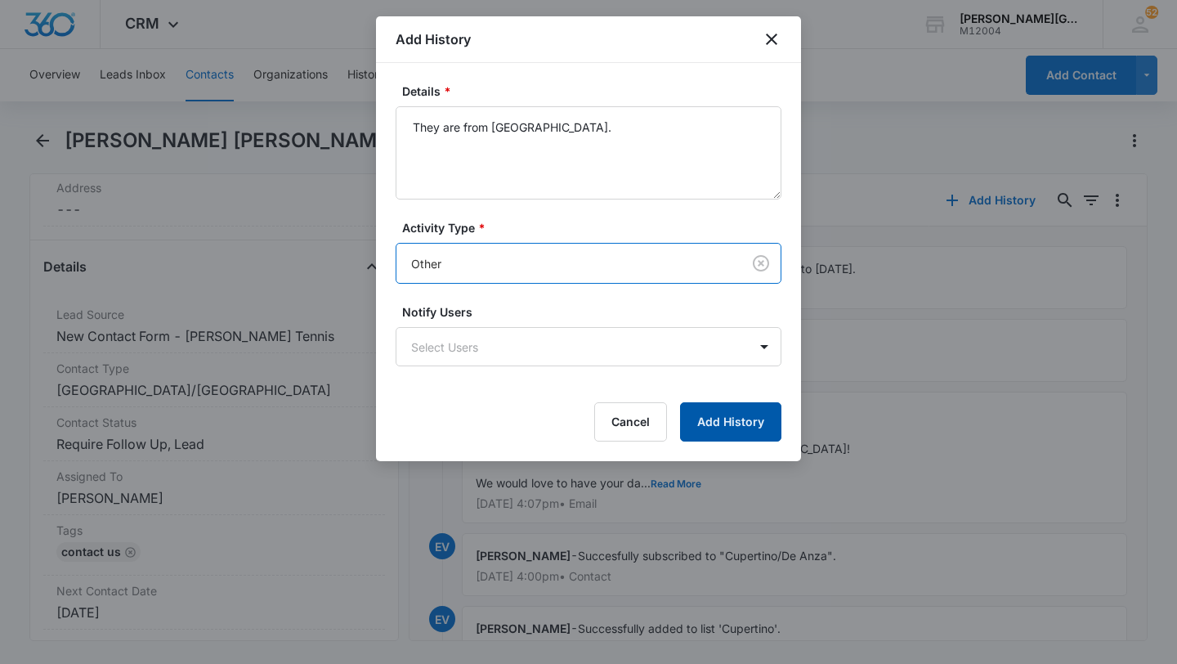
click at [752, 422] on button "Add History" at bounding box center [730, 421] width 101 height 39
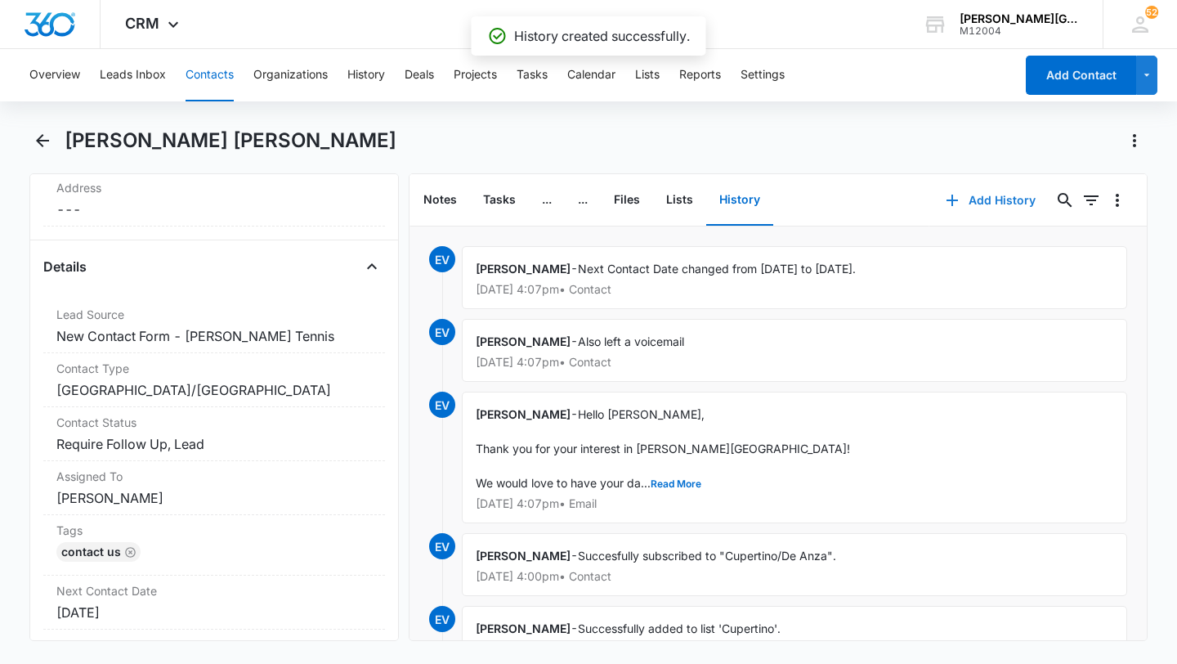
click at [971, 200] on button "Add History" at bounding box center [991, 200] width 123 height 39
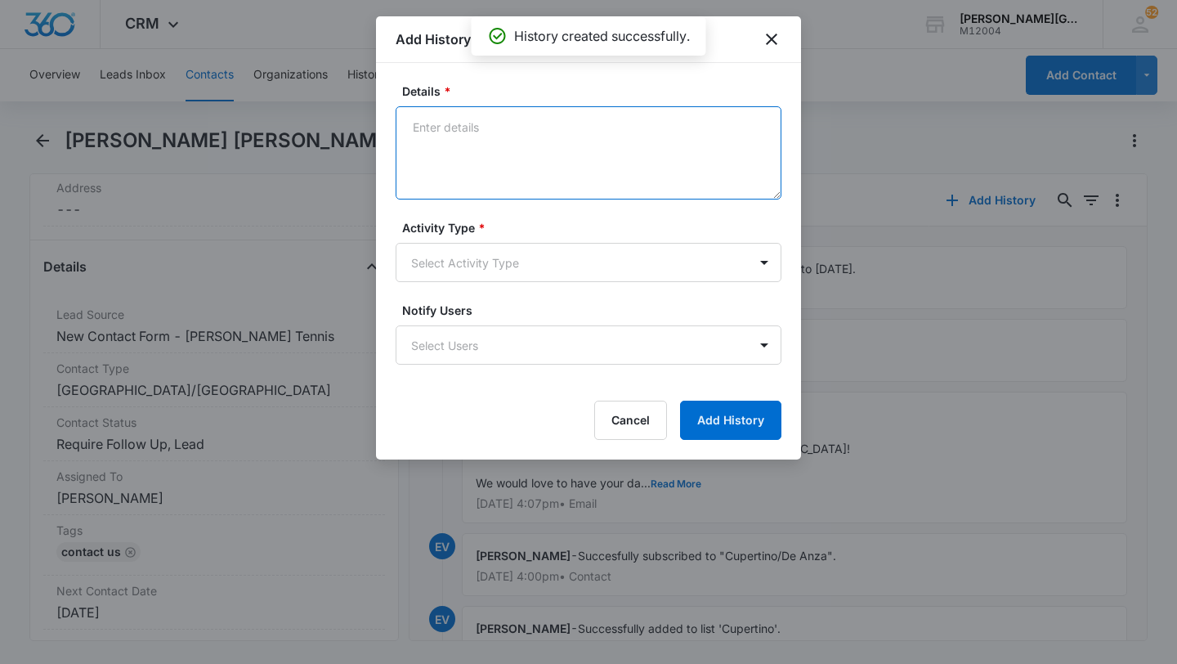
click at [557, 191] on textarea "Details *" at bounding box center [589, 152] width 386 height 93
paste textarea "Lo Ipsumdo, Sitam con adi elitsed doei te in, utl etdol mag ali eni adminimveni…"
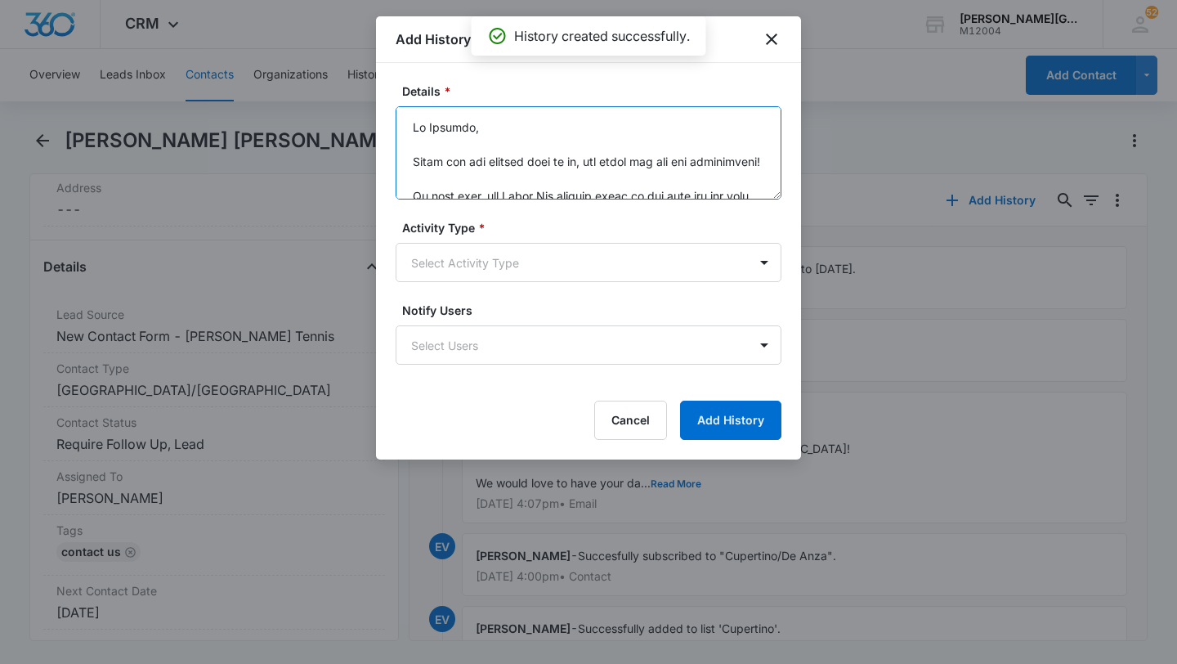
scroll to position [1017, 0]
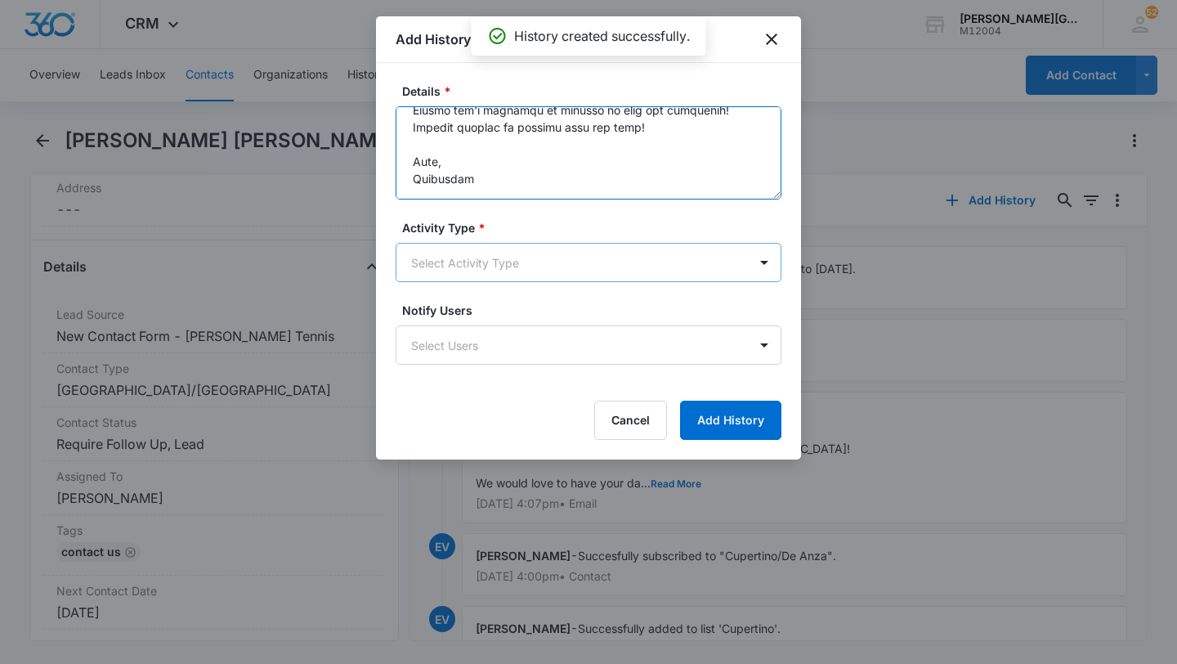
type textarea "Lo Ipsumdo, Sitam con adi elitsed doei te in, utl etdol mag ali eni adminimveni…"
click at [513, 272] on body "CRM Apps Reputation Websites Forms CRM Email Social Shop Payments POS Content A…" at bounding box center [588, 332] width 1177 height 664
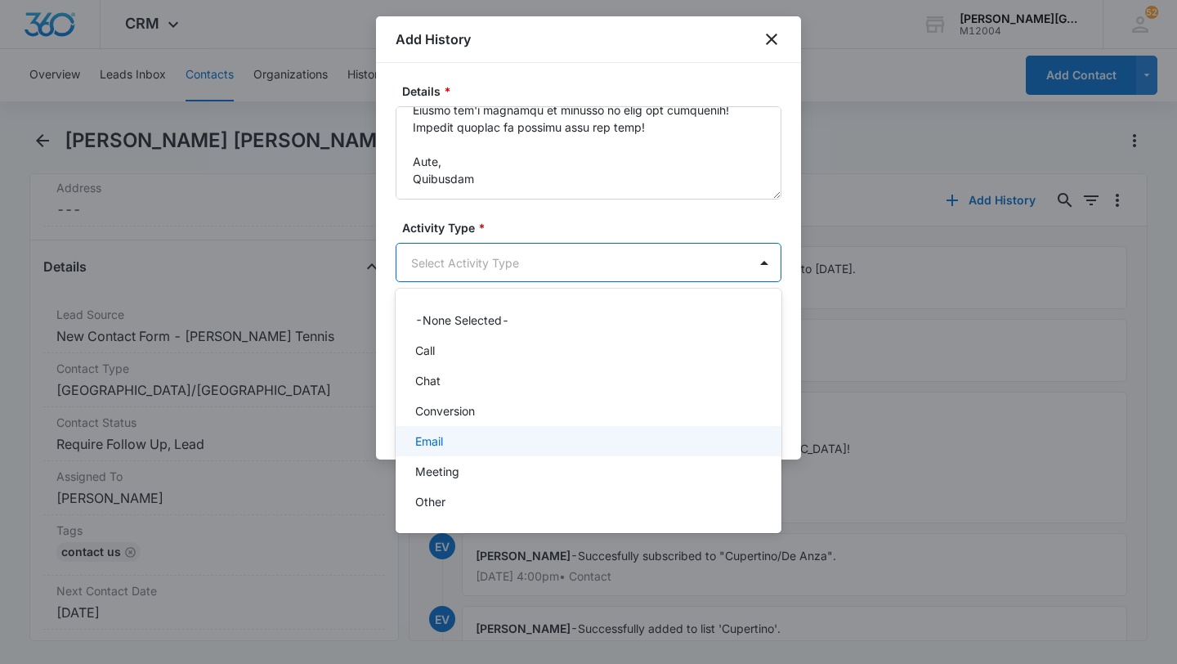
click at [474, 449] on div "Email" at bounding box center [586, 441] width 343 height 17
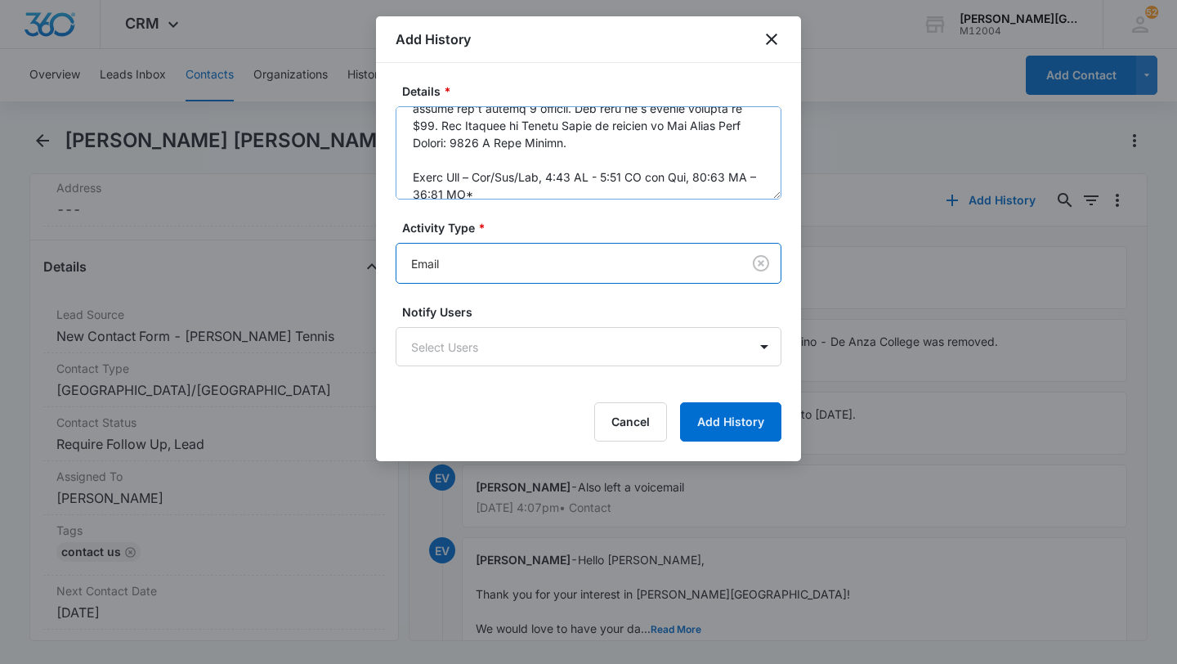
scroll to position [0, 0]
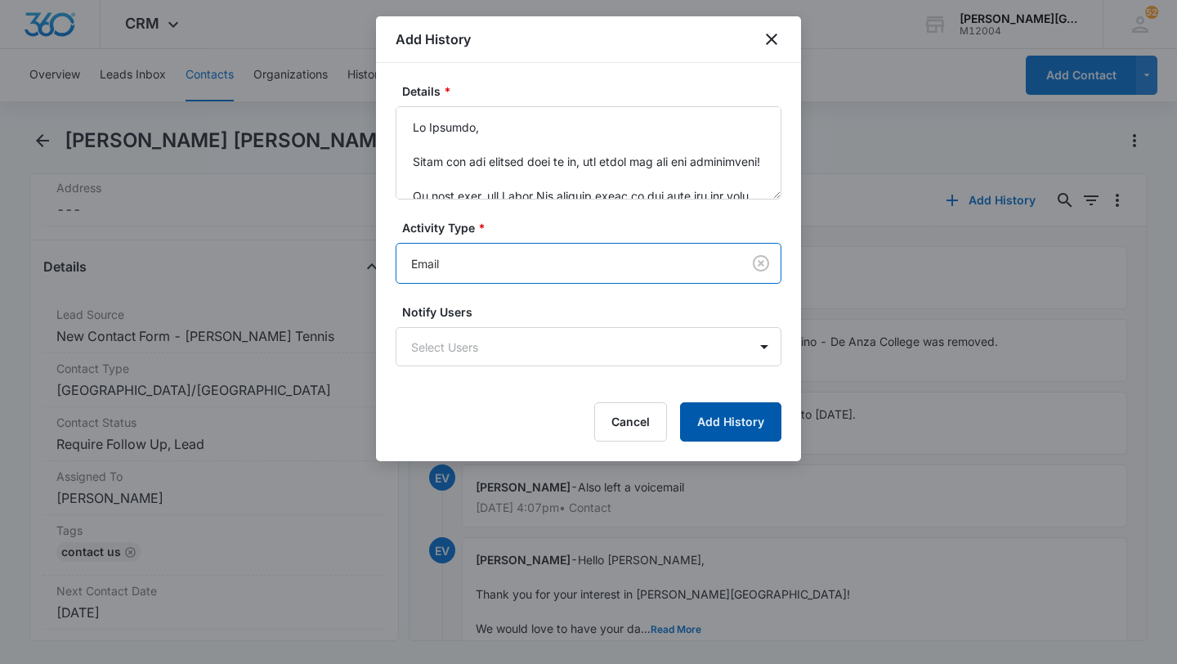
click at [733, 405] on button "Add History" at bounding box center [730, 421] width 101 height 39
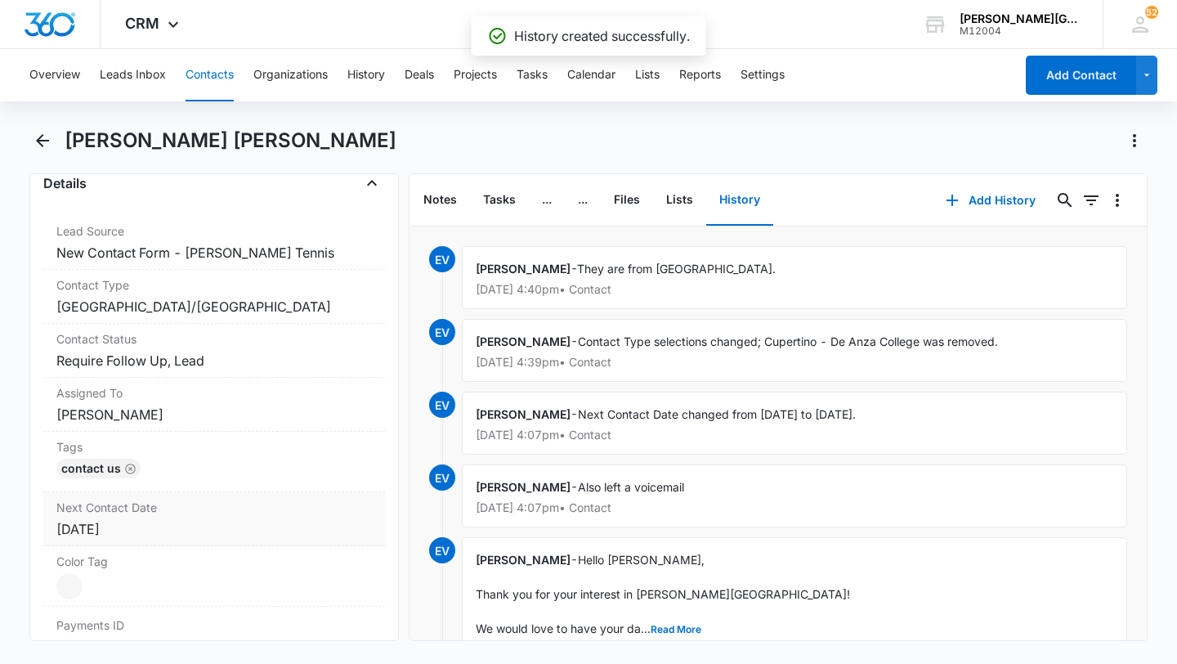
click at [135, 519] on div "[DATE]" at bounding box center [214, 529] width 316 height 20
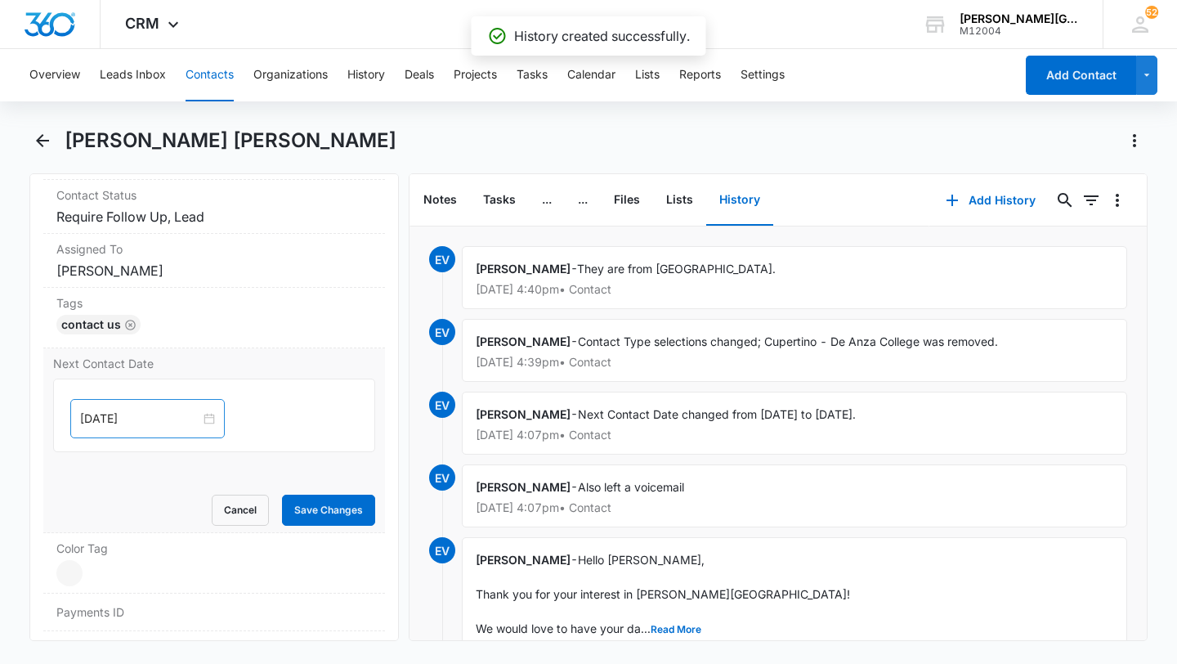
click at [129, 410] on div "[DATE]" at bounding box center [147, 418] width 155 height 39
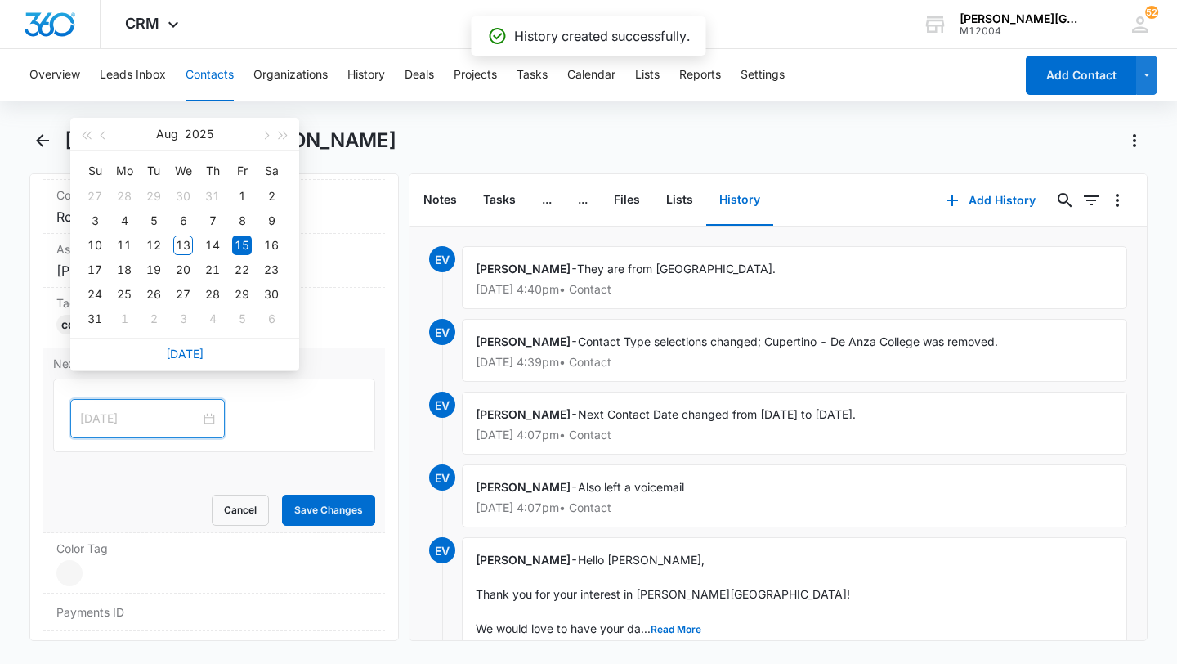
type input "[DATE]"
click at [246, 244] on div "15" at bounding box center [242, 245] width 20 height 20
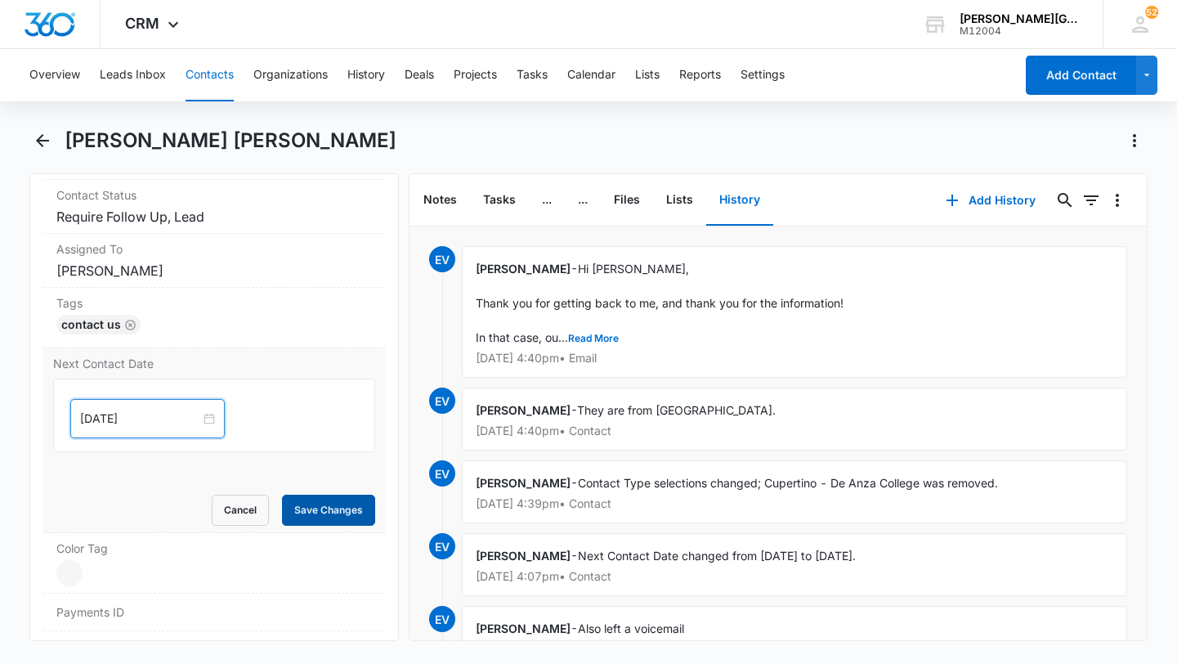
click at [334, 497] on button "Save Changes" at bounding box center [328, 510] width 93 height 31
click at [199, 86] on button "Contacts" at bounding box center [210, 75] width 48 height 52
